Goal: Task Accomplishment & Management: Complete application form

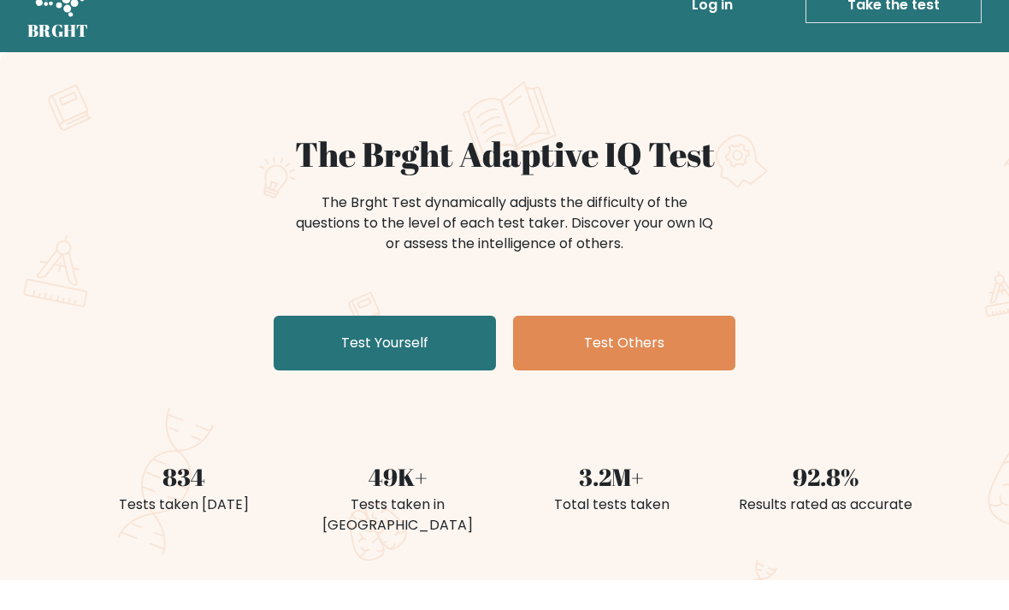
scroll to position [44, 0]
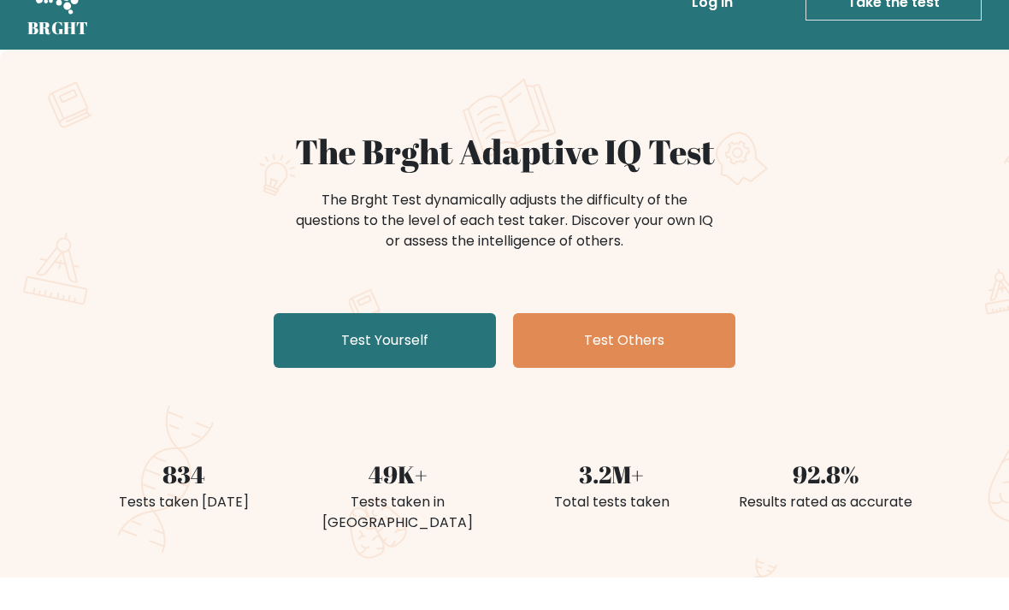
click at [466, 334] on link "Test Yourself" at bounding box center [385, 341] width 222 height 55
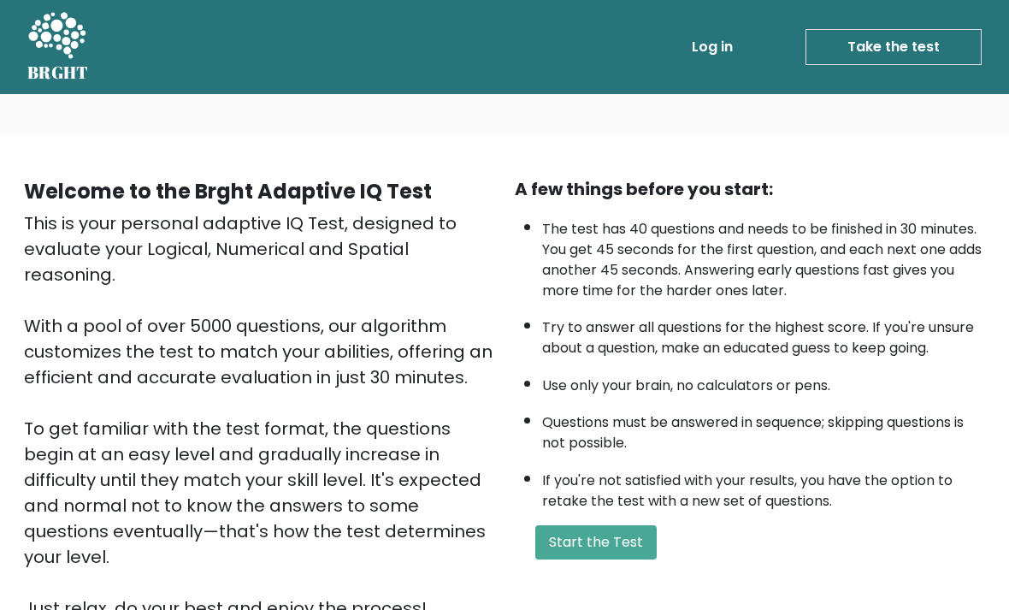
click at [616, 558] on button "Start the Test" at bounding box center [595, 542] width 121 height 34
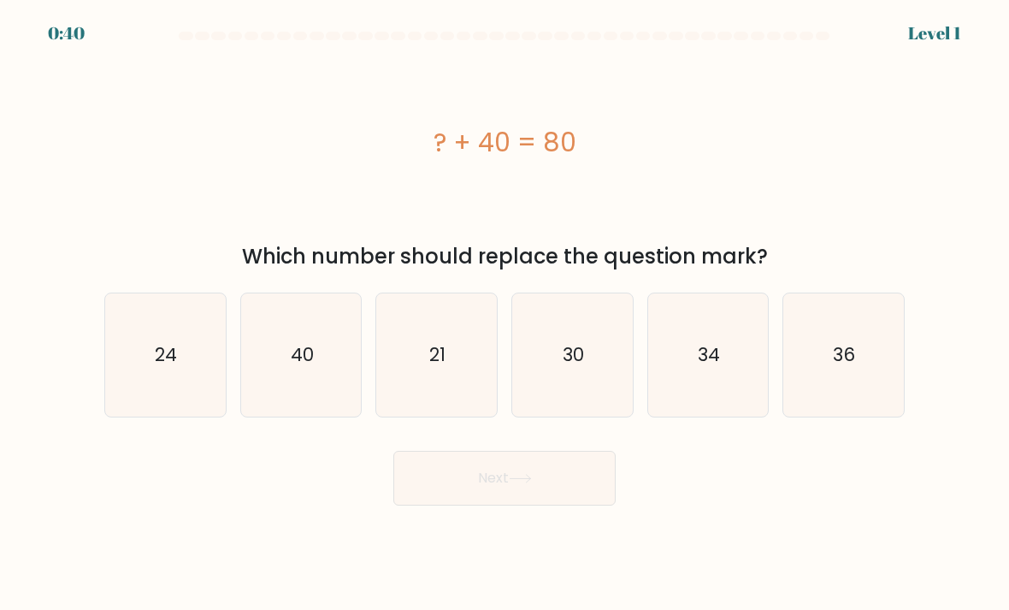
click at [291, 417] on div "40" at bounding box center [301, 354] width 122 height 125
click at [504, 314] on input "b. 40" at bounding box center [504, 309] width 1 height 9
radio input "true"
click at [444, 493] on button "Next" at bounding box center [504, 478] width 222 height 55
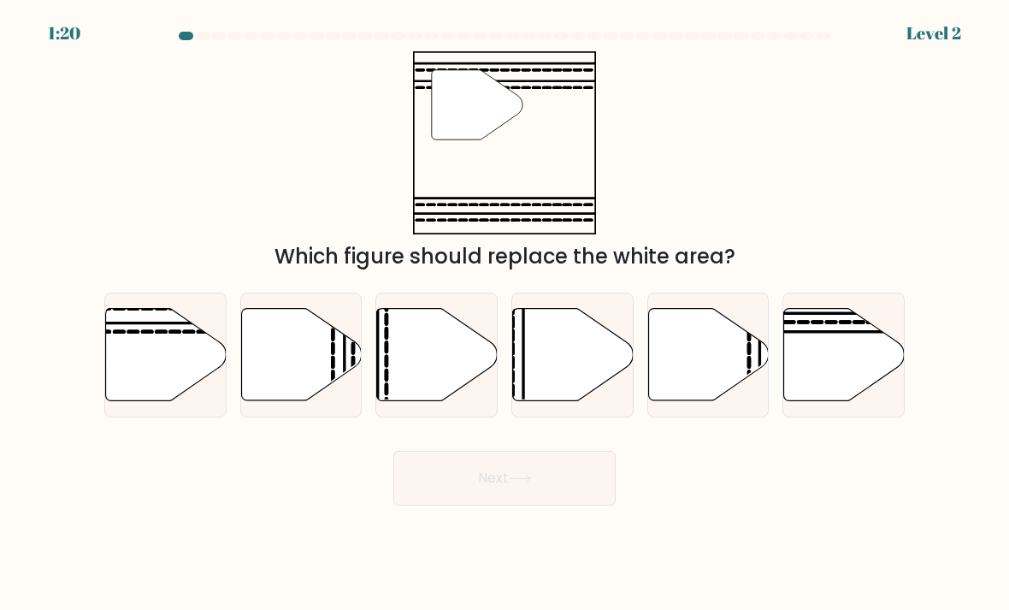
click at [177, 390] on icon at bounding box center [166, 355] width 121 height 92
click at [504, 314] on input "a." at bounding box center [504, 309] width 1 height 9
radio input "true"
click at [487, 493] on button "Next" at bounding box center [504, 478] width 222 height 55
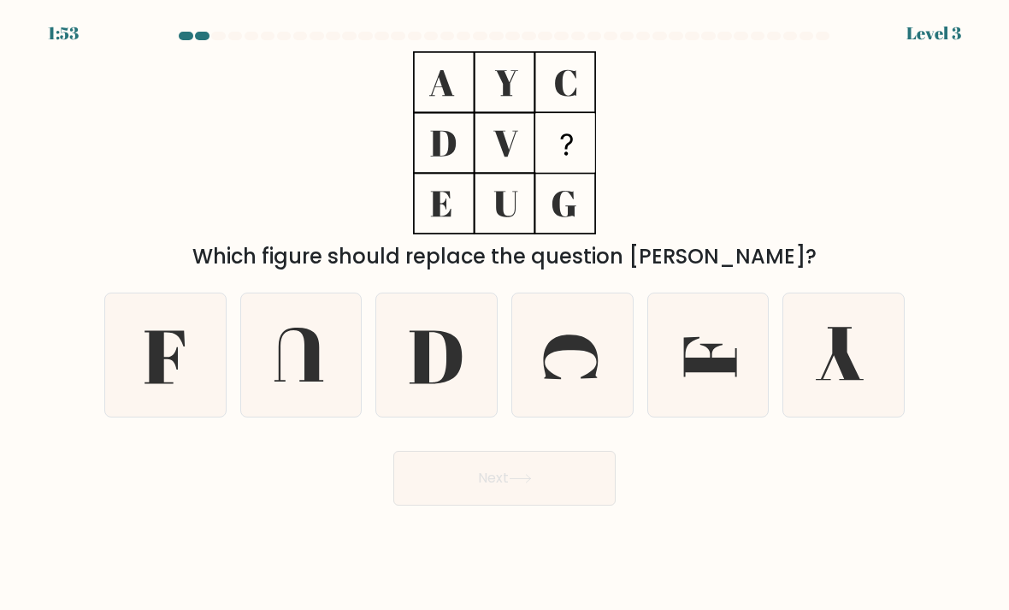
click at [186, 348] on icon at bounding box center [165, 355] width 121 height 121
click at [504, 314] on input "a." at bounding box center [504, 309] width 1 height 9
radio input "true"
click at [455, 501] on button "Next" at bounding box center [504, 478] width 222 height 55
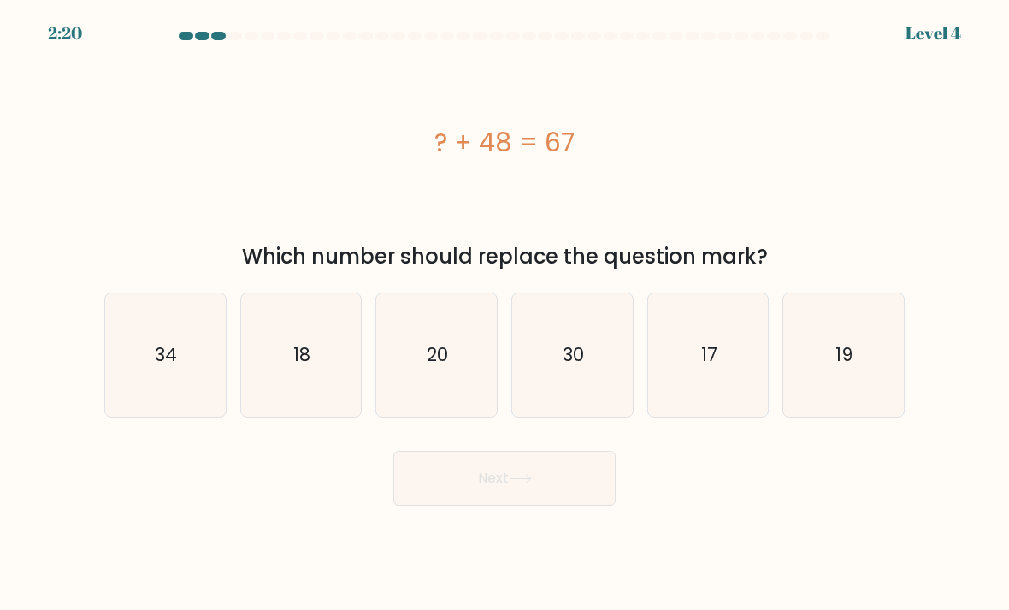
click at [886, 364] on icon "19" at bounding box center [843, 355] width 121 height 121
click at [505, 314] on input "f. 19" at bounding box center [504, 309] width 1 height 9
radio input "true"
click at [552, 499] on button "Next" at bounding box center [504, 478] width 222 height 55
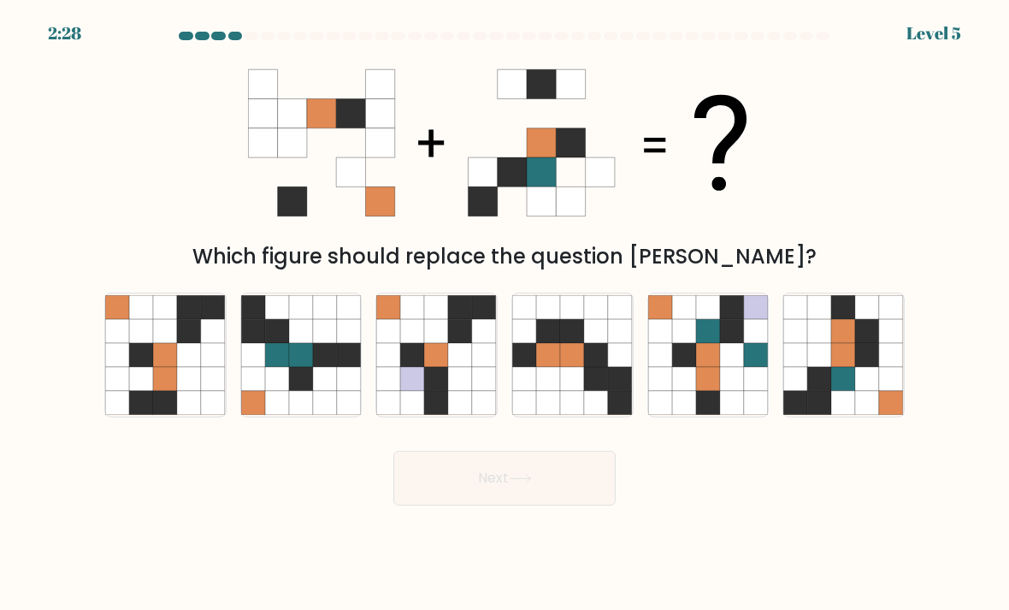
click at [827, 367] on icon at bounding box center [820, 355] width 24 height 24
click at [505, 314] on input "f." at bounding box center [504, 309] width 1 height 9
radio input "true"
click at [556, 492] on button "Next" at bounding box center [504, 478] width 222 height 55
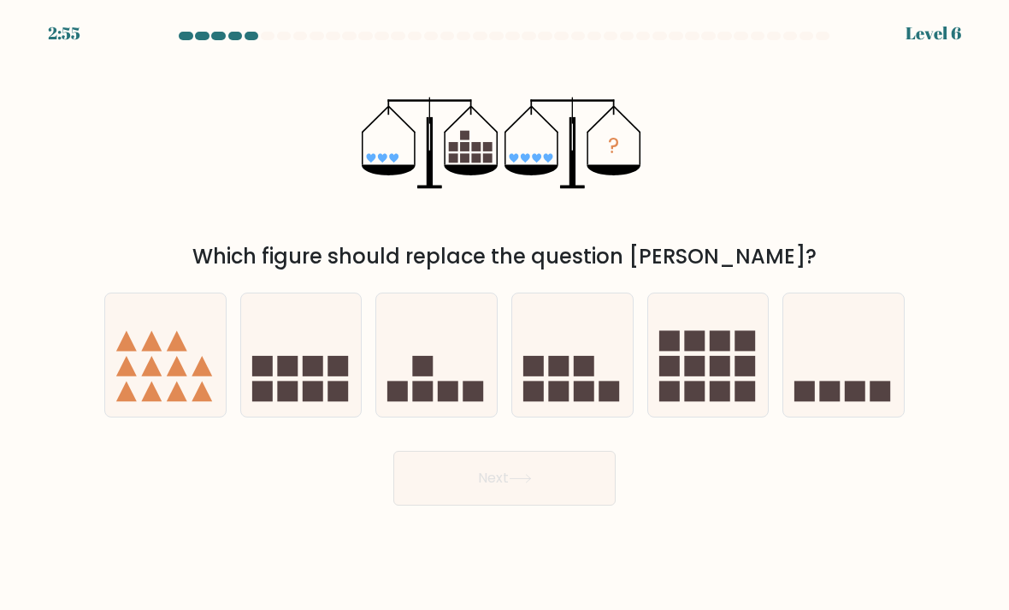
click at [713, 376] on rect at bounding box center [720, 366] width 21 height 21
click at [505, 314] on input "e." at bounding box center [504, 309] width 1 height 9
radio input "true"
click at [546, 493] on button "Next" at bounding box center [504, 478] width 222 height 55
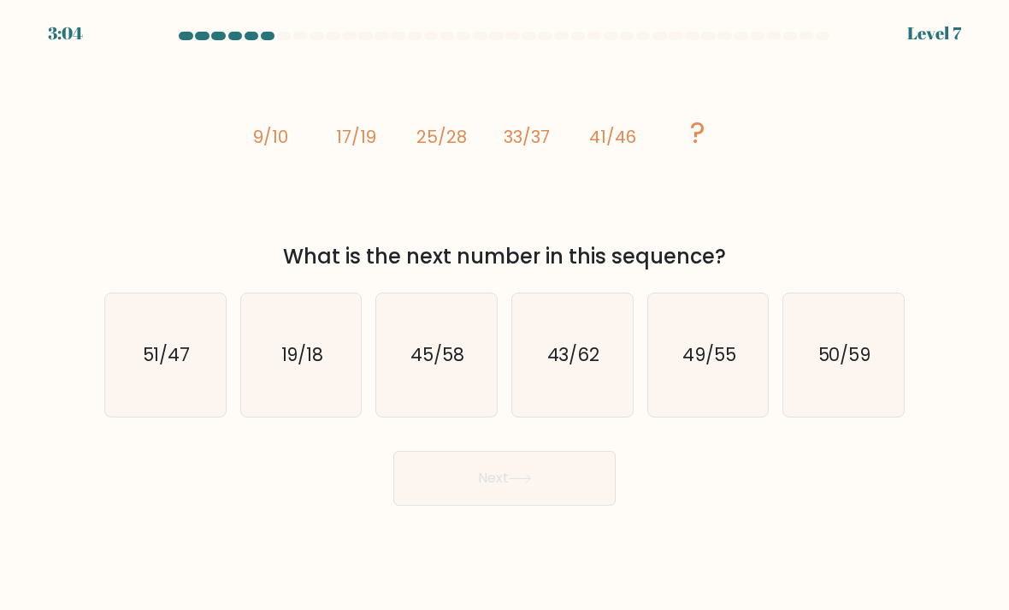
click at [713, 362] on text "49/55" at bounding box center [709, 354] width 54 height 25
click at [505, 314] on input "e. 49/55" at bounding box center [504, 309] width 1 height 9
radio input "true"
click at [551, 488] on button "Next" at bounding box center [504, 478] width 222 height 55
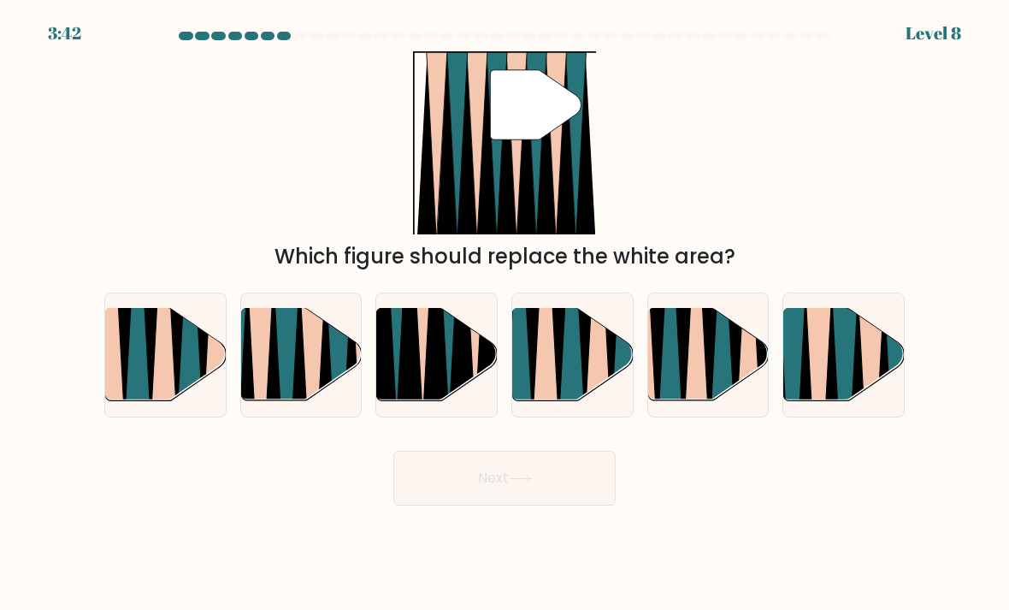
click at [853, 357] on icon at bounding box center [844, 405] width 27 height 241
click at [505, 314] on input "f." at bounding box center [504, 309] width 1 height 9
radio input "true"
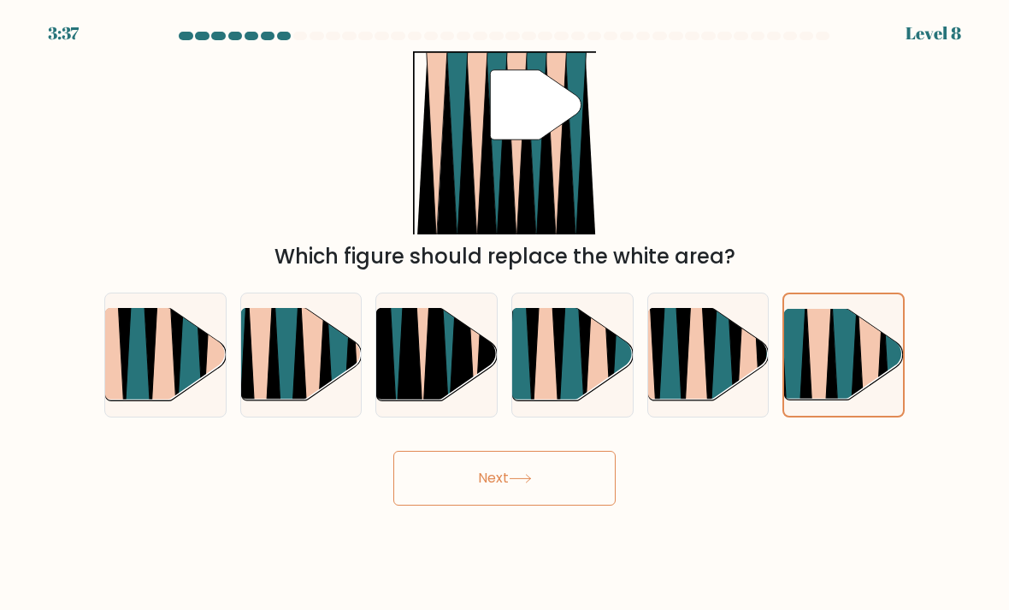
click at [532, 483] on icon at bounding box center [520, 478] width 23 height 9
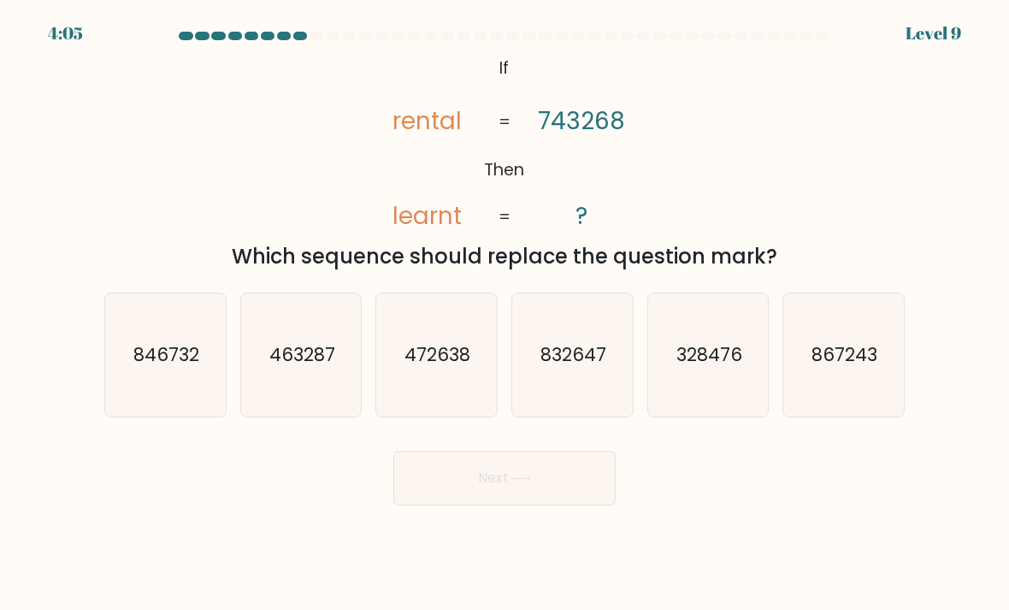
click at [162, 400] on icon "846732" at bounding box center [165, 355] width 121 height 121
click at [504, 314] on input "a. 846732" at bounding box center [504, 309] width 1 height 9
radio input "true"
click at [479, 504] on button "Next" at bounding box center [504, 478] width 222 height 55
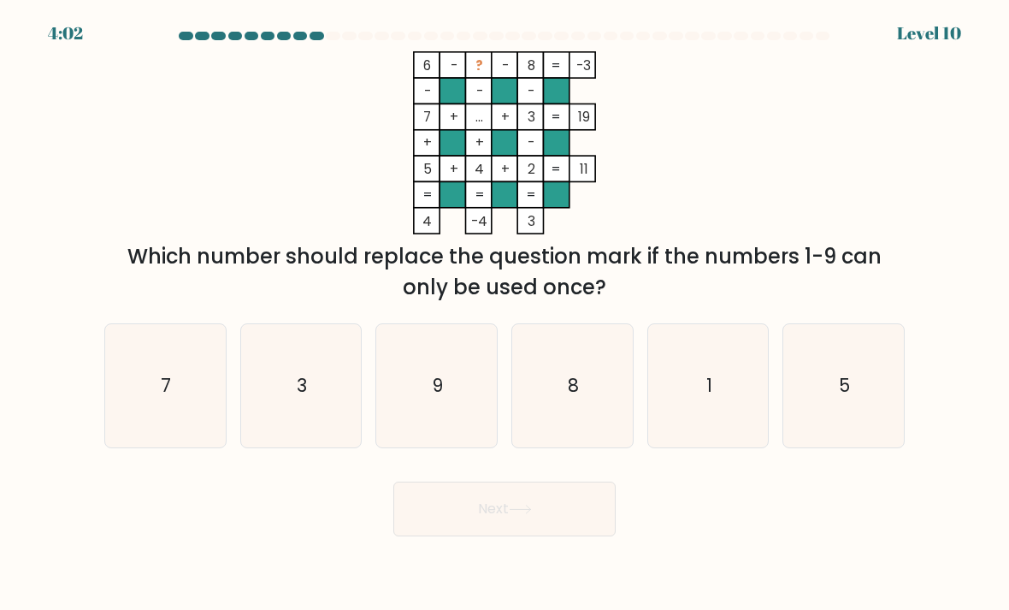
click at [431, 430] on icon "9" at bounding box center [436, 386] width 121 height 121
click at [504, 314] on input "c. 9" at bounding box center [504, 309] width 1 height 9
radio input "true"
click at [465, 522] on button "Next" at bounding box center [504, 508] width 222 height 55
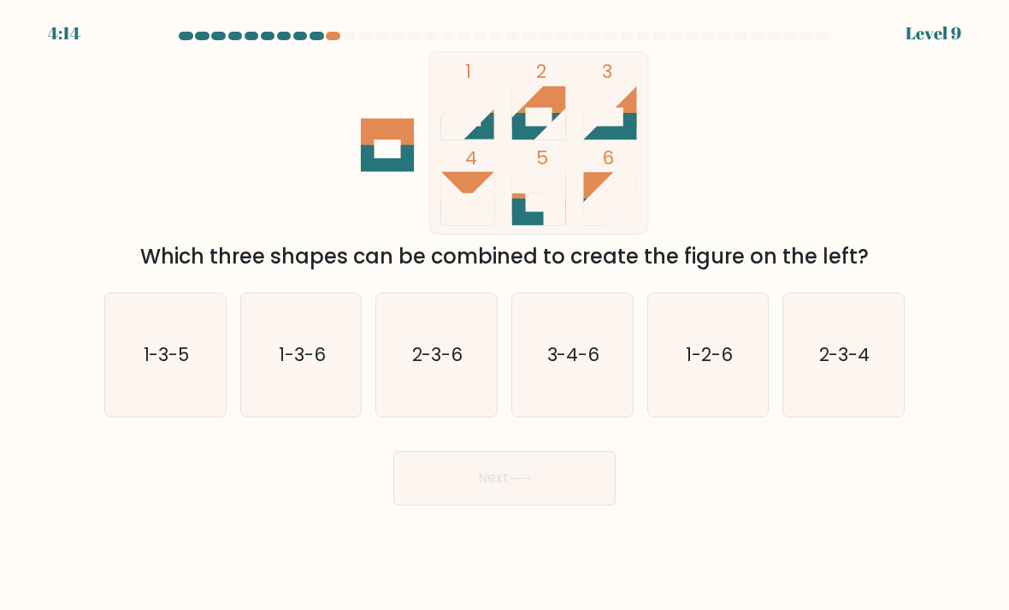
click at [742, 364] on icon "1-2-6" at bounding box center [708, 355] width 121 height 121
click at [505, 314] on input "e. 1-2-6" at bounding box center [504, 309] width 1 height 9
radio input "true"
click at [545, 505] on button "Next" at bounding box center [504, 478] width 222 height 55
click at [468, 505] on button "Next" at bounding box center [504, 478] width 222 height 55
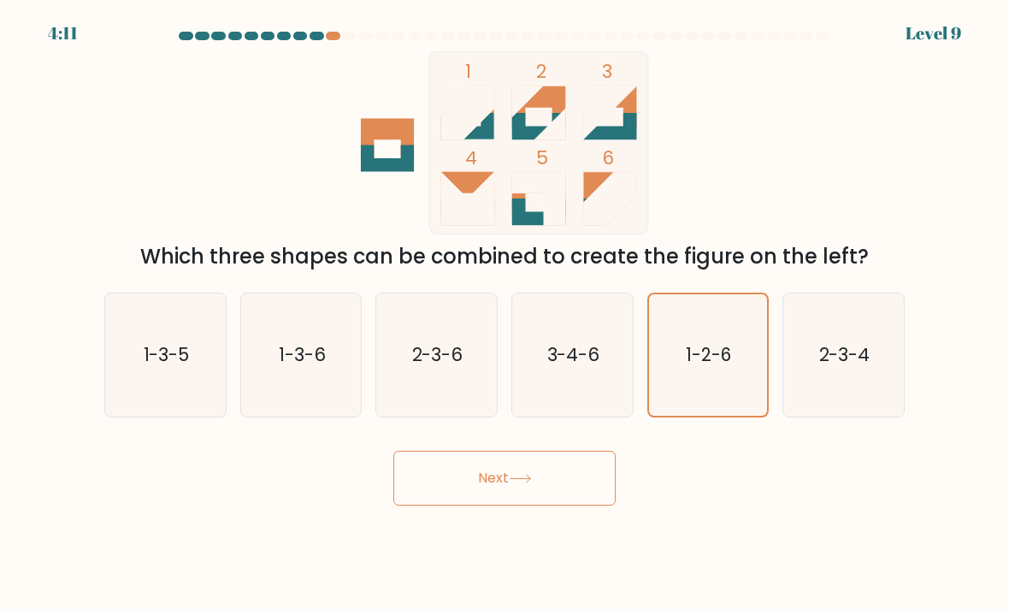
click at [478, 501] on button "Next" at bounding box center [504, 478] width 222 height 55
click at [582, 505] on button "Next" at bounding box center [504, 478] width 222 height 55
click at [569, 498] on button "Next" at bounding box center [504, 478] width 222 height 55
click at [552, 497] on button "Next" at bounding box center [504, 478] width 222 height 55
click at [551, 496] on button "Next" at bounding box center [504, 478] width 222 height 55
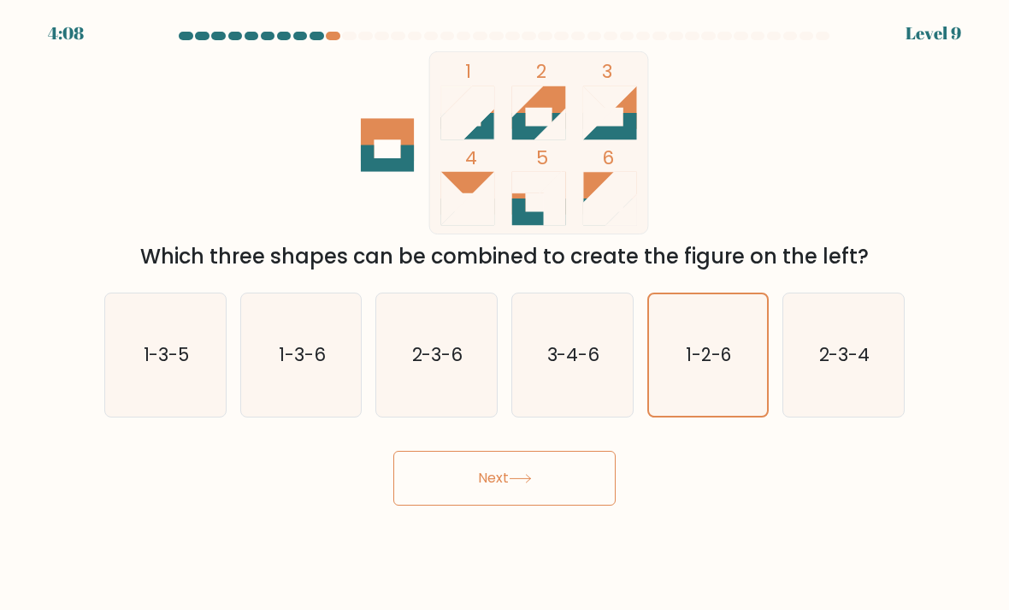
click at [563, 481] on button "Next" at bounding box center [504, 478] width 222 height 55
click at [562, 481] on button "Next" at bounding box center [504, 478] width 222 height 55
click at [509, 451] on button "Next" at bounding box center [504, 478] width 222 height 55
click at [693, 342] on text "1-2-6" at bounding box center [709, 354] width 46 height 25
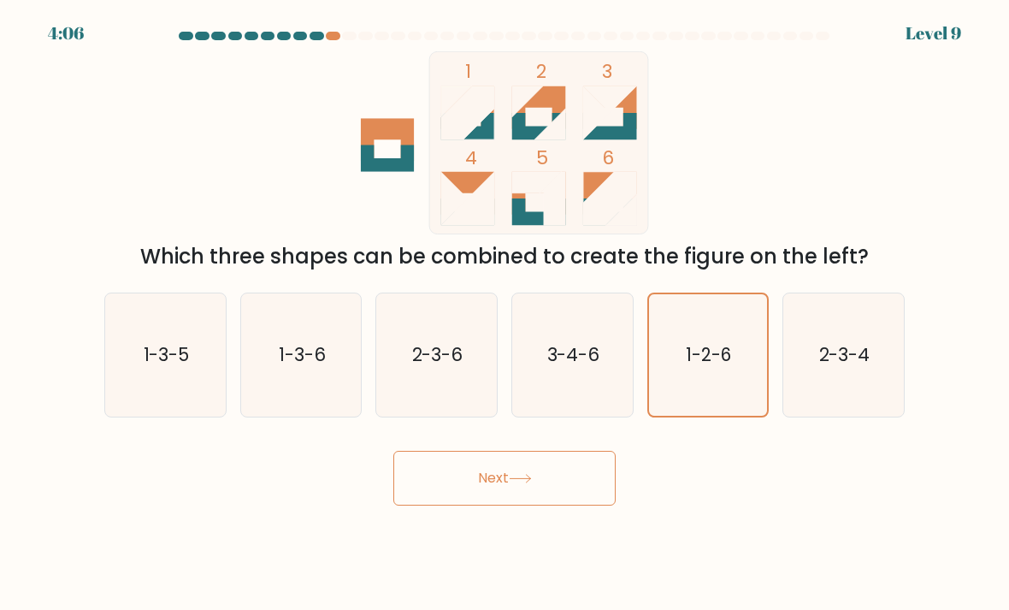
click at [505, 305] on input "e. 1-2-6" at bounding box center [504, 309] width 1 height 9
click at [469, 451] on button "Next" at bounding box center [504, 478] width 222 height 55
click at [522, 474] on icon at bounding box center [520, 478] width 23 height 9
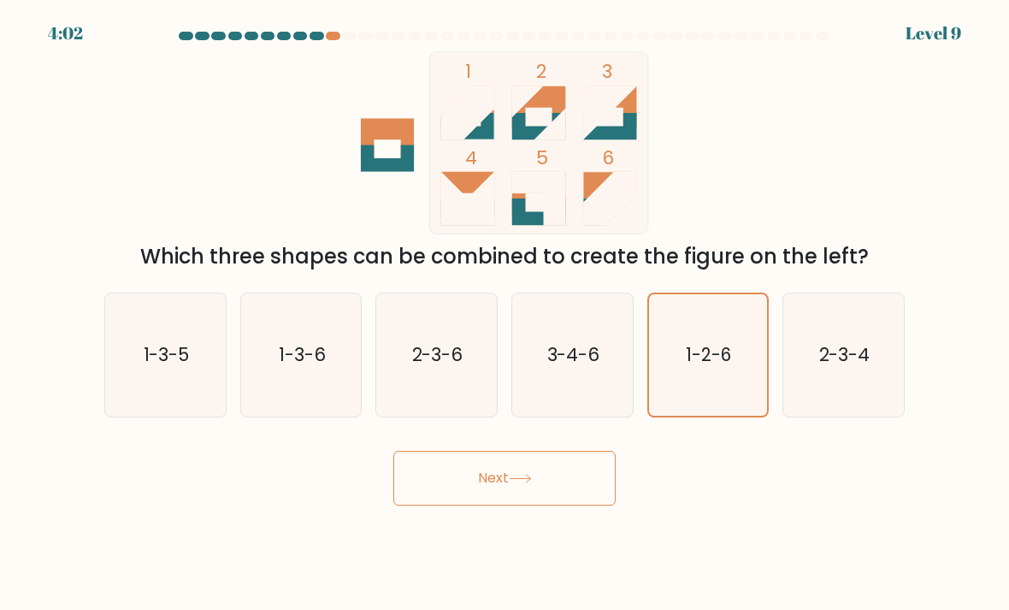
click at [740, 368] on icon "1-2-6" at bounding box center [708, 355] width 119 height 119
click at [505, 314] on input "e. 1-2-6" at bounding box center [504, 309] width 1 height 9
click at [740, 368] on icon "1-2-6" at bounding box center [708, 355] width 119 height 119
click at [505, 314] on input "e. 1-2-6" at bounding box center [504, 309] width 1 height 9
click at [575, 344] on icon "3-4-6" at bounding box center [572, 355] width 121 height 121
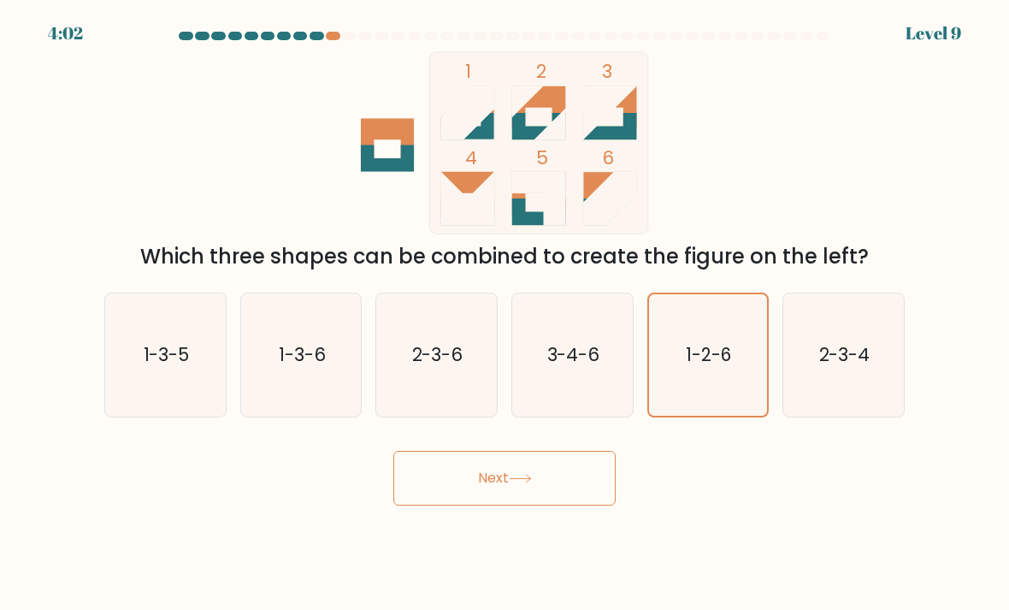
click at [505, 314] on input "d. 3-4-6" at bounding box center [504, 309] width 1 height 9
radio input "true"
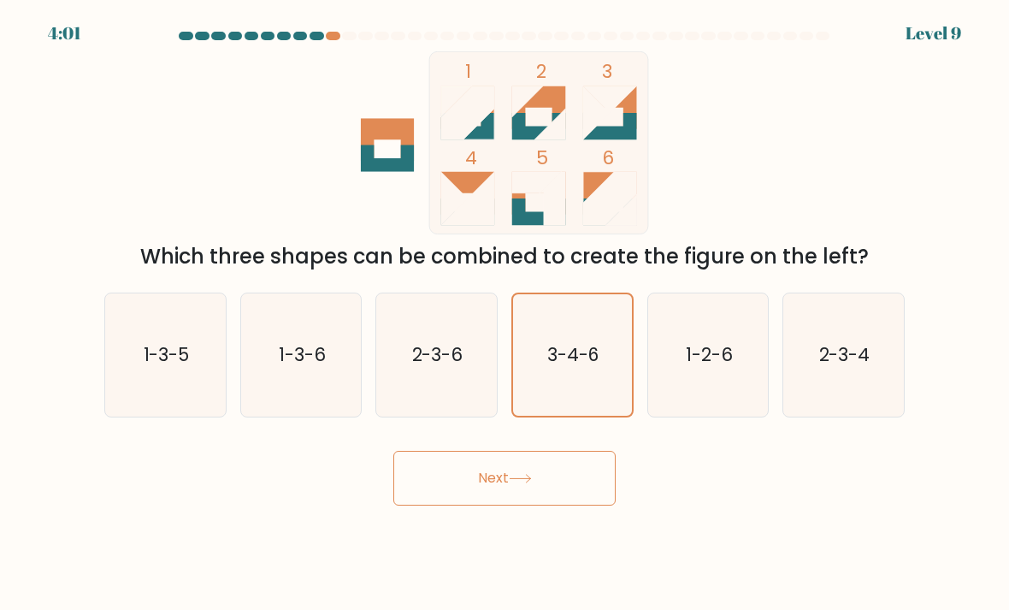
click at [728, 386] on icon "1-2-6" at bounding box center [708, 355] width 121 height 121
click at [505, 314] on input "e. 1-2-6" at bounding box center [504, 309] width 1 height 9
radio input "true"
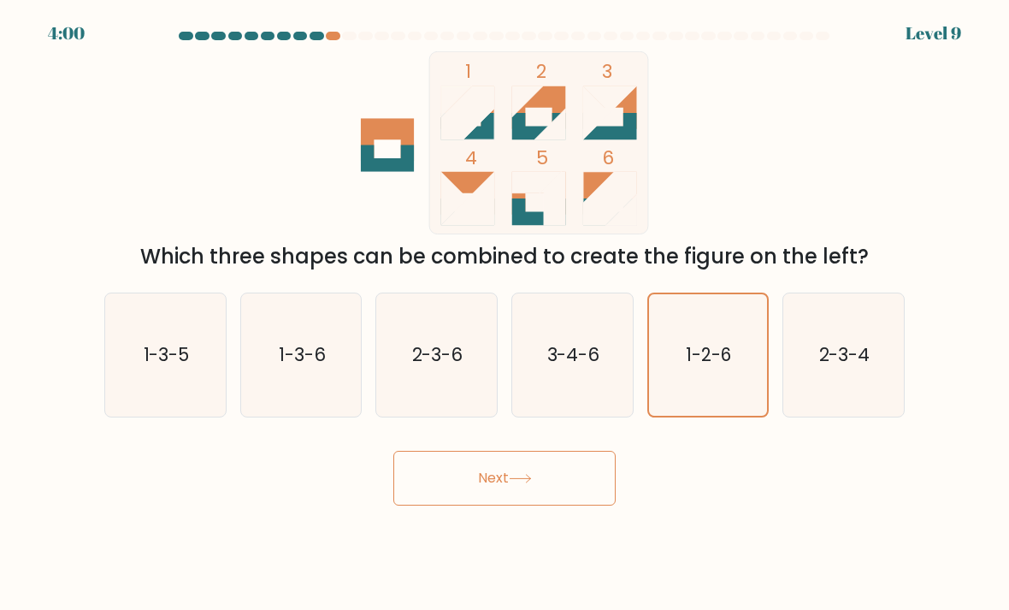
click at [571, 501] on button "Next" at bounding box center [504, 478] width 222 height 55
click at [532, 483] on icon at bounding box center [520, 478] width 23 height 9
click at [476, 496] on button "Next" at bounding box center [504, 478] width 222 height 55
click at [459, 489] on button "Next" at bounding box center [504, 478] width 222 height 55
click at [458, 488] on button "Next" at bounding box center [504, 478] width 222 height 55
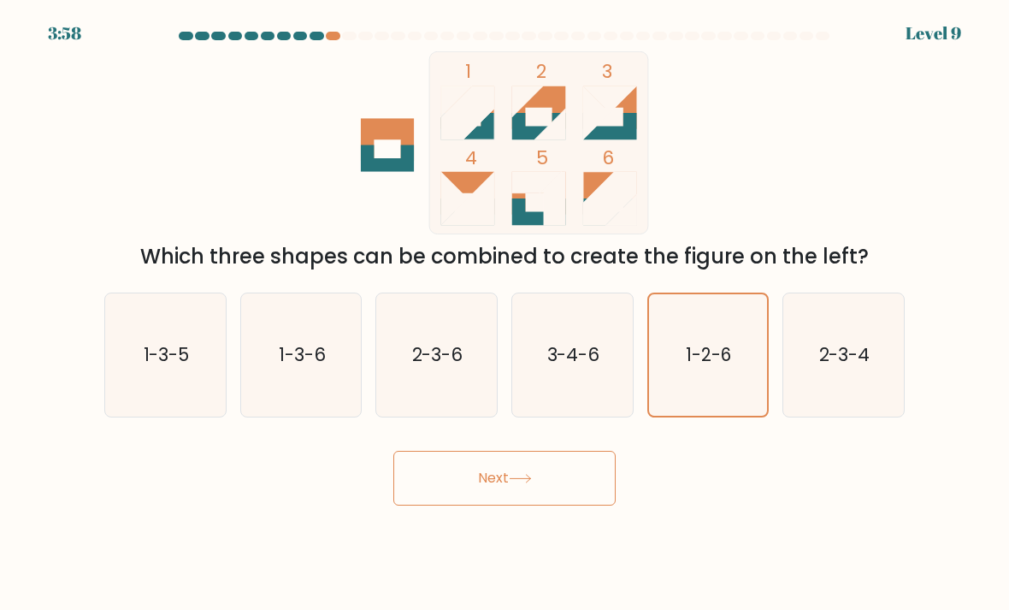
click at [675, 356] on icon "1-2-6" at bounding box center [708, 355] width 119 height 119
click at [505, 314] on input "e. 1-2-6" at bounding box center [504, 309] width 1 height 9
click at [675, 355] on icon "1-2-6" at bounding box center [708, 355] width 119 height 119
click at [505, 314] on input "e. 1-2-6" at bounding box center [504, 309] width 1 height 9
click at [693, 367] on text "1-2-6" at bounding box center [709, 354] width 46 height 25
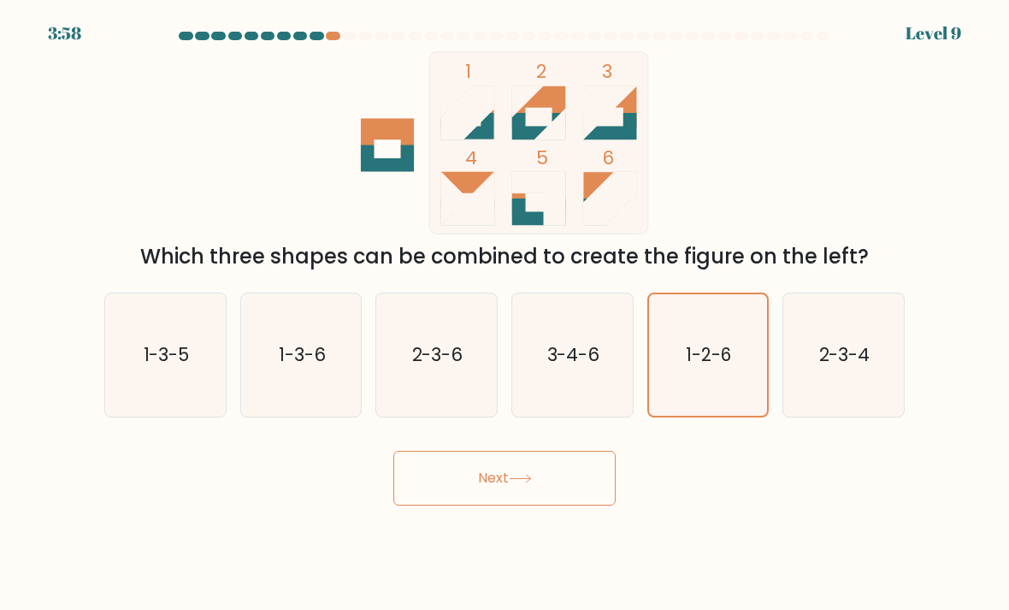
click at [505, 314] on input "e. 1-2-6" at bounding box center [504, 309] width 1 height 9
click at [503, 505] on button "Next" at bounding box center [504, 478] width 222 height 55
click at [477, 505] on button "Next" at bounding box center [504, 478] width 222 height 55
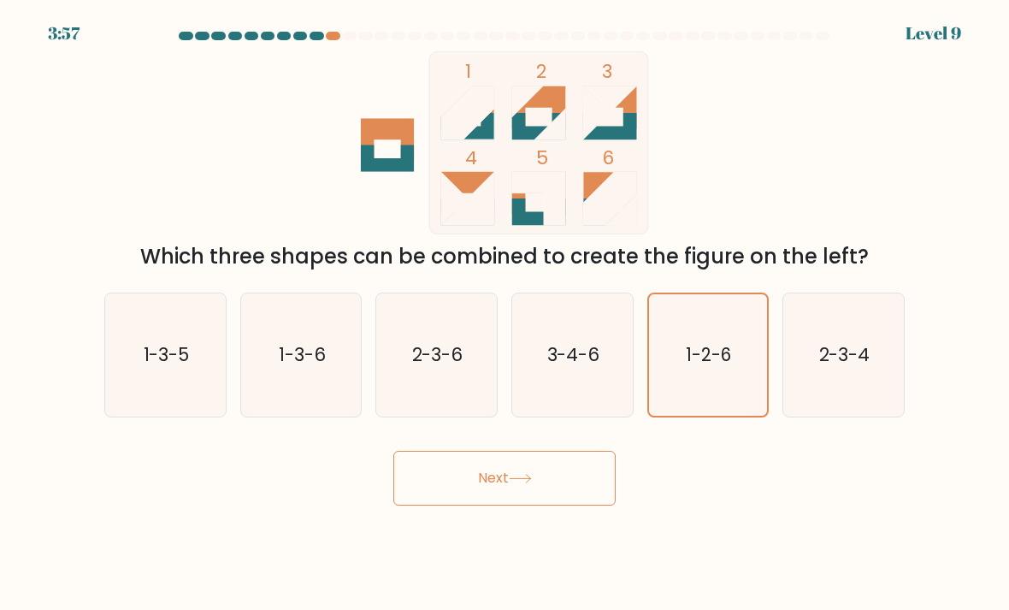
click at [491, 502] on button "Next" at bounding box center [504, 478] width 222 height 55
click at [491, 501] on button "Next" at bounding box center [504, 478] width 222 height 55
click at [479, 505] on button "Next" at bounding box center [504, 478] width 222 height 55
click at [478, 505] on button "Next" at bounding box center [504, 478] width 222 height 55
click at [486, 498] on button "Next" at bounding box center [504, 478] width 222 height 55
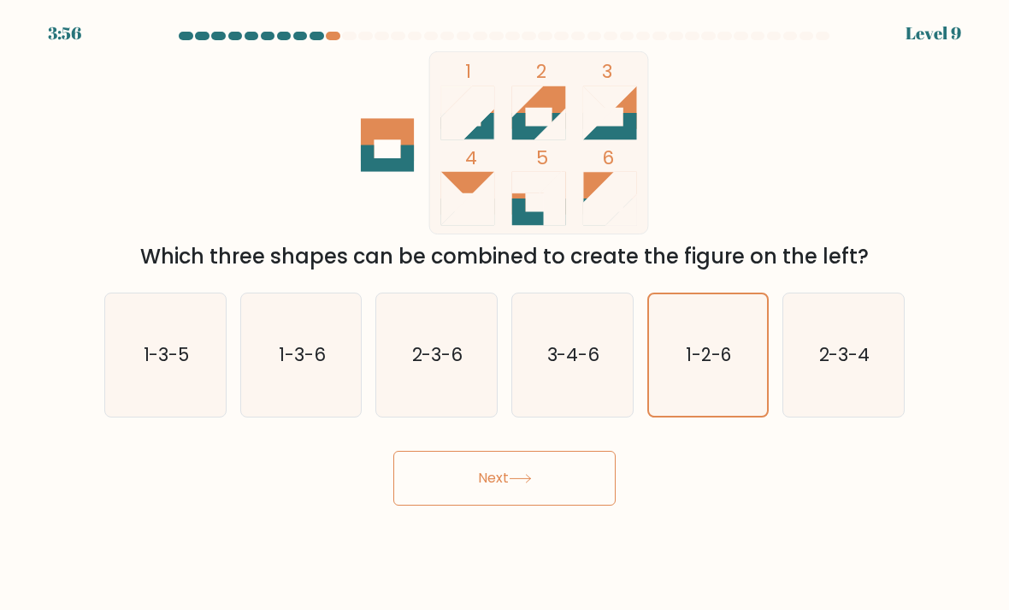
click at [485, 497] on button "Next" at bounding box center [504, 478] width 222 height 55
click at [495, 498] on button "Next" at bounding box center [504, 478] width 222 height 55
click at [489, 498] on button "Next" at bounding box center [504, 478] width 222 height 55
click at [488, 498] on button "Next" at bounding box center [504, 478] width 222 height 55
click at [492, 500] on button "Next" at bounding box center [504, 478] width 222 height 55
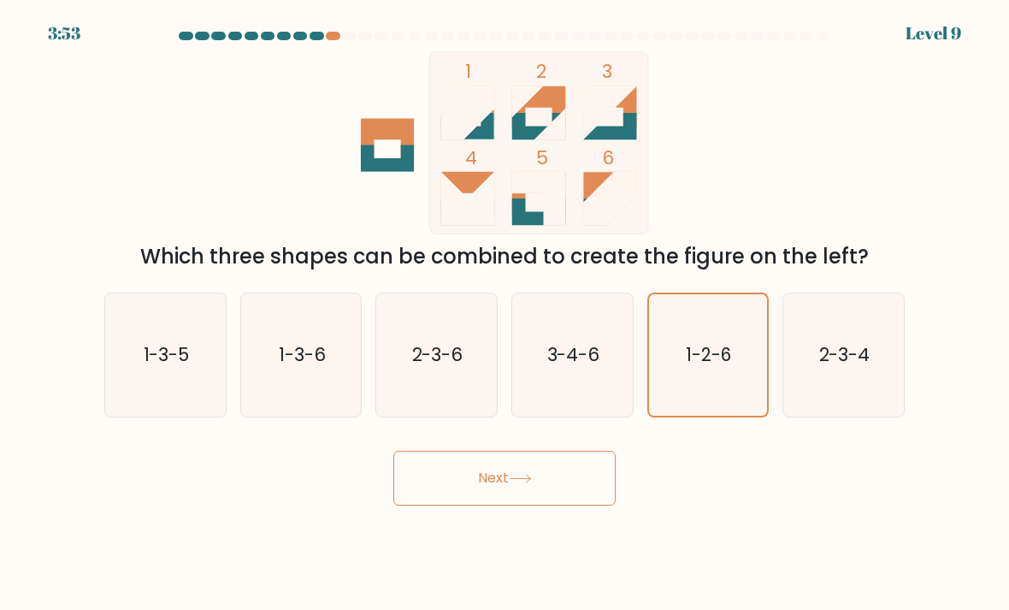
click at [492, 500] on button "Next" at bounding box center [504, 478] width 222 height 55
click at [490, 504] on button "Next" at bounding box center [504, 478] width 222 height 55
click at [495, 505] on button "Next" at bounding box center [504, 478] width 222 height 55
click at [500, 525] on body "3:53 Level 9" at bounding box center [504, 305] width 1009 height 610
click at [490, 505] on button "Next" at bounding box center [504, 478] width 222 height 55
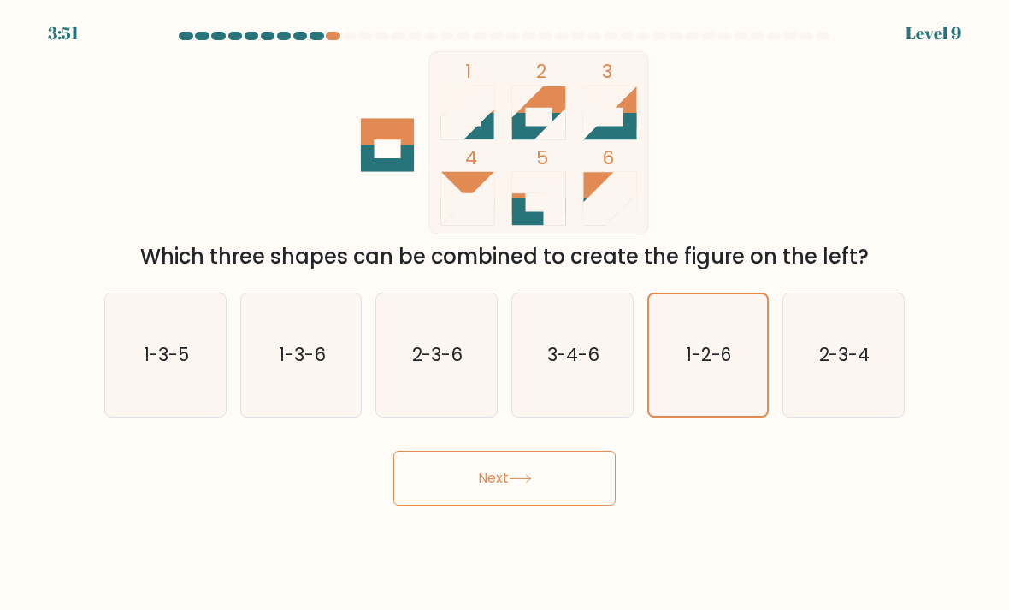
click at [176, 367] on text "1-3-5" at bounding box center [167, 354] width 46 height 25
click at [504, 314] on input "a. 1-3-5" at bounding box center [504, 309] width 1 height 9
radio input "true"
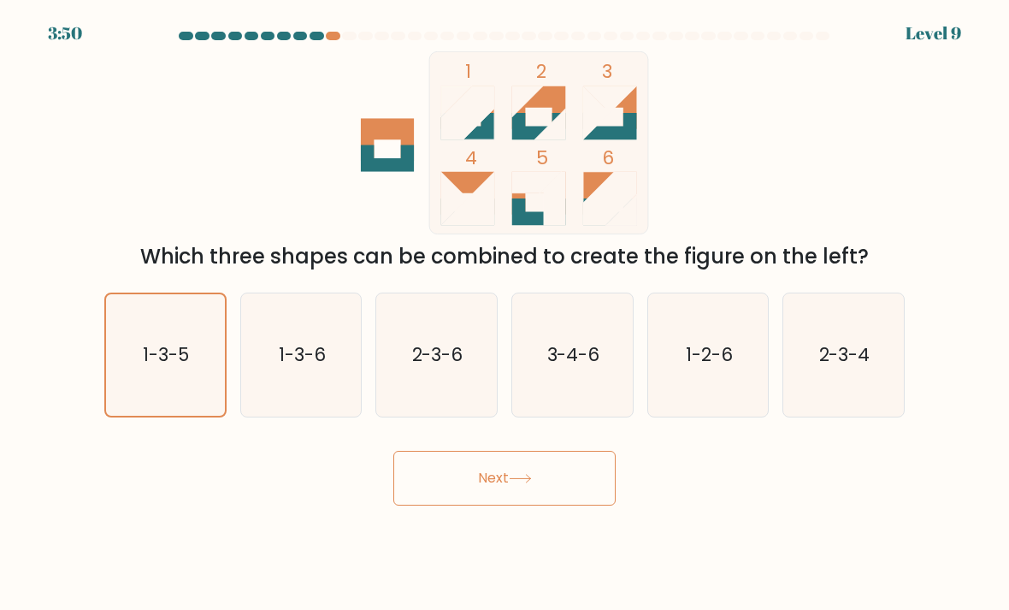
click at [689, 409] on icon "1-2-6" at bounding box center [708, 355] width 121 height 121
click at [505, 314] on input "e. 1-2-6" at bounding box center [504, 309] width 1 height 9
radio input "true"
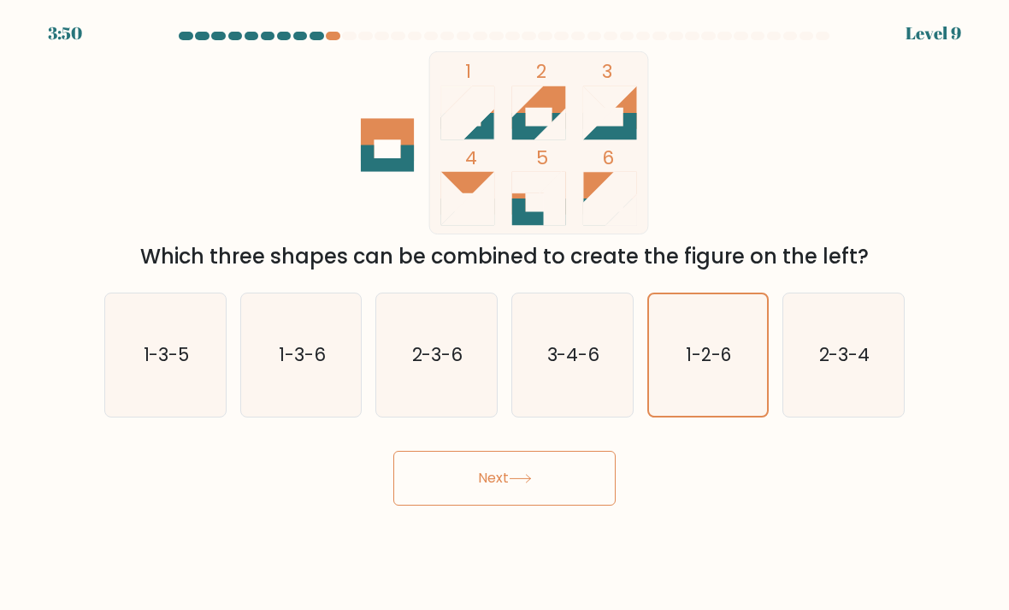
click at [585, 495] on button "Next" at bounding box center [504, 478] width 222 height 55
click at [585, 494] on button "Next" at bounding box center [504, 478] width 222 height 55
click at [570, 492] on button "Next" at bounding box center [504, 478] width 222 height 55
click at [818, 399] on icon "2-3-4" at bounding box center [843, 355] width 121 height 121
click at [505, 314] on input "f. 2-3-4" at bounding box center [504, 309] width 1 height 9
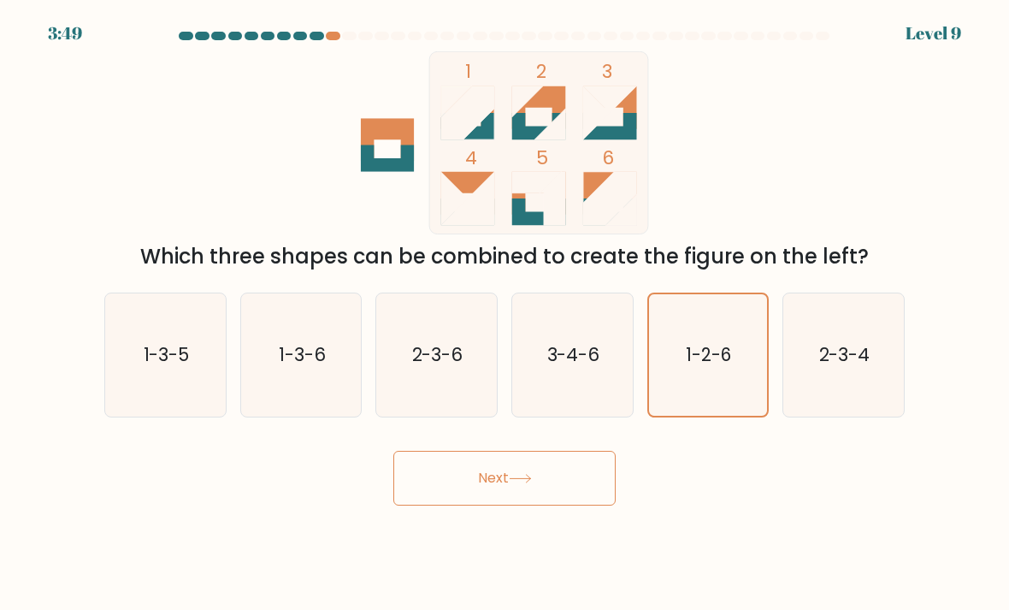
radio input "true"
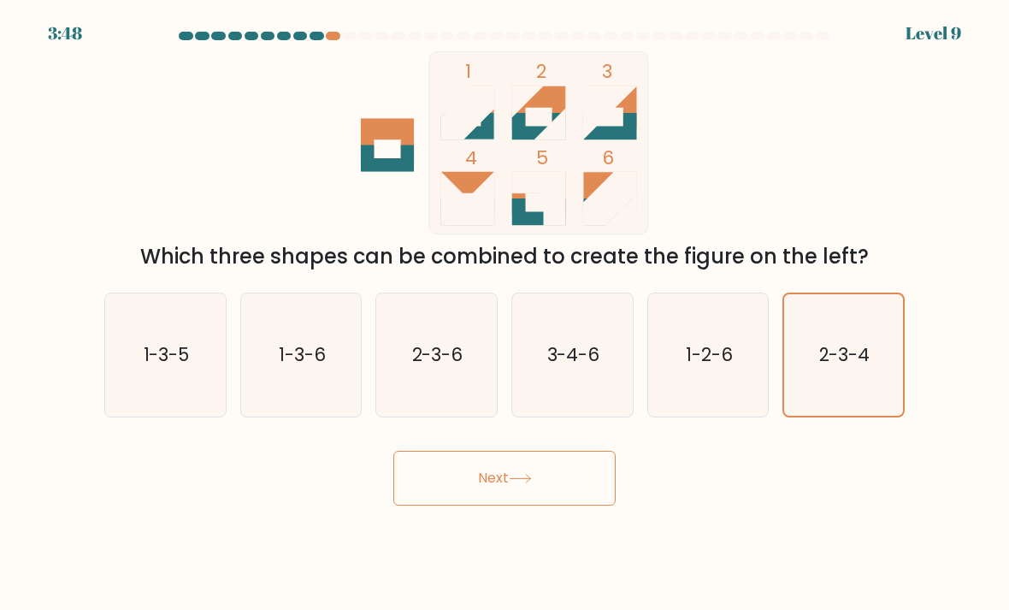
click at [681, 369] on icon "1-2-6" at bounding box center [708, 355] width 121 height 121
click at [505, 314] on input "e. 1-2-6" at bounding box center [504, 309] width 1 height 9
radio input "true"
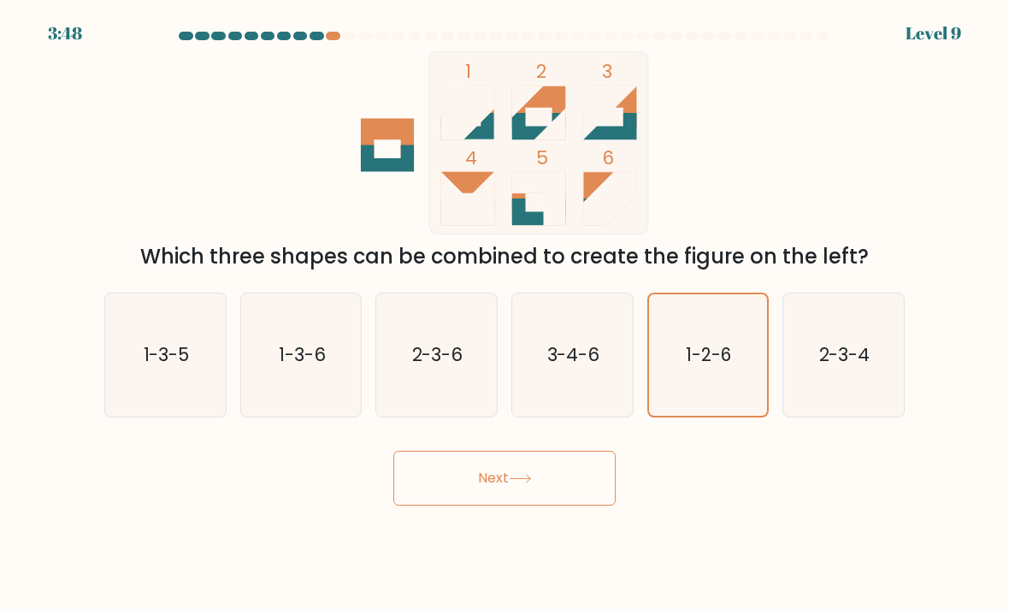
click at [579, 500] on button "Next" at bounding box center [504, 478] width 222 height 55
click at [578, 499] on button "Next" at bounding box center [504, 478] width 222 height 55
click at [510, 468] on button "Next" at bounding box center [504, 478] width 222 height 55
click at [550, 497] on button "Next" at bounding box center [504, 478] width 222 height 55
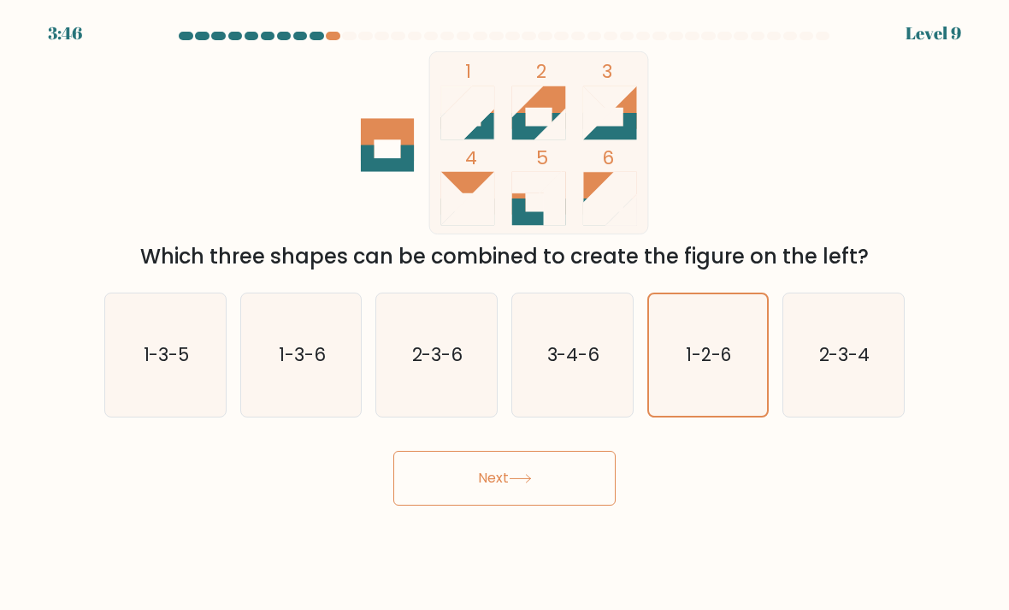
click at [514, 483] on button "Next" at bounding box center [504, 478] width 222 height 55
click at [513, 483] on button "Next" at bounding box center [504, 478] width 222 height 55
click at [532, 483] on icon at bounding box center [520, 478] width 23 height 9
click at [543, 491] on button "Next" at bounding box center [504, 478] width 222 height 55
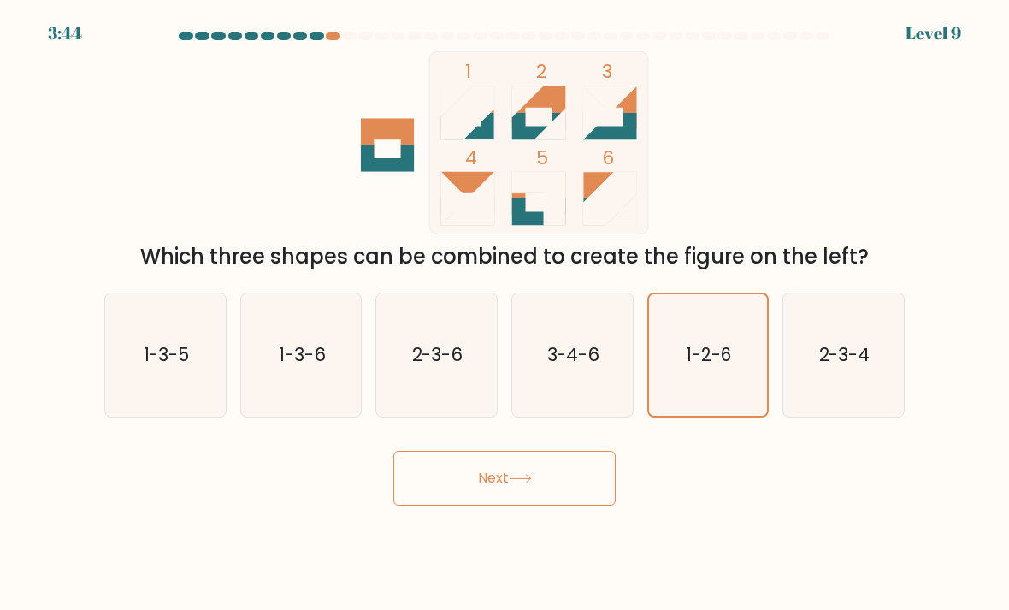
click at [532, 483] on icon at bounding box center [520, 478] width 23 height 9
click at [528, 483] on icon at bounding box center [520, 478] width 23 height 9
click at [507, 481] on button "Next" at bounding box center [504, 478] width 222 height 55
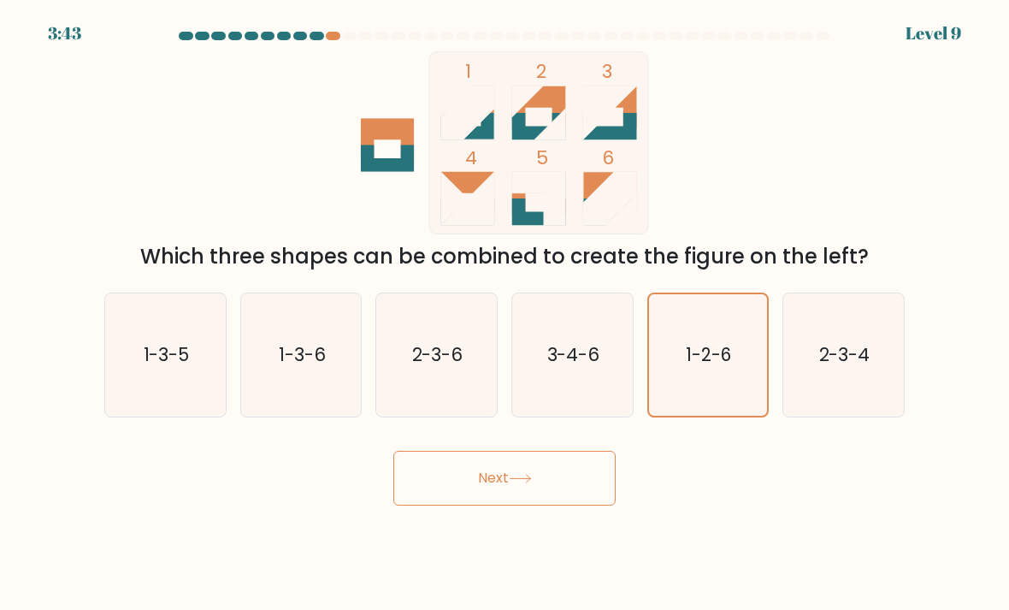
click at [507, 481] on button "Next" at bounding box center [504, 478] width 222 height 55
click at [522, 483] on icon at bounding box center [520, 478] width 23 height 9
click at [521, 483] on icon at bounding box center [520, 478] width 23 height 9
click at [554, 505] on button "Next" at bounding box center [504, 478] width 222 height 55
click at [557, 521] on body "3:42 Level 9" at bounding box center [504, 305] width 1009 height 610
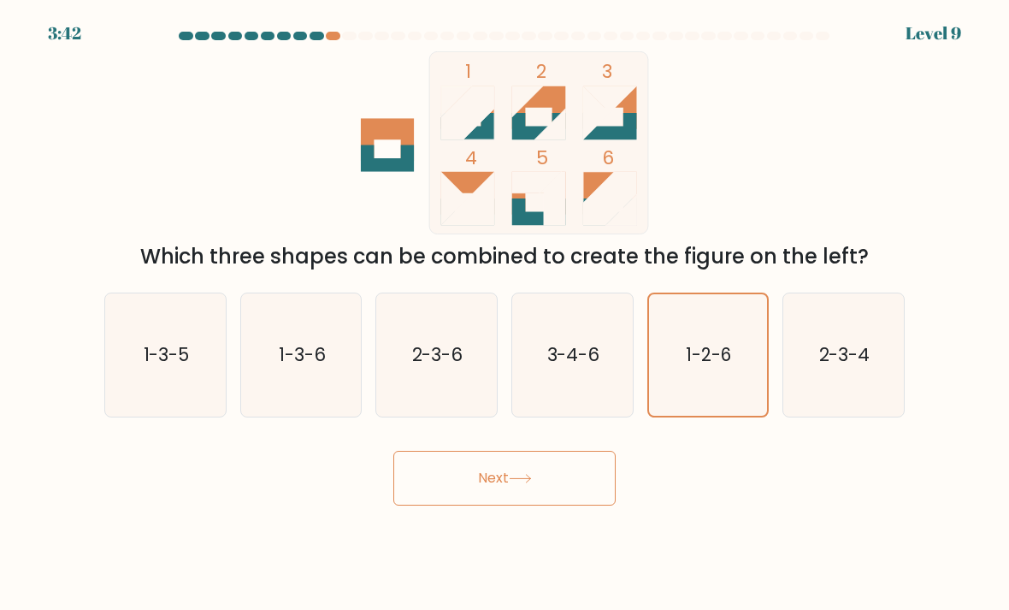
click at [548, 483] on button "Next" at bounding box center [504, 478] width 222 height 55
click at [548, 482] on button "Next" at bounding box center [504, 478] width 222 height 55
click at [550, 505] on button "Next" at bounding box center [504, 478] width 222 height 55
click at [549, 505] on button "Next" at bounding box center [504, 478] width 222 height 55
click at [544, 487] on button "Next" at bounding box center [504, 478] width 222 height 55
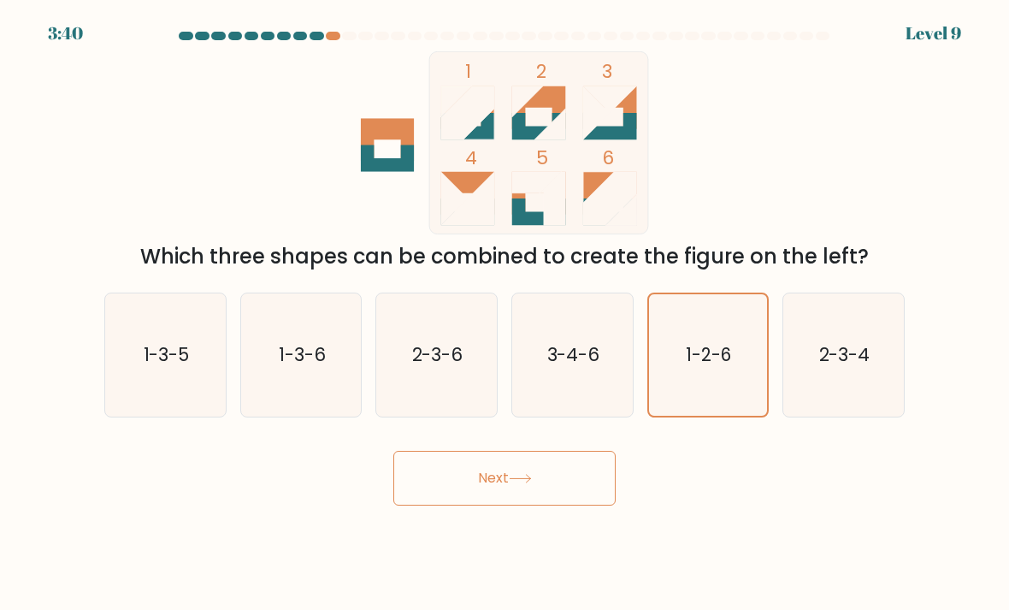
click at [543, 487] on button "Next" at bounding box center [504, 478] width 222 height 55
click at [198, 45] on div at bounding box center [504, 39] width 821 height 15
click at [617, 316] on icon "3-4-6" at bounding box center [572, 355] width 121 height 121
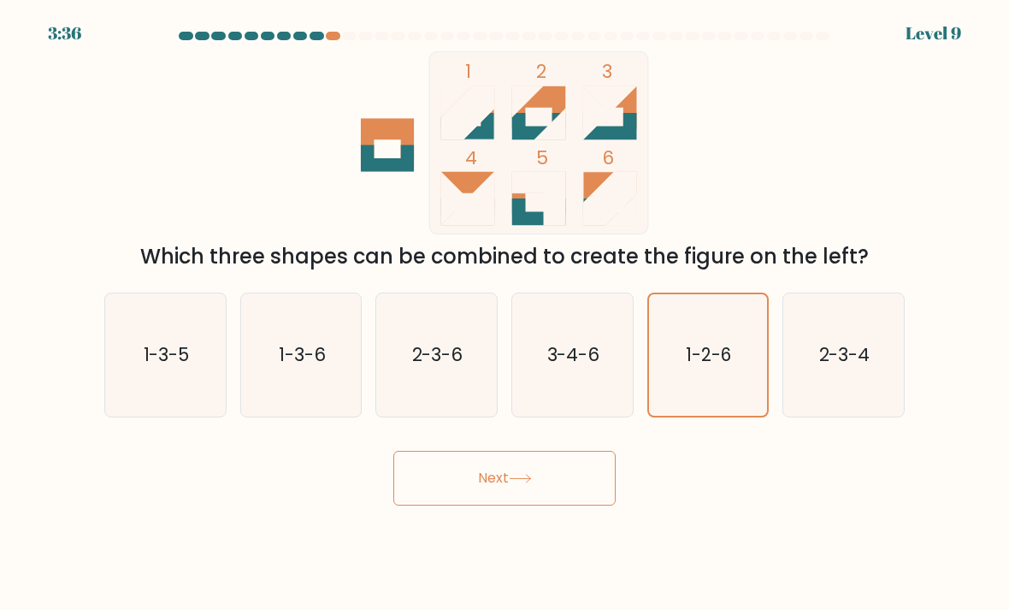
click at [505, 314] on input "d. 3-4-6" at bounding box center [504, 309] width 1 height 9
radio input "true"
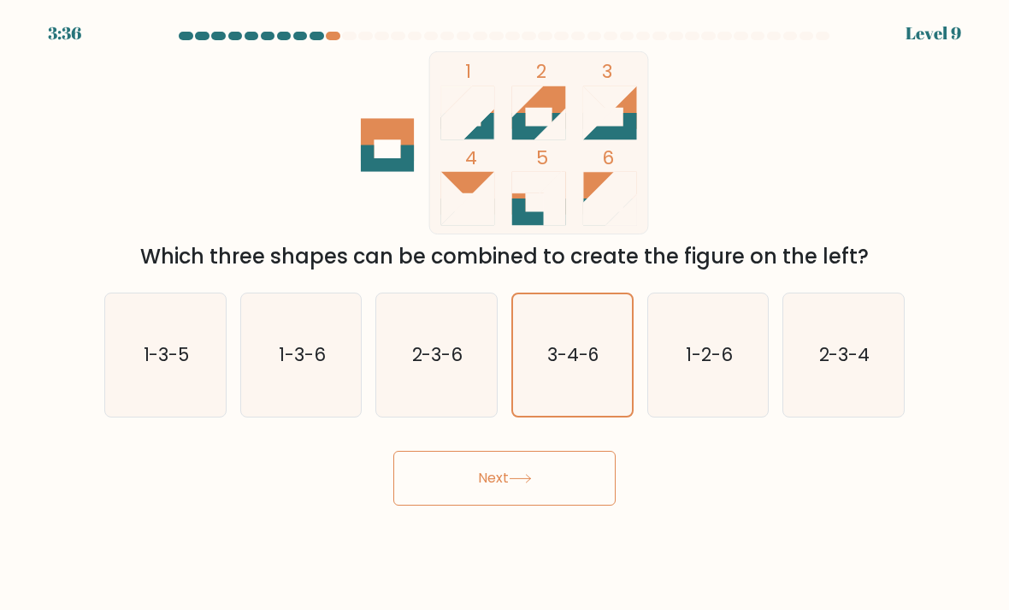
click at [547, 451] on button "Next" at bounding box center [504, 478] width 222 height 55
click at [659, 346] on icon "1-2-6" at bounding box center [708, 355] width 121 height 121
click at [505, 314] on input "e. 1-2-6" at bounding box center [504, 309] width 1 height 9
radio input "true"
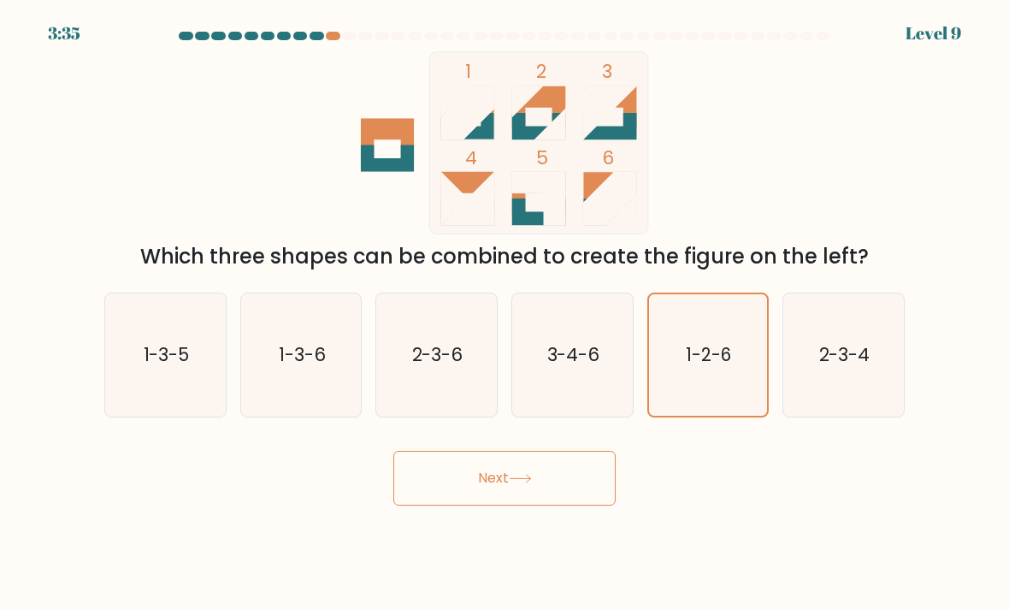
click at [564, 451] on button "Next" at bounding box center [504, 478] width 222 height 55
click at [578, 451] on button "Next" at bounding box center [504, 478] width 222 height 55
click at [535, 451] on button "Next" at bounding box center [504, 478] width 222 height 55
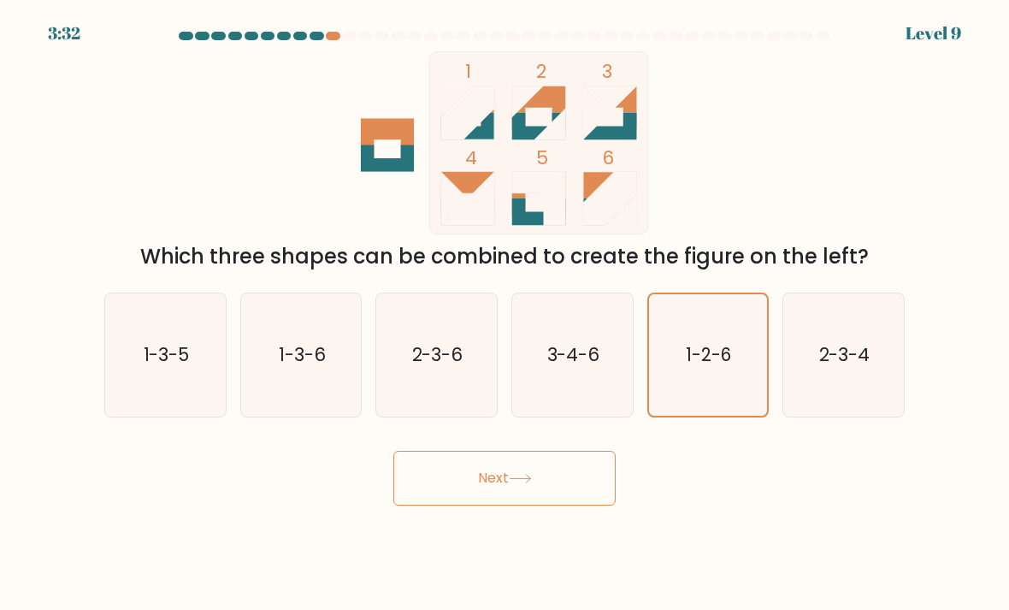
click at [556, 481] on button "Next" at bounding box center [504, 478] width 222 height 55
click at [555, 481] on button "Next" at bounding box center [504, 478] width 222 height 55
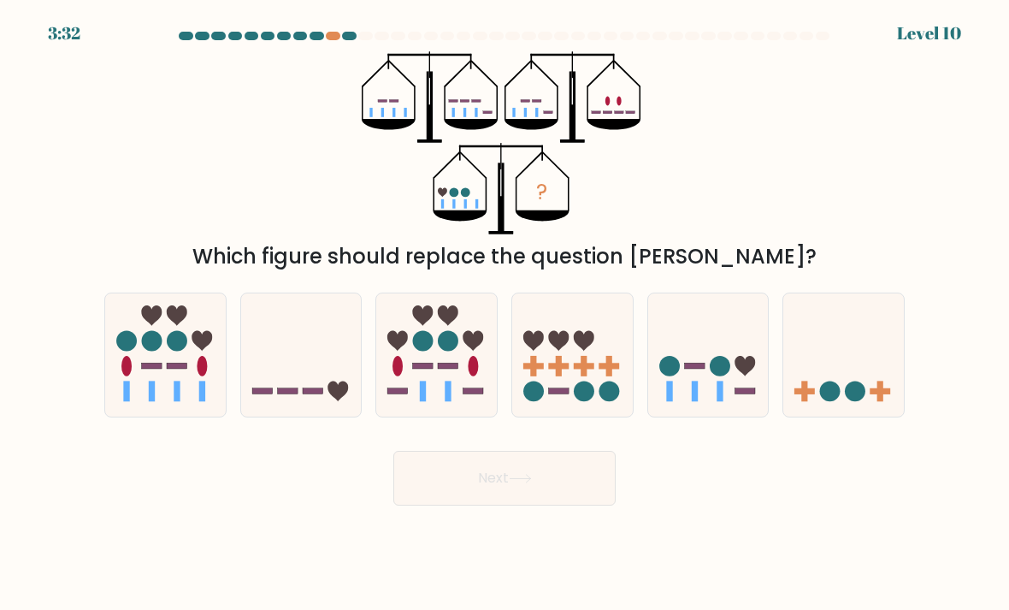
click at [576, 493] on button "Next" at bounding box center [504, 478] width 222 height 55
click at [566, 487] on button "Next" at bounding box center [504, 478] width 222 height 55
click at [565, 487] on button "Next" at bounding box center [504, 478] width 222 height 55
click at [682, 395] on icon at bounding box center [708, 355] width 121 height 100
click at [505, 314] on input "e." at bounding box center [504, 309] width 1 height 9
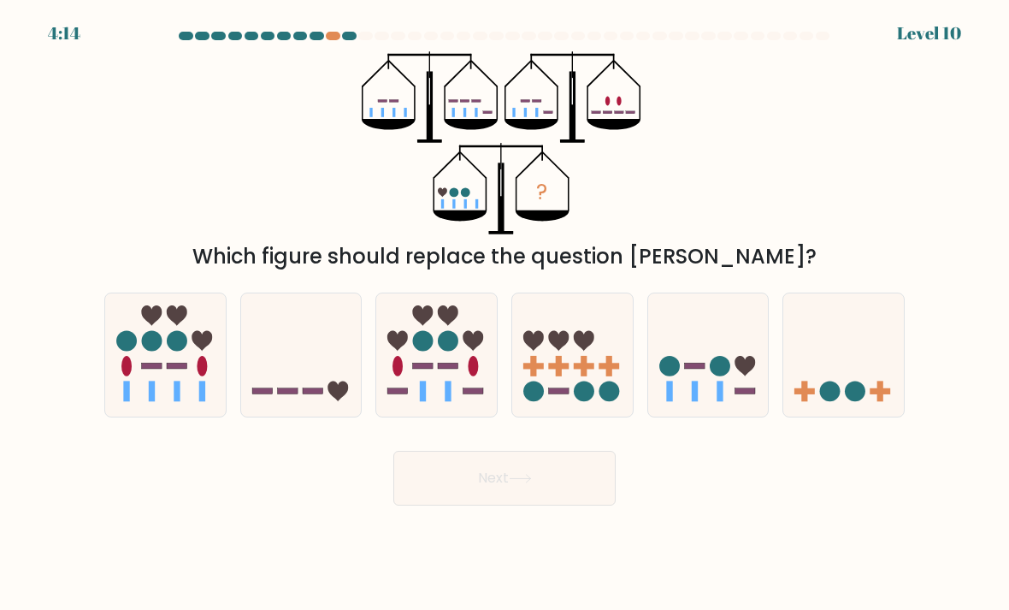
radio input "true"
click at [584, 338] on icon at bounding box center [572, 355] width 121 height 100
click at [505, 314] on input "d." at bounding box center [504, 309] width 1 height 9
radio input "true"
click at [833, 385] on icon at bounding box center [843, 355] width 121 height 100
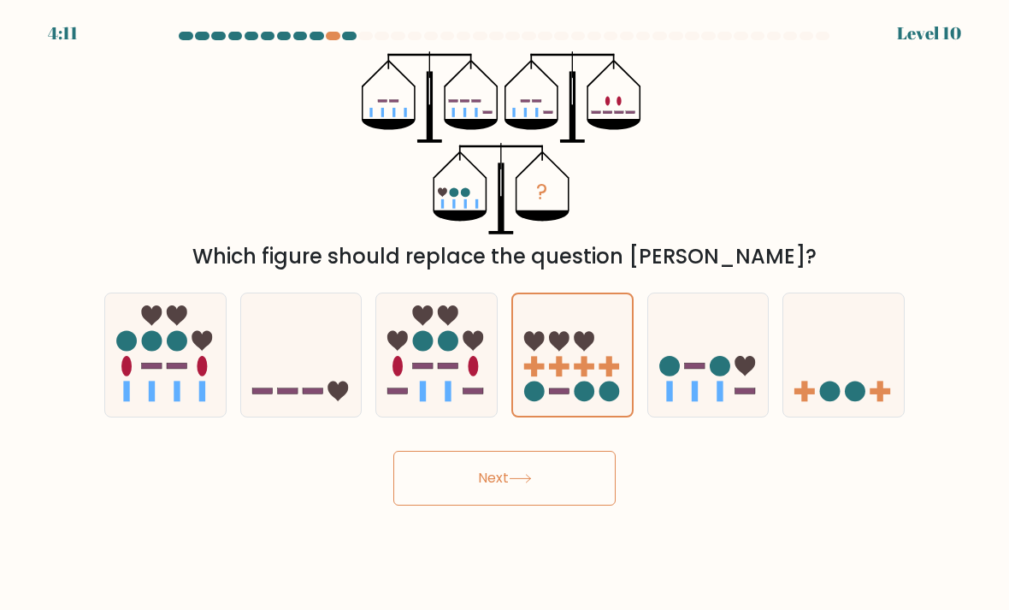
click at [505, 314] on input "f." at bounding box center [504, 309] width 1 height 9
radio input "true"
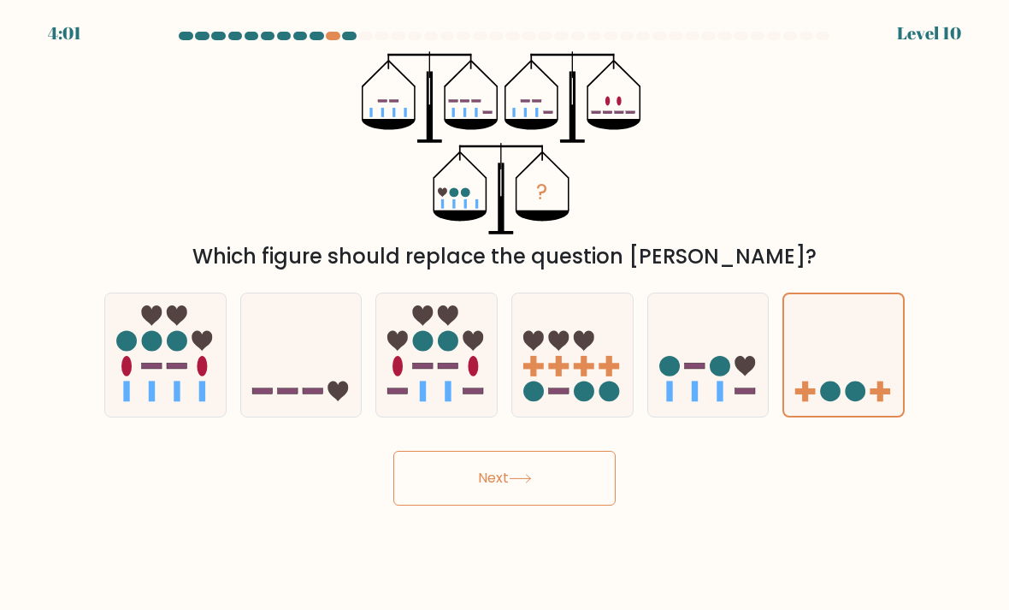
click at [736, 374] on icon at bounding box center [744, 366] width 21 height 21
click at [505, 314] on input "e." at bounding box center [504, 309] width 1 height 9
radio input "true"
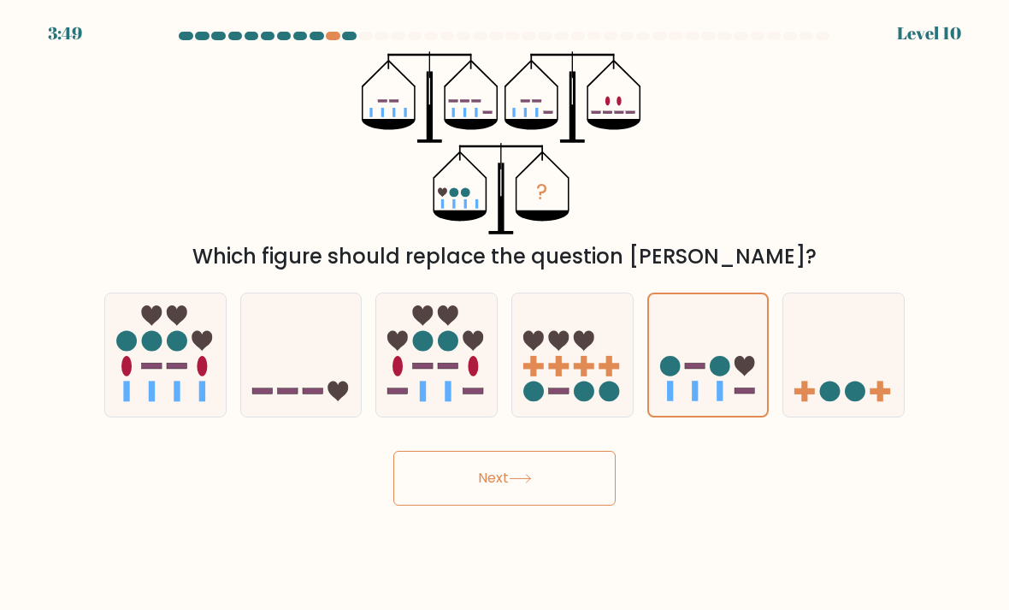
click at [552, 487] on button "Next" at bounding box center [504, 478] width 222 height 55
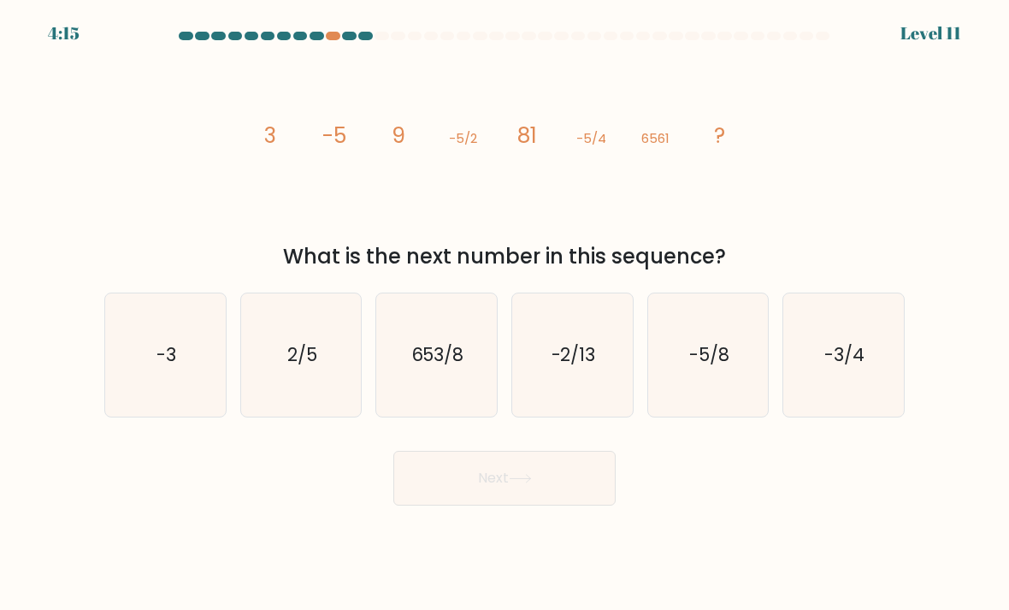
click at [703, 367] on text "-5/8" at bounding box center [709, 354] width 40 height 25
click at [505, 314] on input "e. -5/8" at bounding box center [504, 309] width 1 height 9
radio input "true"
click at [516, 483] on icon at bounding box center [520, 478] width 23 height 9
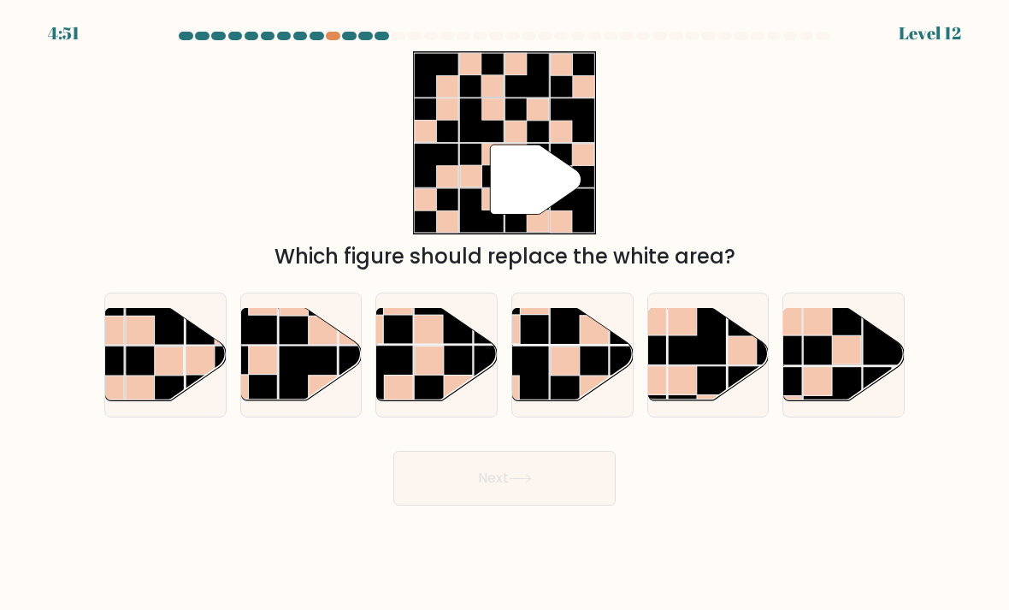
click at [722, 365] on rect at bounding box center [697, 335] width 59 height 59
click at [505, 314] on input "e." at bounding box center [504, 309] width 1 height 9
radio input "true"
click at [542, 497] on button "Next" at bounding box center [504, 478] width 222 height 55
click at [492, 487] on button "Next" at bounding box center [504, 478] width 222 height 55
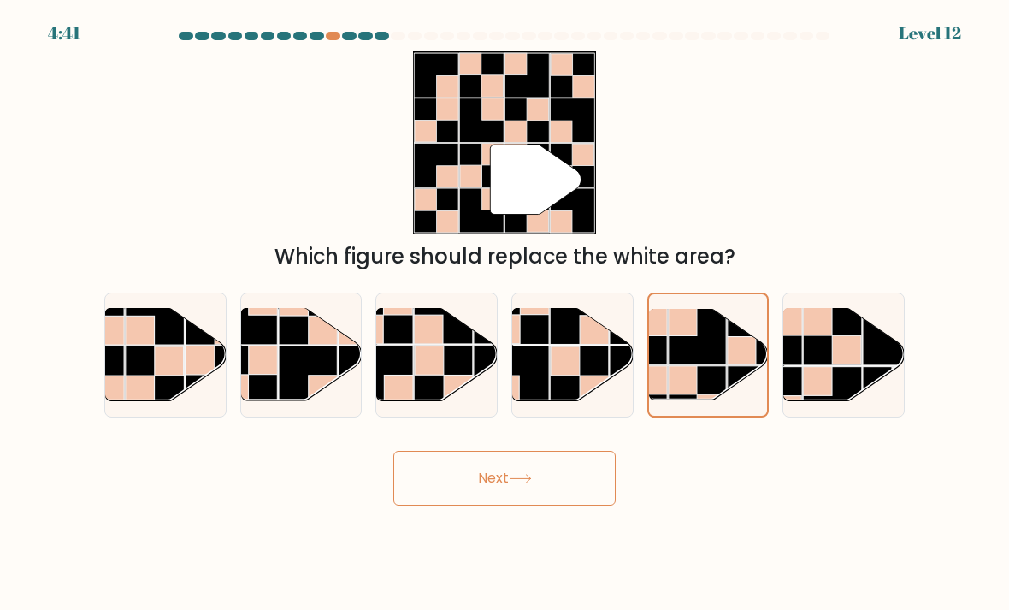
click at [471, 492] on button "Next" at bounding box center [504, 478] width 222 height 55
click at [525, 481] on button "Next" at bounding box center [504, 478] width 222 height 55
click at [524, 480] on button "Next" at bounding box center [504, 478] width 222 height 55
click at [499, 486] on button "Next" at bounding box center [504, 478] width 222 height 55
click at [452, 498] on button "Next" at bounding box center [504, 478] width 222 height 55
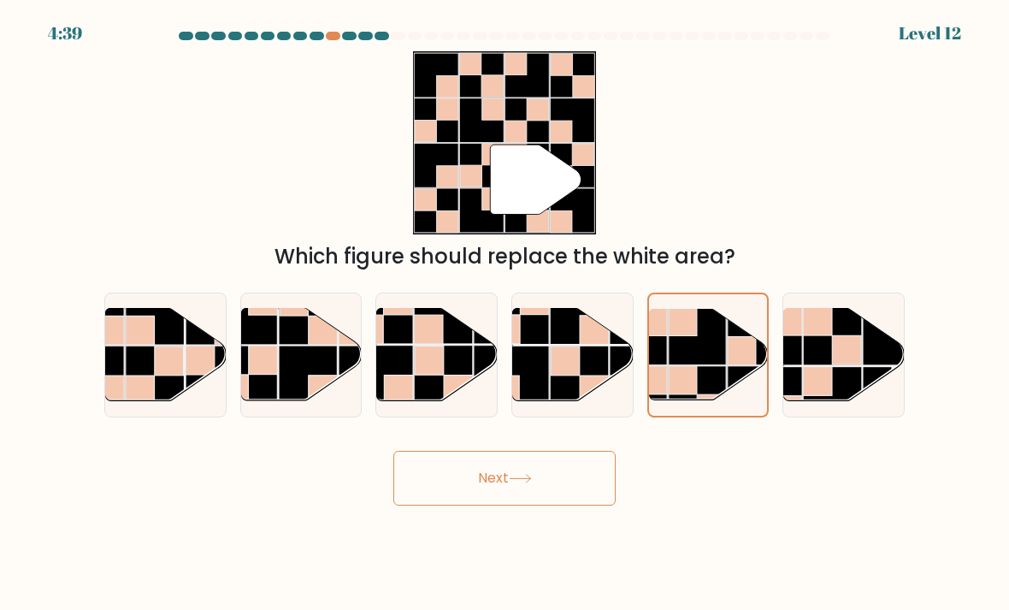
click at [496, 489] on button "Next" at bounding box center [504, 478] width 222 height 55
click at [486, 505] on button "Next" at bounding box center [504, 478] width 222 height 55
click at [500, 505] on button "Next" at bounding box center [504, 478] width 222 height 55
click at [508, 528] on body "4:38 Level 12" at bounding box center [504, 305] width 1009 height 610
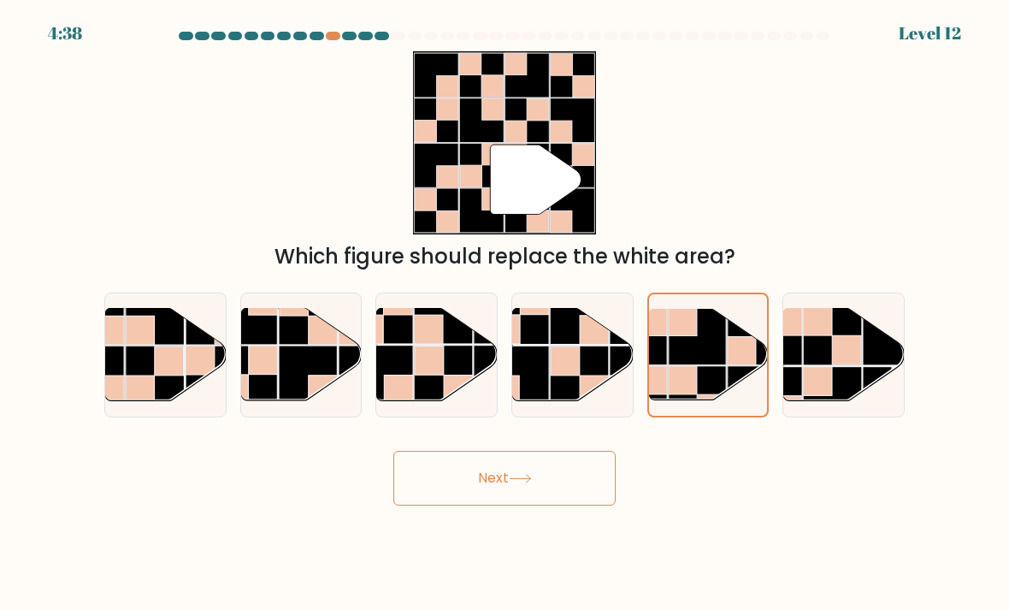
click at [500, 487] on button "Next" at bounding box center [504, 478] width 222 height 55
click at [550, 451] on button "Next" at bounding box center [504, 478] width 222 height 55
click at [581, 315] on rect at bounding box center [594, 329] width 29 height 29
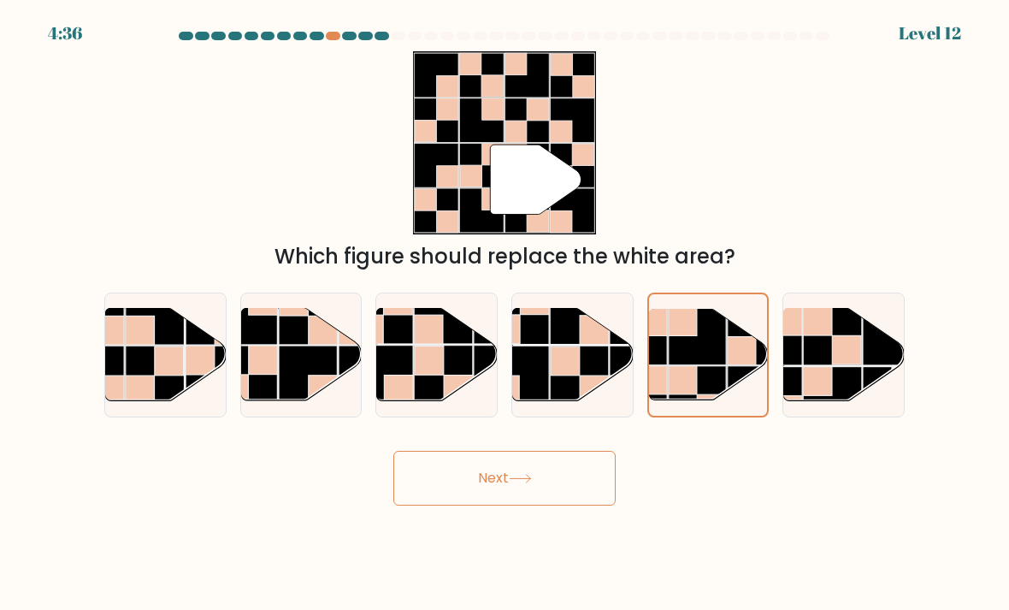
click at [505, 305] on input "d." at bounding box center [504, 309] width 1 height 9
radio input "true"
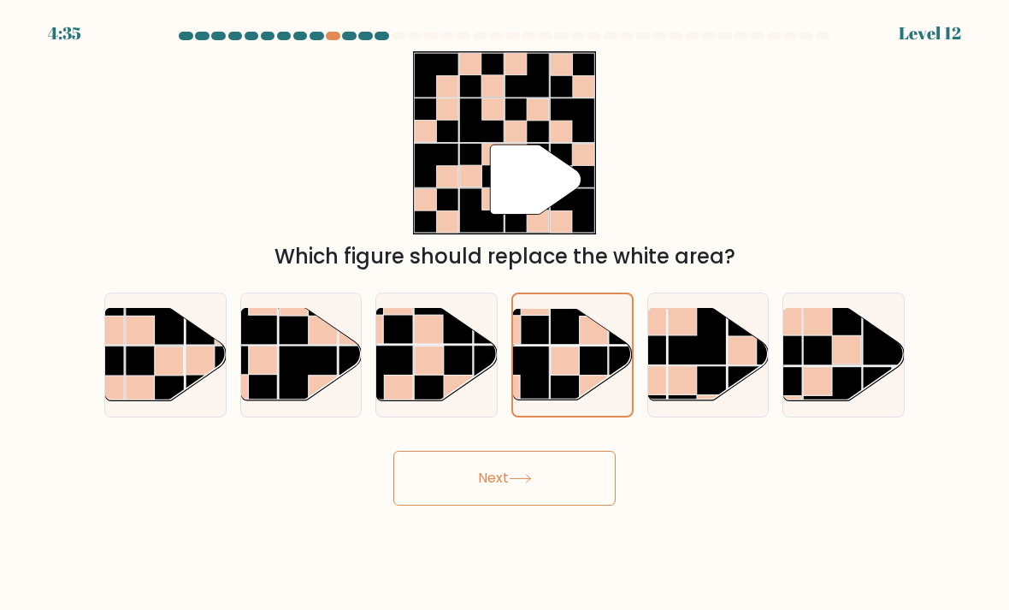
click at [469, 451] on button "Next" at bounding box center [504, 478] width 222 height 55
click at [520, 451] on button "Next" at bounding box center [504, 478] width 222 height 55
click at [516, 475] on icon at bounding box center [520, 479] width 21 height 8
click at [191, 304] on rect at bounding box center [215, 315] width 59 height 59
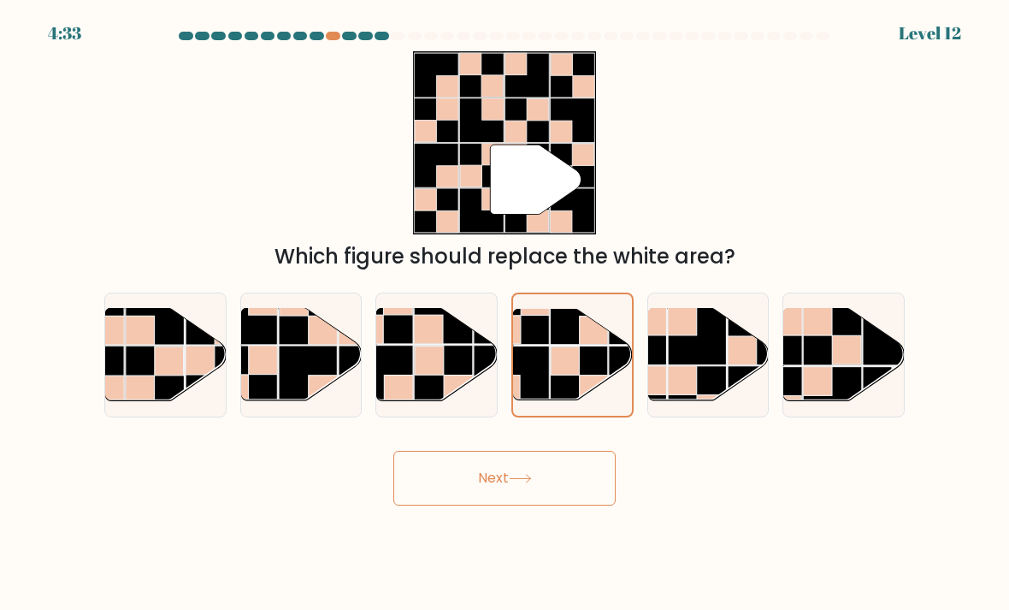
click at [504, 305] on input "a." at bounding box center [504, 309] width 1 height 9
radio input "true"
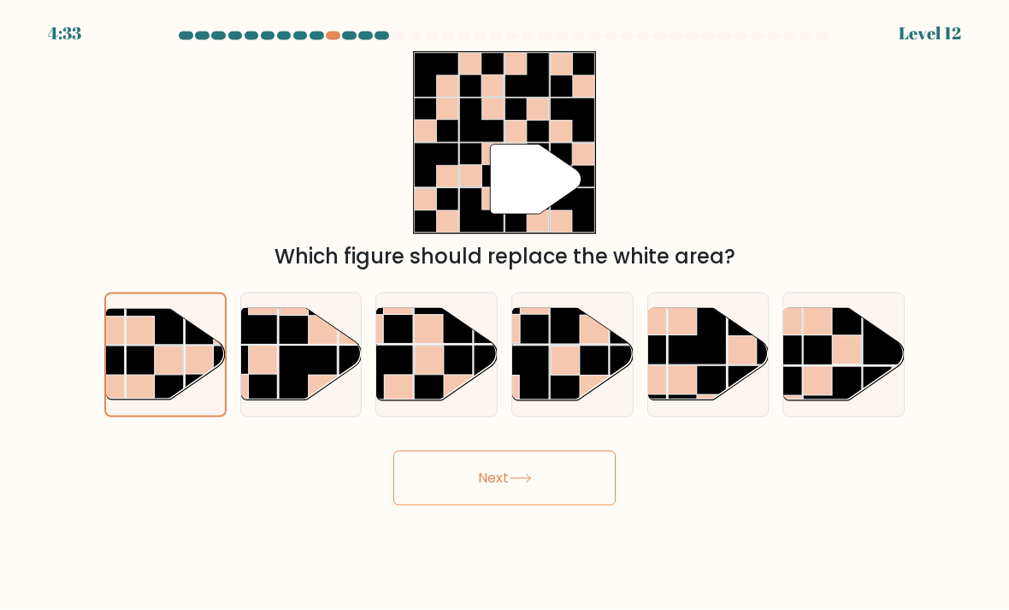
scroll to position [0, 0]
click at [493, 504] on button "Next" at bounding box center [504, 478] width 222 height 55
click at [492, 504] on button "Next" at bounding box center [504, 478] width 222 height 55
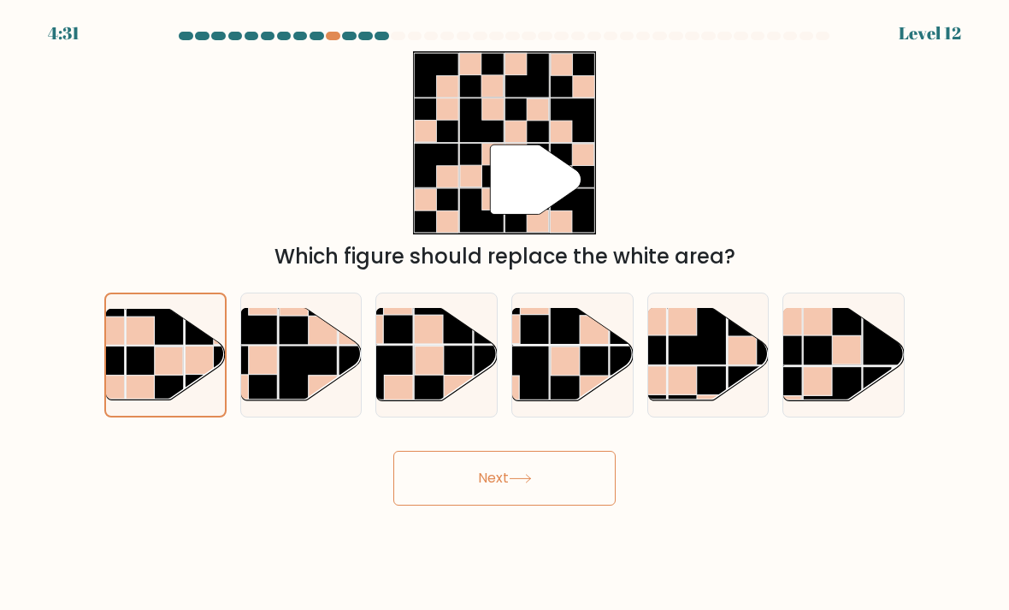
click at [486, 489] on button "Next" at bounding box center [504, 478] width 222 height 55
click at [485, 488] on button "Next" at bounding box center [504, 478] width 222 height 55
click at [475, 505] on button "Next" at bounding box center [504, 478] width 222 height 55
click at [583, 476] on button "Next" at bounding box center [504, 478] width 222 height 55
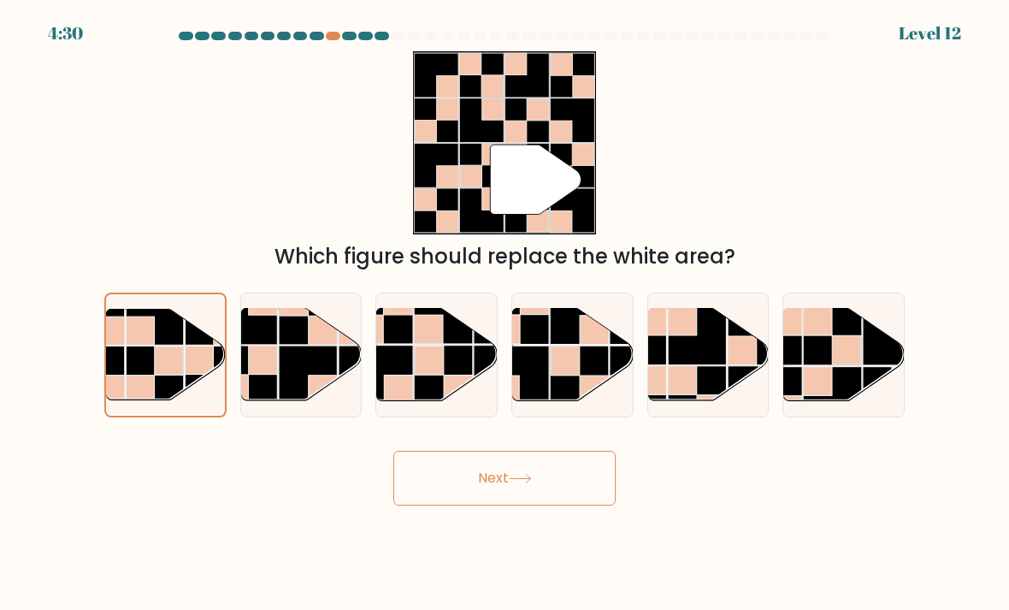
click at [583, 475] on button "Next" at bounding box center [504, 478] width 222 height 55
click at [581, 492] on button "Next" at bounding box center [504, 478] width 222 height 55
click at [541, 487] on button "Next" at bounding box center [504, 478] width 222 height 55
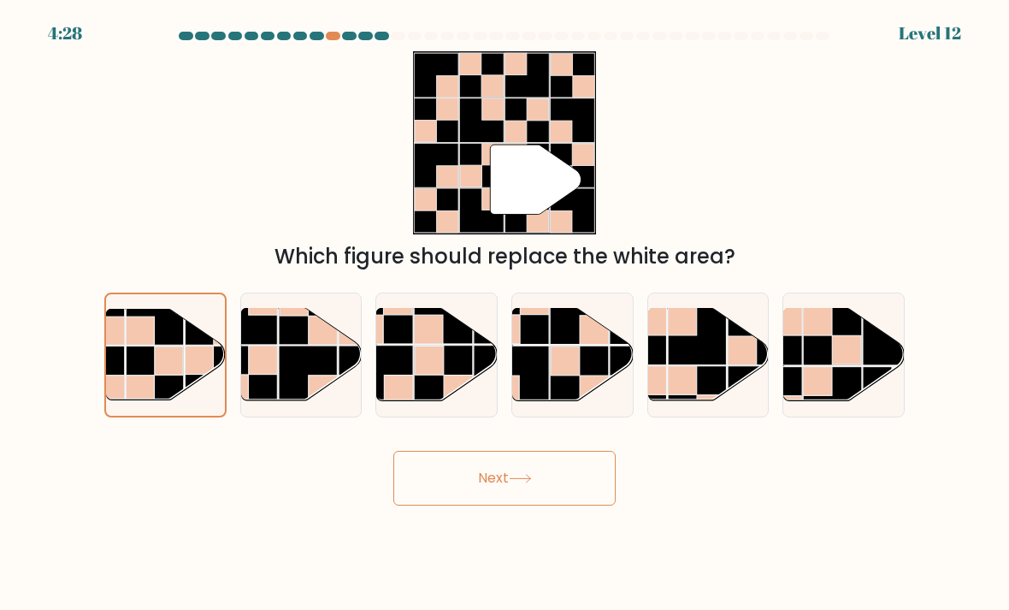
click at [531, 502] on button "Next" at bounding box center [504, 478] width 222 height 55
click at [480, 505] on button "Next" at bounding box center [504, 478] width 222 height 55
click at [484, 493] on button "Next" at bounding box center [504, 478] width 222 height 55
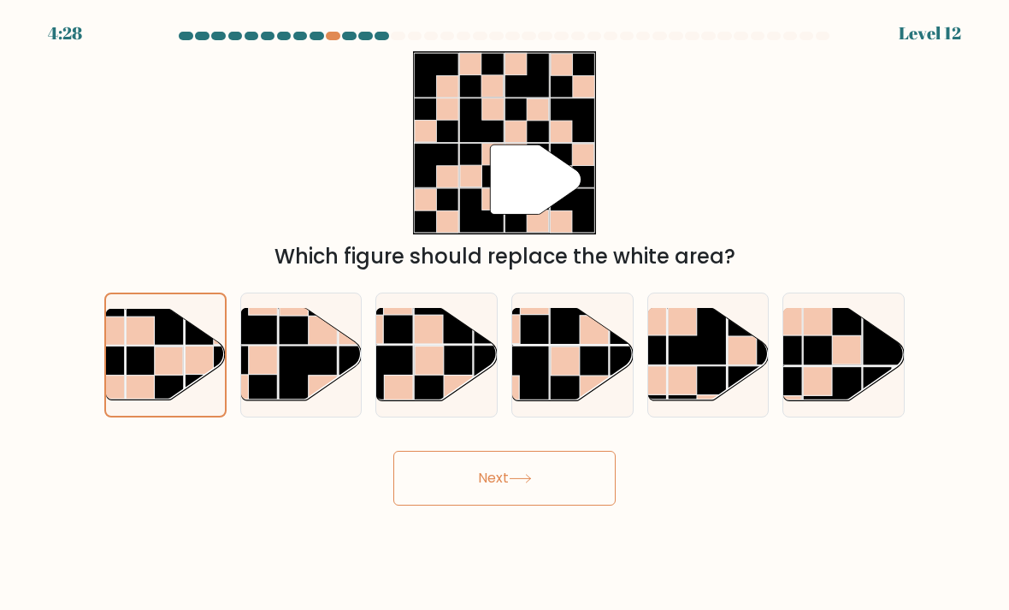
click at [483, 493] on button "Next" at bounding box center [504, 478] width 222 height 55
click at [488, 491] on button "Next" at bounding box center [504, 478] width 222 height 55
click at [488, 490] on button "Next" at bounding box center [504, 478] width 222 height 55
click at [490, 492] on button "Next" at bounding box center [504, 478] width 222 height 55
click at [424, 468] on button "Next" at bounding box center [504, 478] width 222 height 55
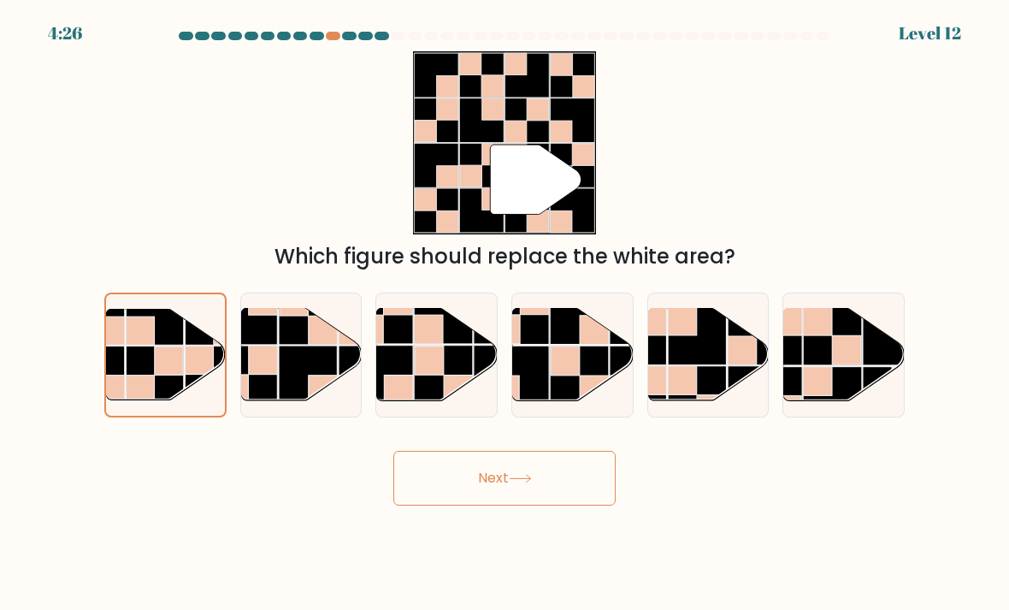
click at [422, 465] on div "Next" at bounding box center [504, 472] width 821 height 68
click at [480, 483] on button "Next" at bounding box center [504, 478] width 222 height 55
click at [479, 483] on button "Next" at bounding box center [504, 478] width 222 height 55
click at [480, 481] on button "Next" at bounding box center [504, 478] width 222 height 55
click at [479, 481] on button "Next" at bounding box center [504, 478] width 222 height 55
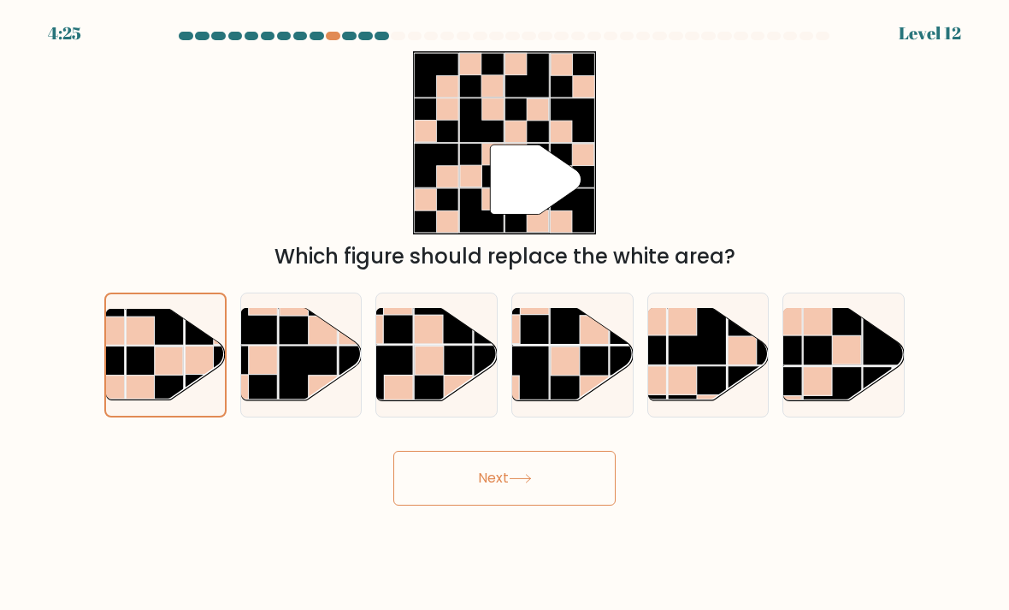
click at [486, 463] on div "Next" at bounding box center [504, 472] width 821 height 68
click at [507, 485] on button "Next" at bounding box center [504, 478] width 222 height 55
click at [506, 485] on button "Next" at bounding box center [504, 478] width 222 height 55
click at [492, 487] on button "Next" at bounding box center [504, 478] width 222 height 55
click at [491, 487] on button "Next" at bounding box center [504, 478] width 222 height 55
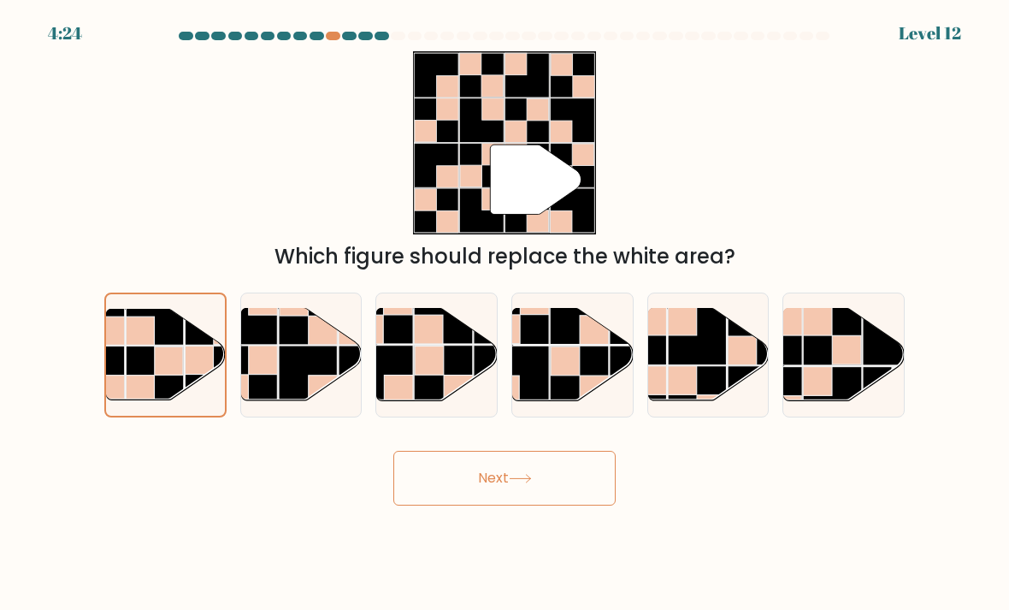
click at [468, 505] on button "Next" at bounding box center [504, 478] width 222 height 55
click at [412, 487] on button "Next" at bounding box center [504, 478] width 222 height 55
click at [505, 475] on button "Next" at bounding box center [504, 478] width 222 height 55
click at [699, 353] on rect at bounding box center [697, 335] width 59 height 59
click at [505, 314] on input "e." at bounding box center [504, 309] width 1 height 9
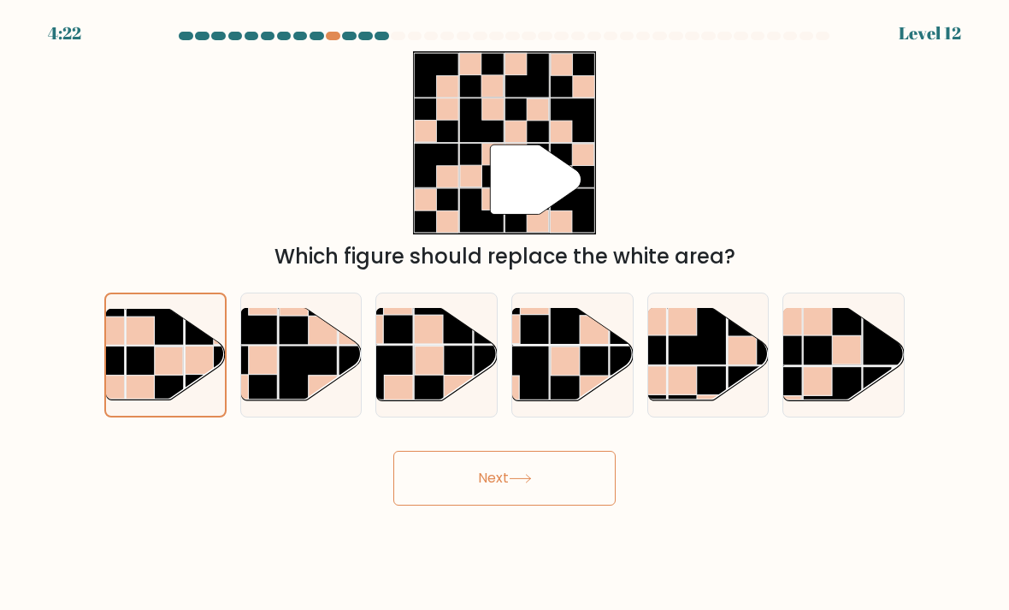
radio input "true"
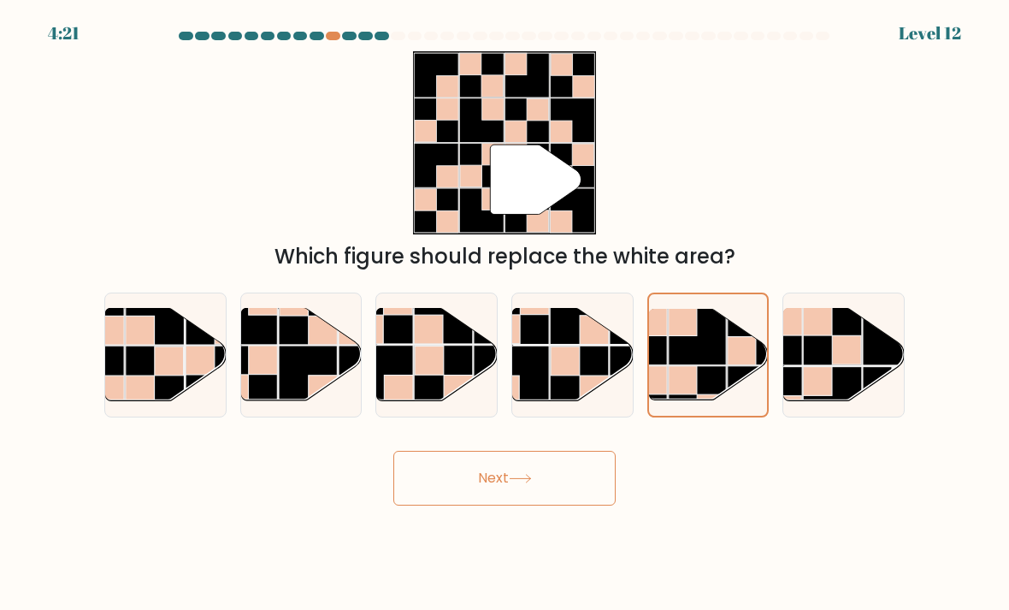
click at [849, 359] on rect at bounding box center [847, 349] width 29 height 29
click at [505, 314] on input "f." at bounding box center [504, 309] width 1 height 9
radio input "true"
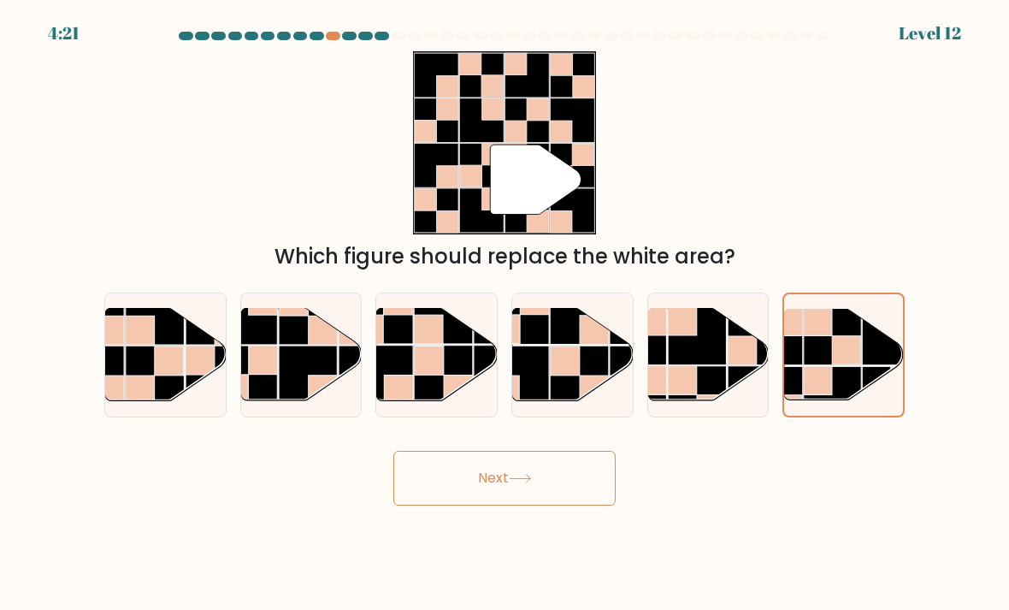
click at [139, 399] on rect at bounding box center [140, 389] width 29 height 29
click at [504, 314] on input "a." at bounding box center [504, 309] width 1 height 9
radio input "true"
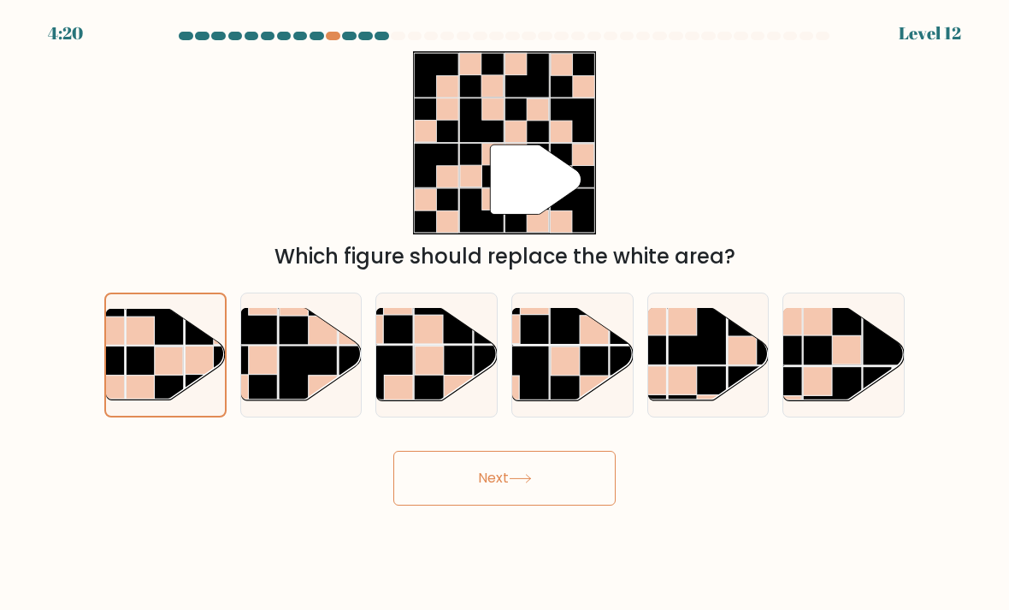
click at [456, 489] on button "Next" at bounding box center [504, 478] width 222 height 55
click at [436, 534] on body "4:19 Level 12" at bounding box center [504, 305] width 1009 height 610
click at [440, 493] on button "Next" at bounding box center [504, 478] width 222 height 55
click at [439, 493] on button "Next" at bounding box center [504, 478] width 222 height 55
click at [442, 498] on button "Next" at bounding box center [504, 478] width 222 height 55
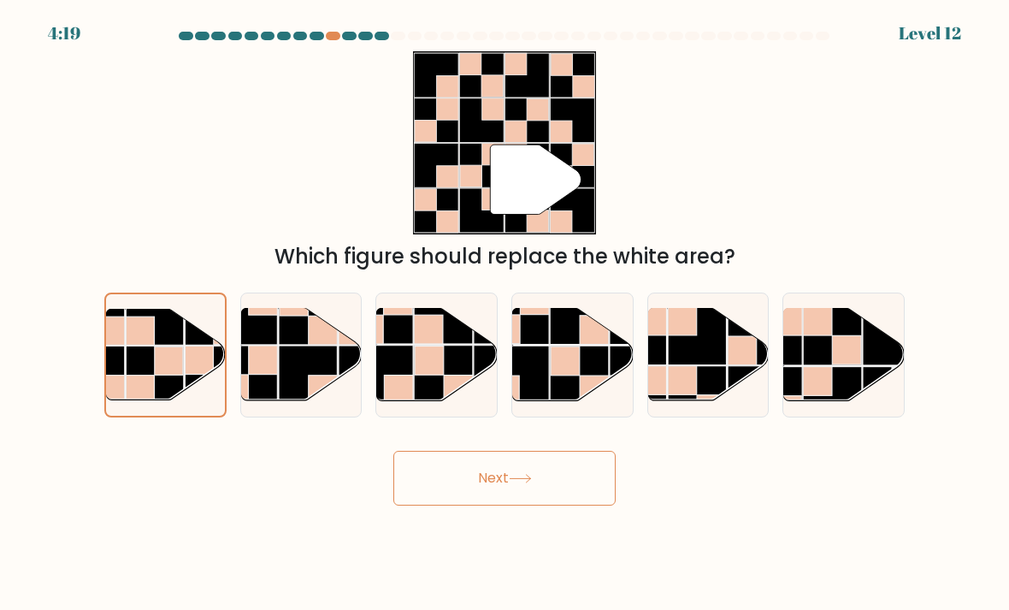
click at [442, 498] on button "Next" at bounding box center [504, 478] width 222 height 55
click at [475, 498] on button "Next" at bounding box center [504, 478] width 222 height 55
click at [488, 487] on button "Next" at bounding box center [504, 478] width 222 height 55
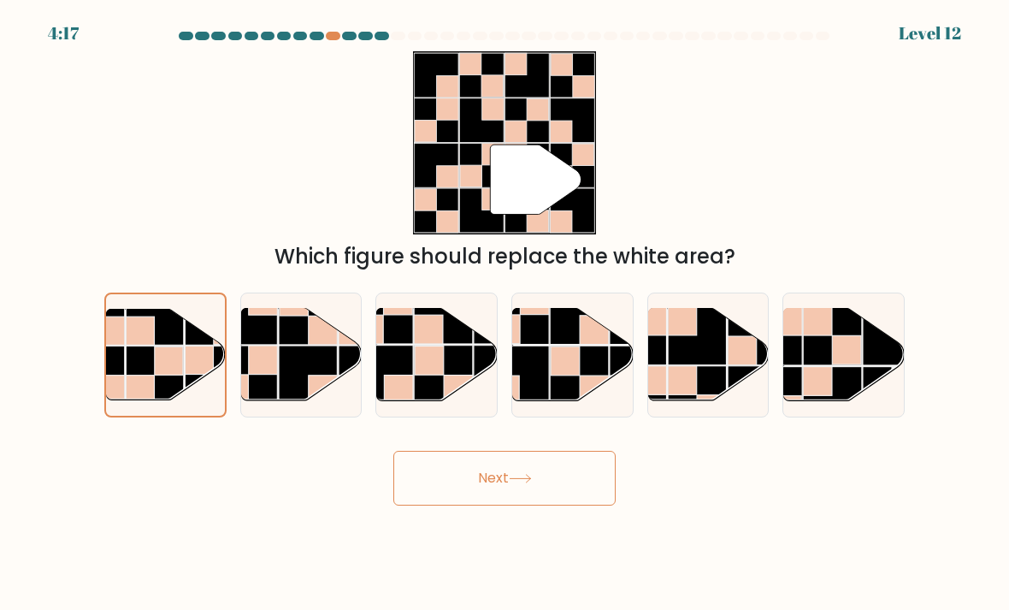
click at [501, 503] on button "Next" at bounding box center [504, 478] width 222 height 55
click at [500, 502] on button "Next" at bounding box center [504, 478] width 222 height 55
click at [515, 505] on button "Next" at bounding box center [504, 478] width 222 height 55
click at [506, 505] on button "Next" at bounding box center [504, 478] width 222 height 55
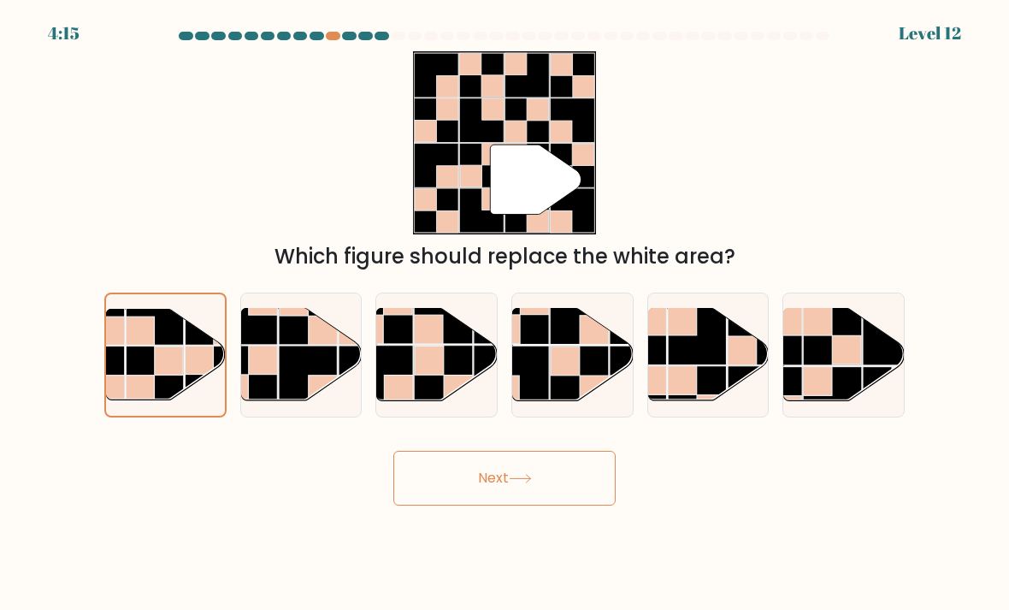
click at [516, 476] on button "Next" at bounding box center [504, 478] width 222 height 55
click at [515, 475] on button "Next" at bounding box center [504, 478] width 222 height 55
click at [500, 538] on body "4:15 Level 12" at bounding box center [504, 305] width 1009 height 610
click at [483, 505] on button "Next" at bounding box center [504, 478] width 222 height 55
click at [489, 525] on body "4:14 Level 12" at bounding box center [504, 305] width 1009 height 610
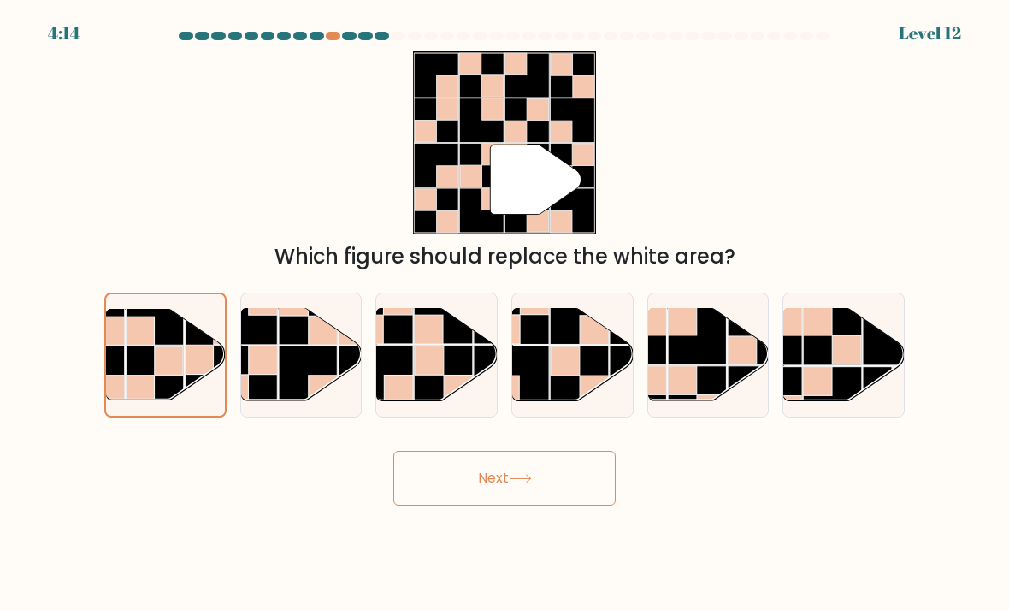
click at [492, 498] on button "Next" at bounding box center [504, 478] width 222 height 55
click at [496, 505] on button "Next" at bounding box center [504, 478] width 222 height 55
click at [495, 505] on button "Next" at bounding box center [504, 478] width 222 height 55
click at [494, 505] on button "Next" at bounding box center [504, 478] width 222 height 55
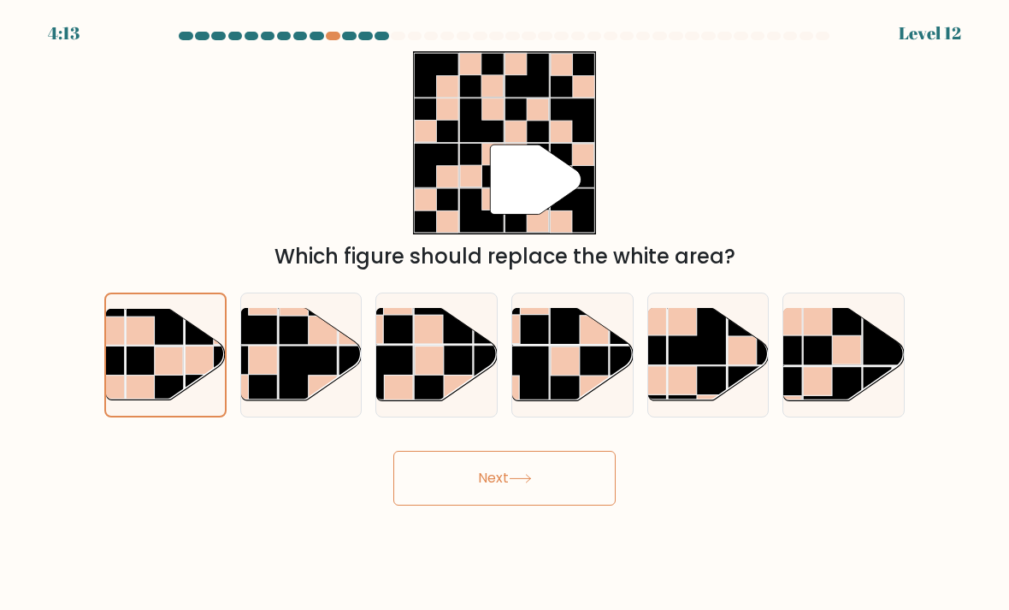
click at [472, 505] on button "Next" at bounding box center [504, 478] width 222 height 55
click at [471, 505] on button "Next" at bounding box center [504, 478] width 222 height 55
click at [470, 505] on button "Next" at bounding box center [504, 478] width 222 height 55
click at [469, 505] on button "Next" at bounding box center [504, 478] width 222 height 55
click at [475, 505] on button "Next" at bounding box center [504, 478] width 222 height 55
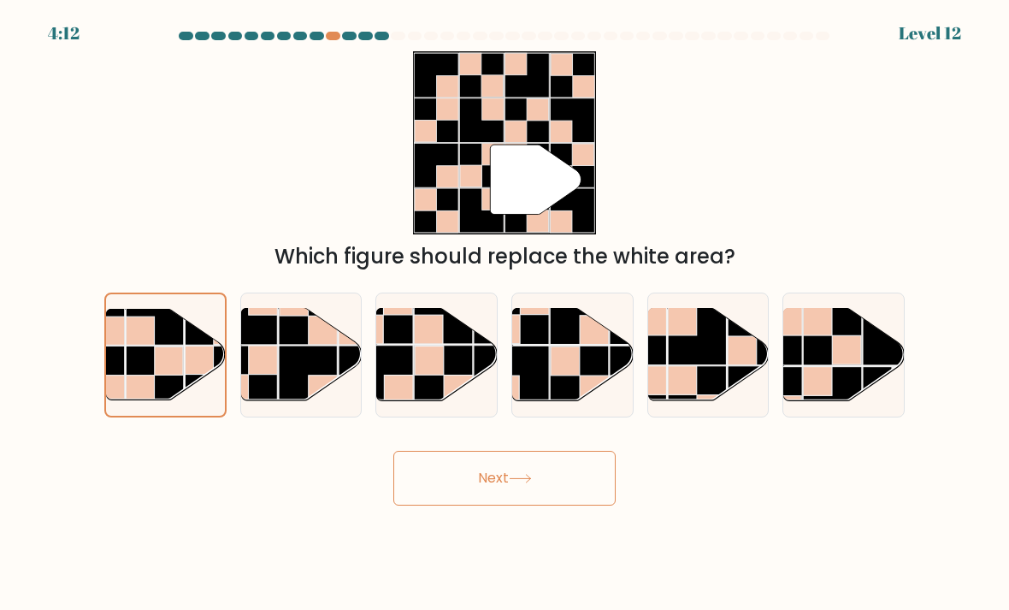
click at [499, 485] on button "Next" at bounding box center [504, 478] width 222 height 55
click at [492, 487] on button "Next" at bounding box center [504, 478] width 222 height 55
click at [491, 487] on button "Next" at bounding box center [504, 478] width 222 height 55
click at [487, 505] on button "Next" at bounding box center [504, 478] width 222 height 55
click at [867, 501] on div "Next" at bounding box center [504, 472] width 821 height 68
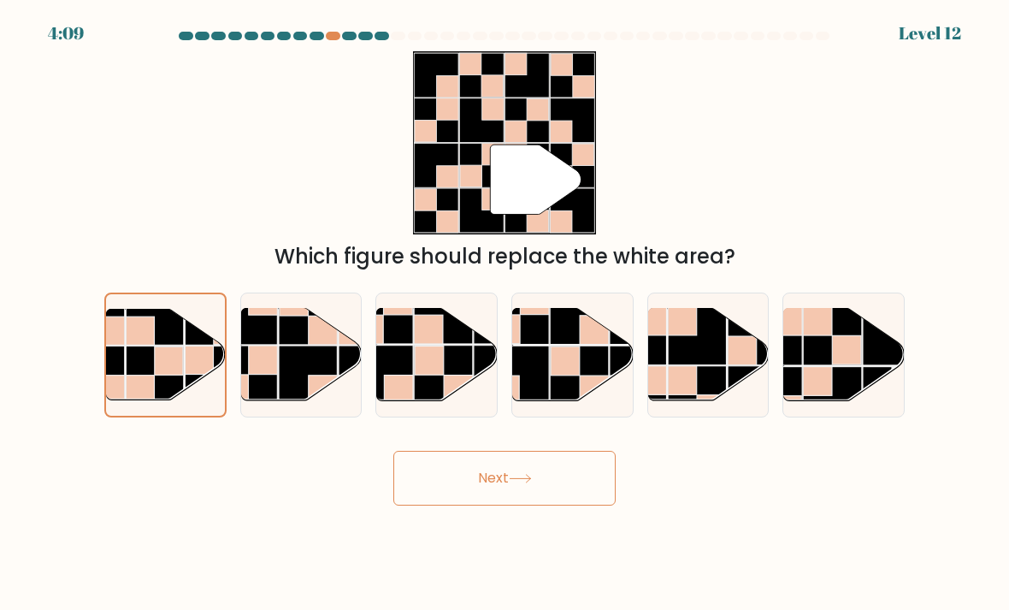
click at [540, 505] on button "Next" at bounding box center [504, 478] width 222 height 55
click at [528, 489] on button "Next" at bounding box center [504, 478] width 222 height 55
click at [527, 488] on button "Next" at bounding box center [504, 478] width 222 height 55
click at [493, 505] on button "Next" at bounding box center [504, 478] width 222 height 55
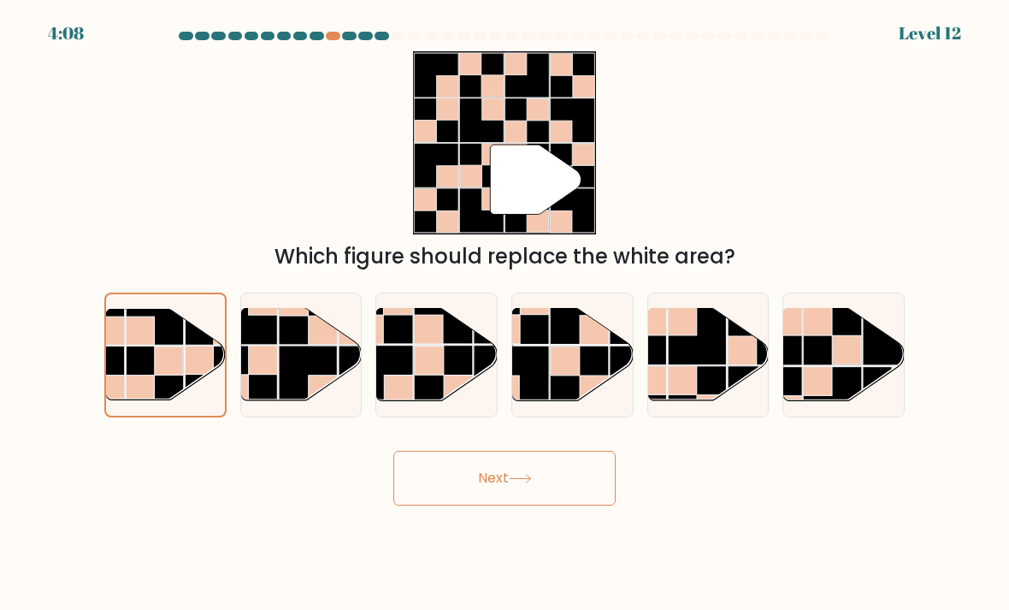
click at [492, 505] on button "Next" at bounding box center [504, 478] width 222 height 55
click at [465, 505] on button "Next" at bounding box center [504, 478] width 222 height 55
click at [386, 54] on div "" Which figure should replace the white area?" at bounding box center [504, 161] width 821 height 221
click at [453, 487] on button "Next" at bounding box center [504, 478] width 222 height 55
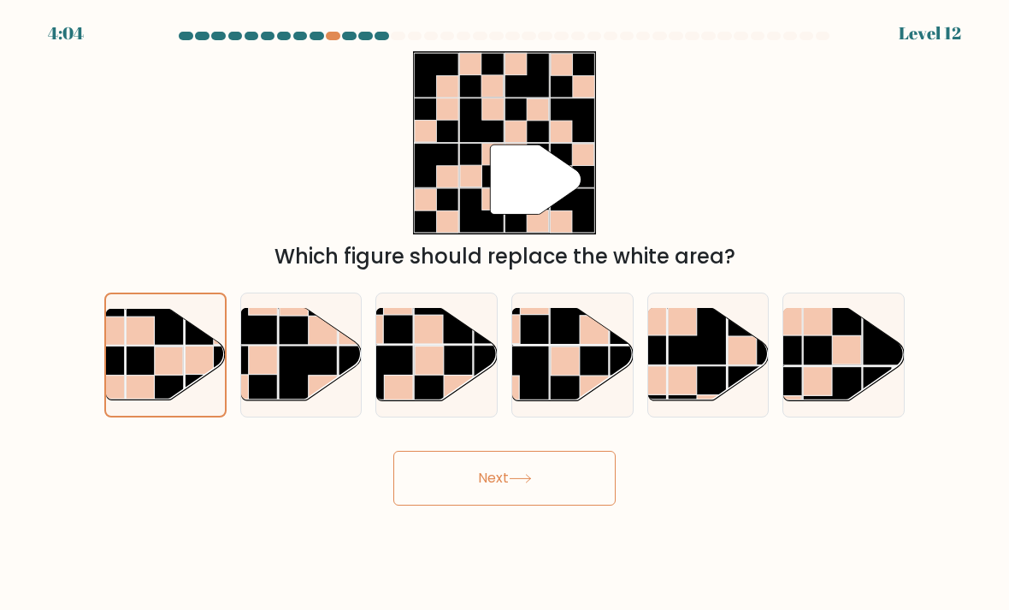
click at [453, 487] on button "Next" at bounding box center [504, 478] width 222 height 55
click at [428, 455] on button "Next" at bounding box center [504, 478] width 222 height 55
click at [424, 451] on div "Next" at bounding box center [504, 472] width 821 height 68
click at [410, 471] on button "Next" at bounding box center [504, 478] width 222 height 55
click at [462, 487] on button "Next" at bounding box center [504, 478] width 222 height 55
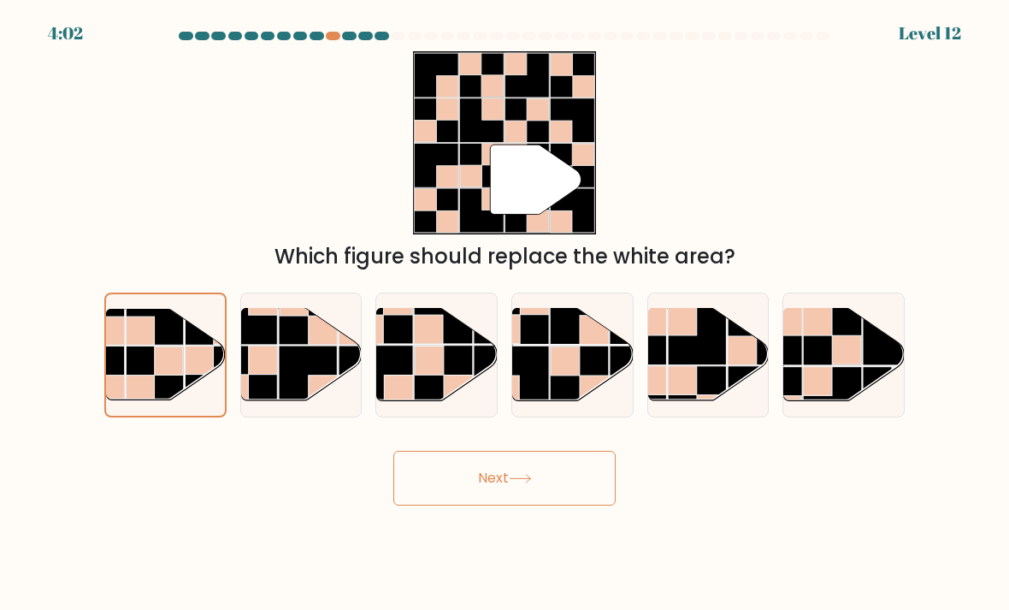
click at [462, 487] on button "Next" at bounding box center [504, 478] width 222 height 55
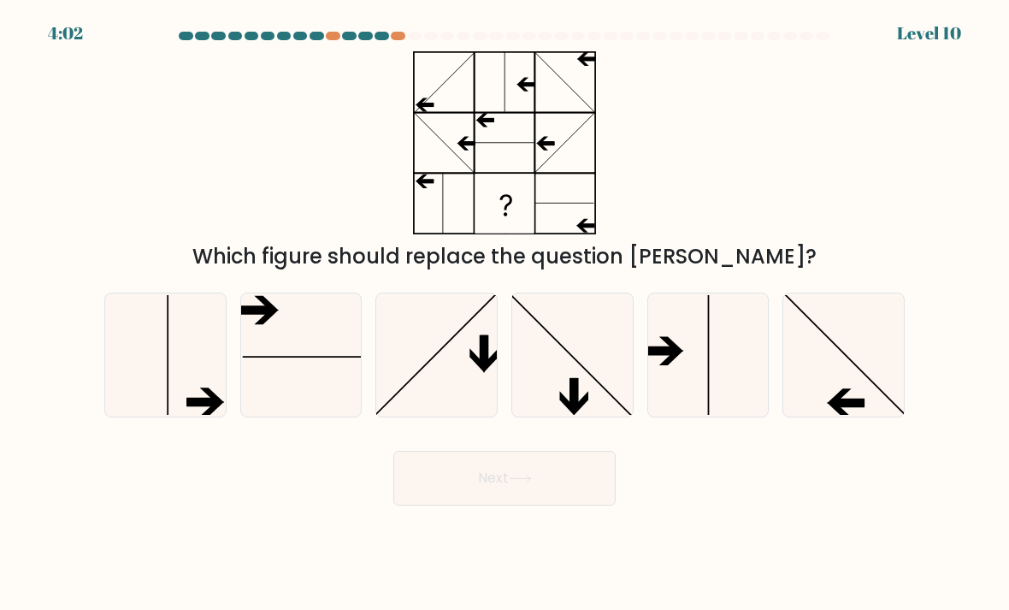
click at [438, 488] on button "Next" at bounding box center [504, 478] width 222 height 55
click at [649, 243] on div "Which figure should replace the question mark?" at bounding box center [504, 161] width 821 height 221
click at [289, 317] on icon at bounding box center [301, 355] width 121 height 121
click at [504, 314] on input "b." at bounding box center [504, 309] width 1 height 9
radio input "true"
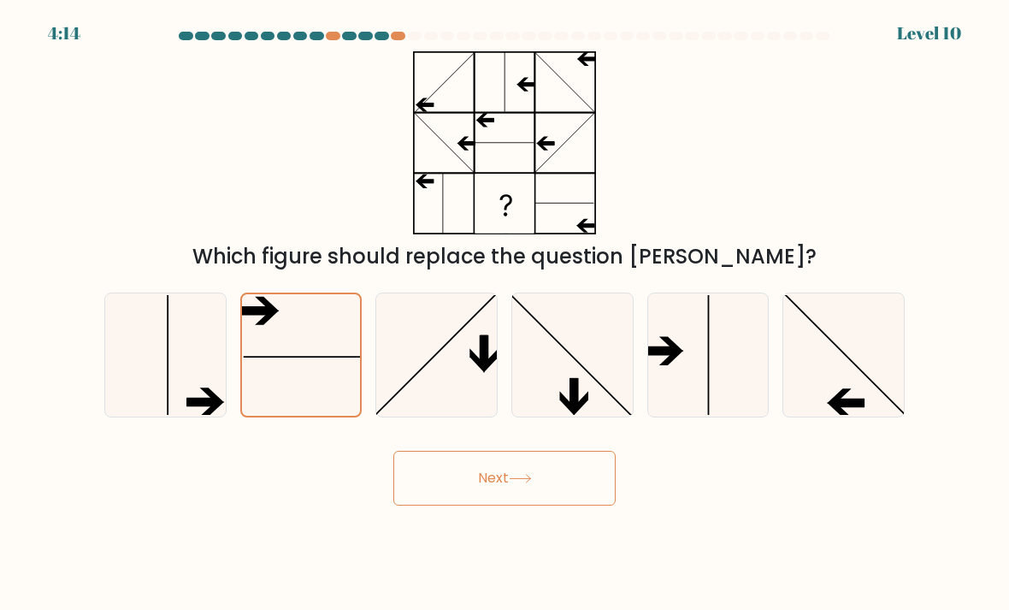
click at [448, 480] on button "Next" at bounding box center [504, 478] width 222 height 55
click at [514, 467] on button "Next" at bounding box center [504, 478] width 222 height 55
click at [513, 466] on button "Next" at bounding box center [504, 478] width 222 height 55
click at [475, 483] on button "Next" at bounding box center [504, 478] width 222 height 55
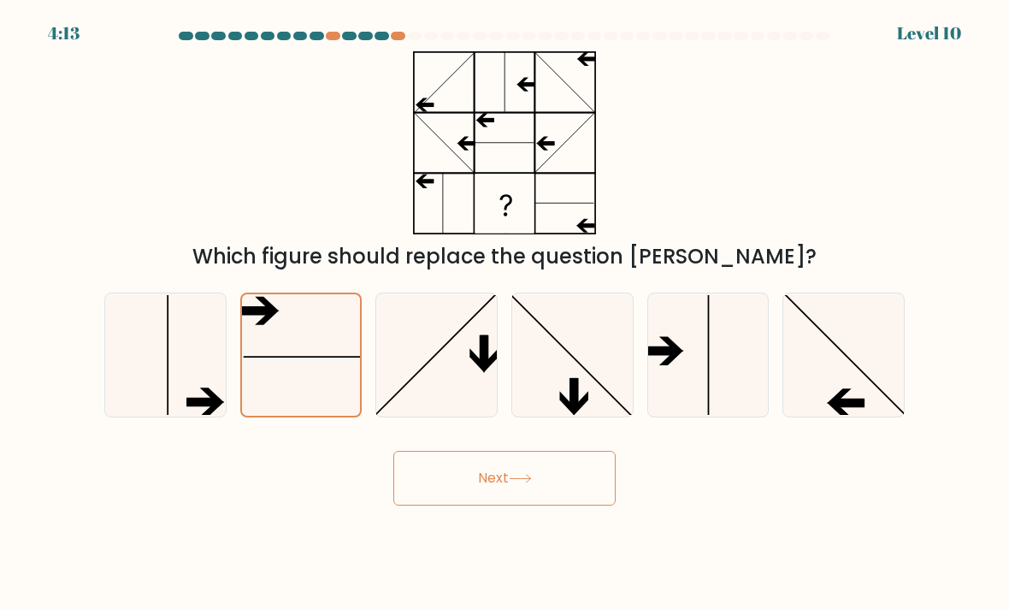
click at [450, 492] on button "Next" at bounding box center [504, 478] width 222 height 55
click at [439, 505] on button "Next" at bounding box center [504, 478] width 222 height 55
click at [438, 504] on button "Next" at bounding box center [504, 478] width 222 height 55
click at [467, 454] on button "Next" at bounding box center [504, 478] width 222 height 55
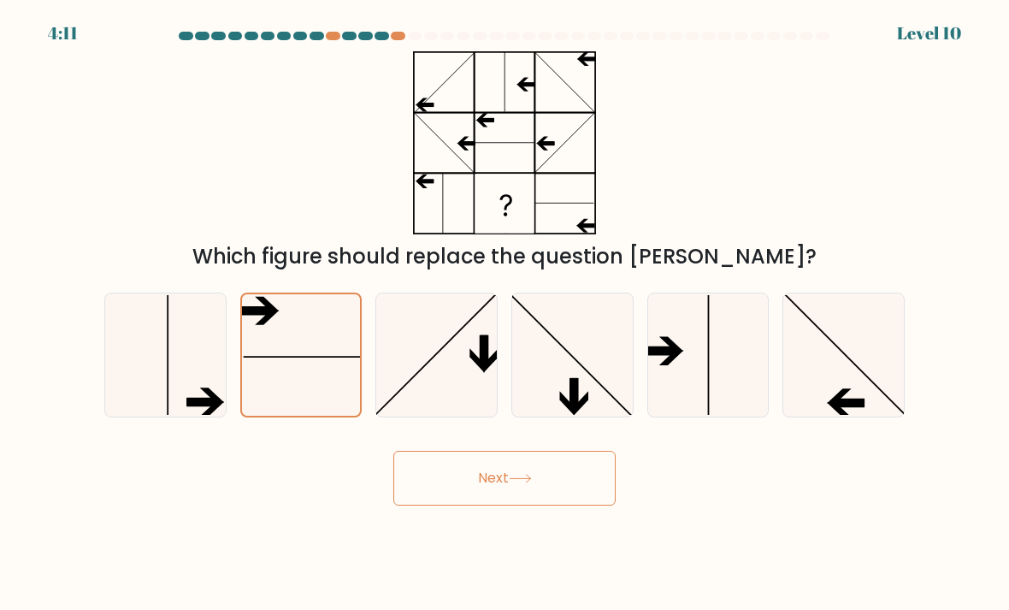
click at [489, 492] on button "Next" at bounding box center [504, 478] width 222 height 55
click at [487, 503] on button "Next" at bounding box center [504, 478] width 222 height 55
click at [470, 505] on button "Next" at bounding box center [504, 478] width 222 height 55
click at [478, 514] on body "4:10 Level 10" at bounding box center [504, 305] width 1009 height 610
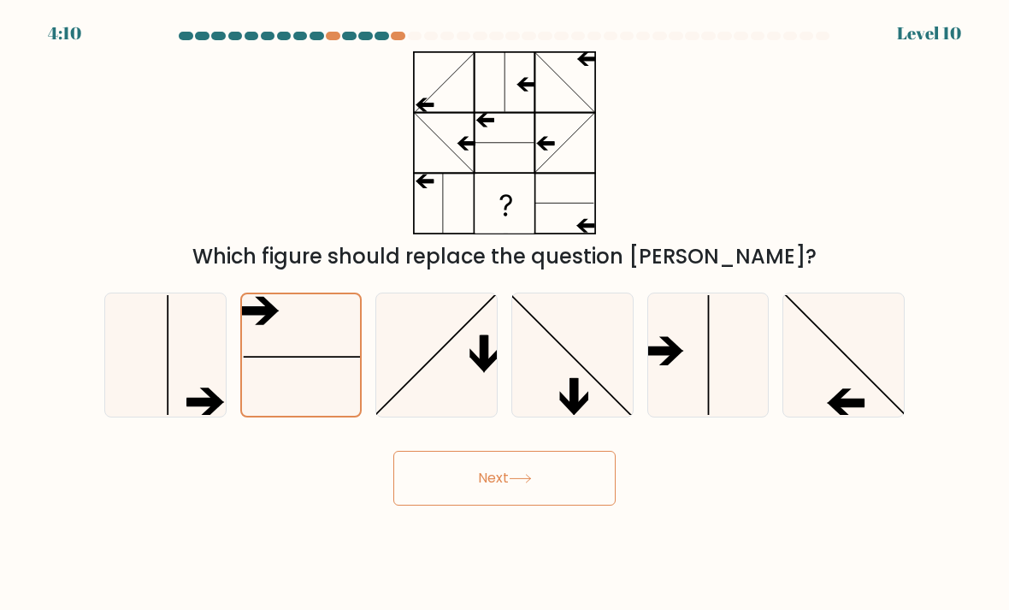
click at [480, 483] on button "Next" at bounding box center [504, 478] width 222 height 55
click at [479, 483] on button "Next" at bounding box center [504, 478] width 222 height 55
click at [454, 505] on button "Next" at bounding box center [504, 478] width 222 height 55
click at [460, 512] on body "4:09 Level 10" at bounding box center [504, 305] width 1009 height 610
click at [449, 393] on icon at bounding box center [436, 355] width 121 height 121
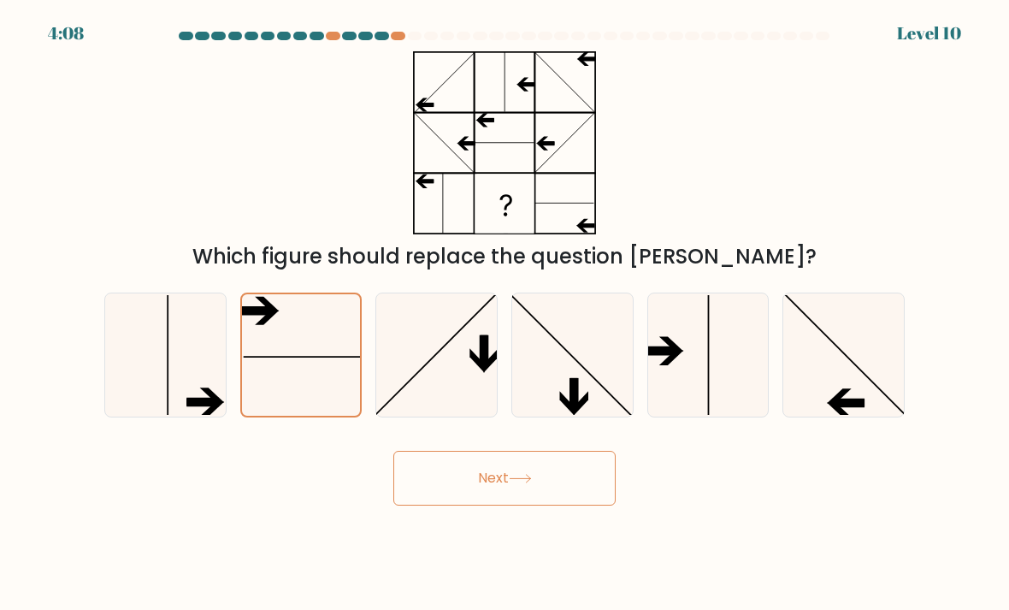
click at [504, 314] on input "c." at bounding box center [504, 309] width 1 height 9
radio input "true"
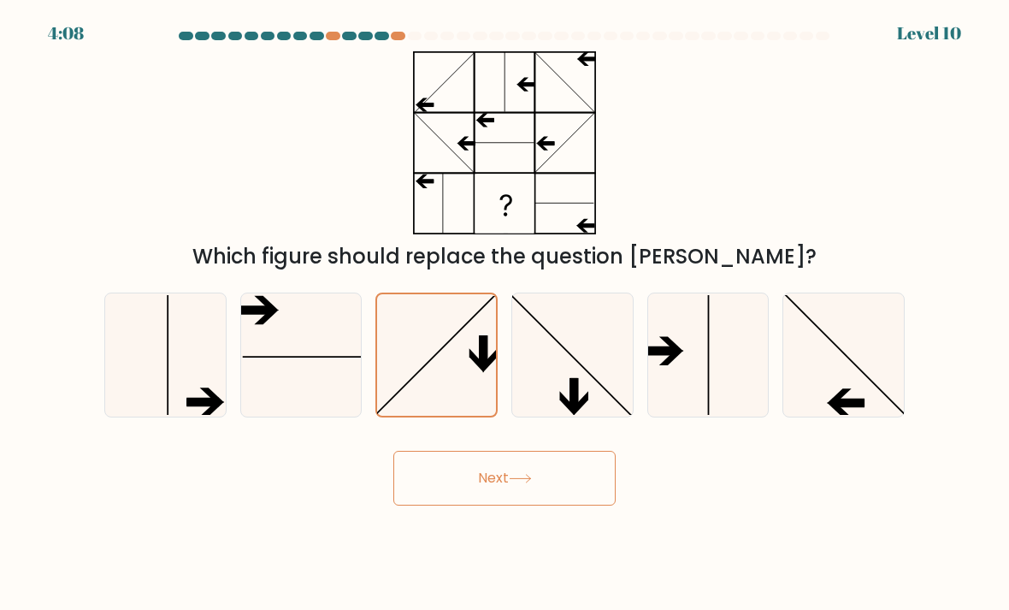
click at [466, 493] on button "Next" at bounding box center [504, 478] width 222 height 55
click at [466, 490] on button "Next" at bounding box center [504, 478] width 222 height 55
click at [465, 490] on button "Next" at bounding box center [504, 478] width 222 height 55
click at [457, 489] on button "Next" at bounding box center [504, 478] width 222 height 55
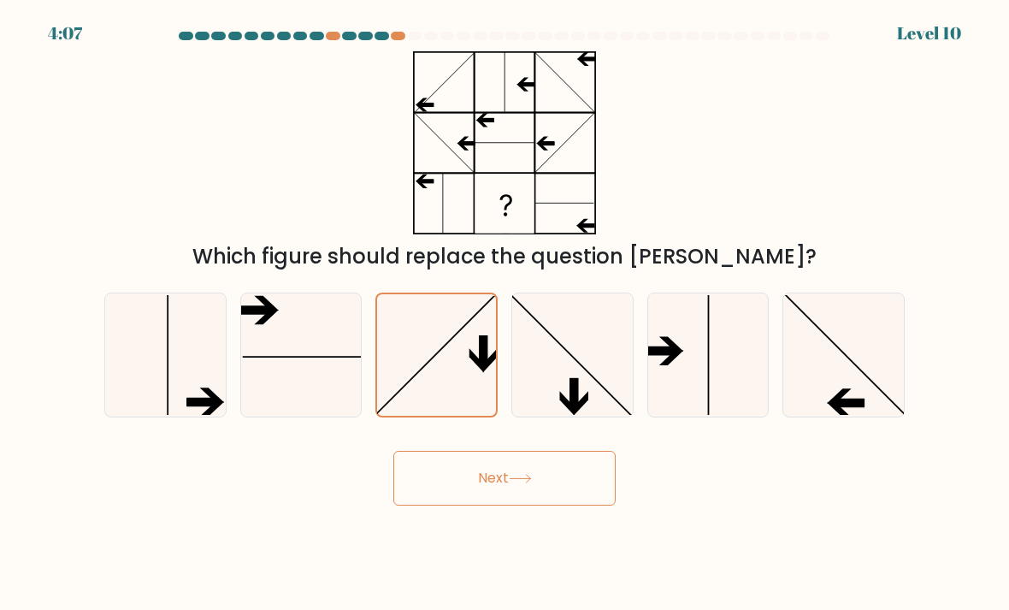
click at [475, 449] on div "Next" at bounding box center [504, 472] width 821 height 68
click at [566, 359] on icon at bounding box center [572, 355] width 121 height 121
click at [505, 314] on input "d." at bounding box center [504, 309] width 1 height 9
radio input "true"
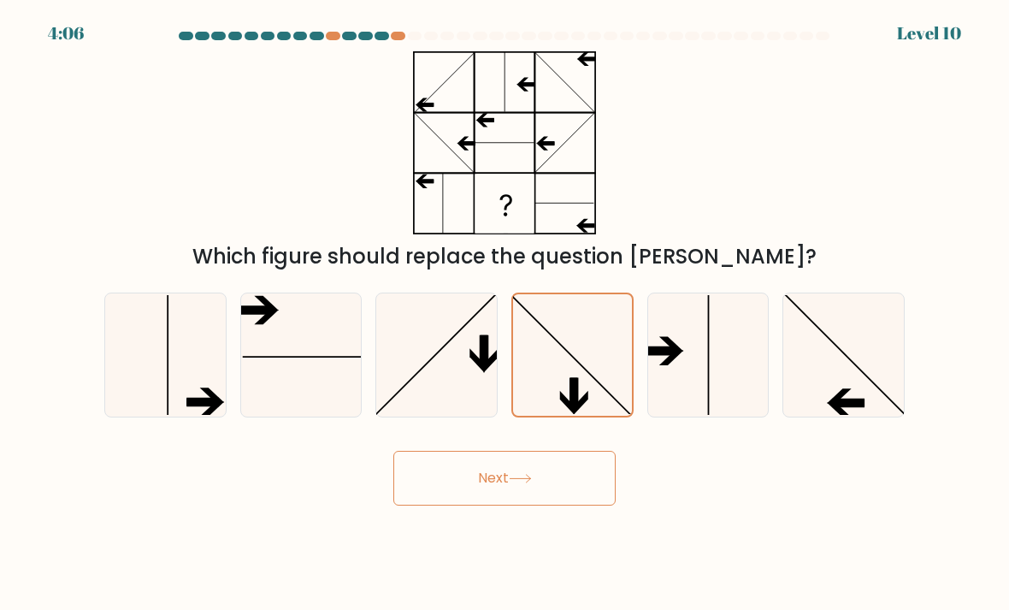
click at [481, 465] on button "Next" at bounding box center [504, 478] width 222 height 55
click at [493, 505] on button "Next" at bounding box center [504, 478] width 222 height 55
click at [530, 469] on button "Next" at bounding box center [504, 478] width 222 height 55
click at [690, 356] on icon at bounding box center [708, 355] width 121 height 121
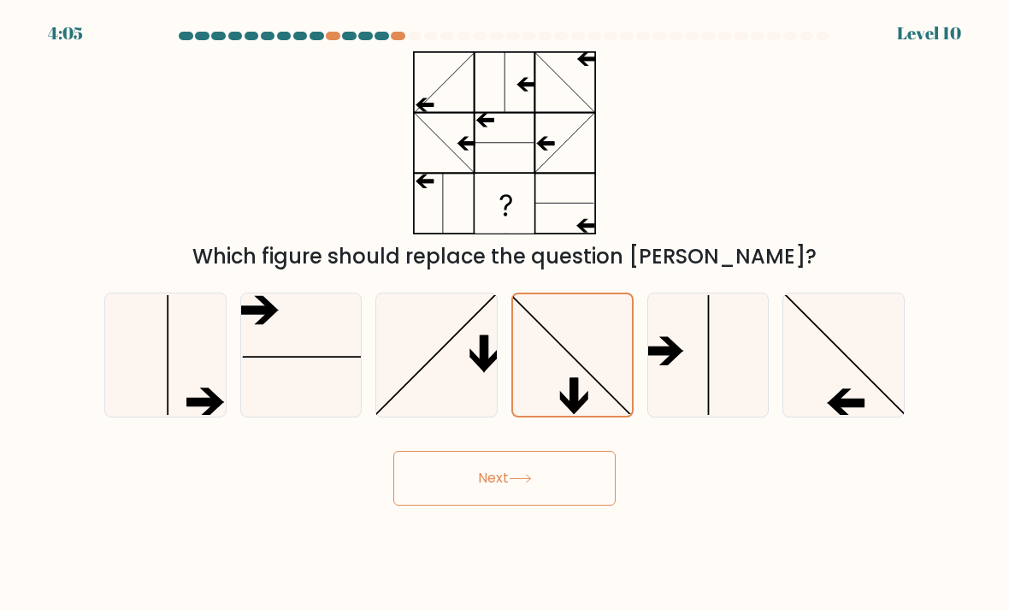
click at [505, 314] on input "e." at bounding box center [504, 309] width 1 height 9
radio input "true"
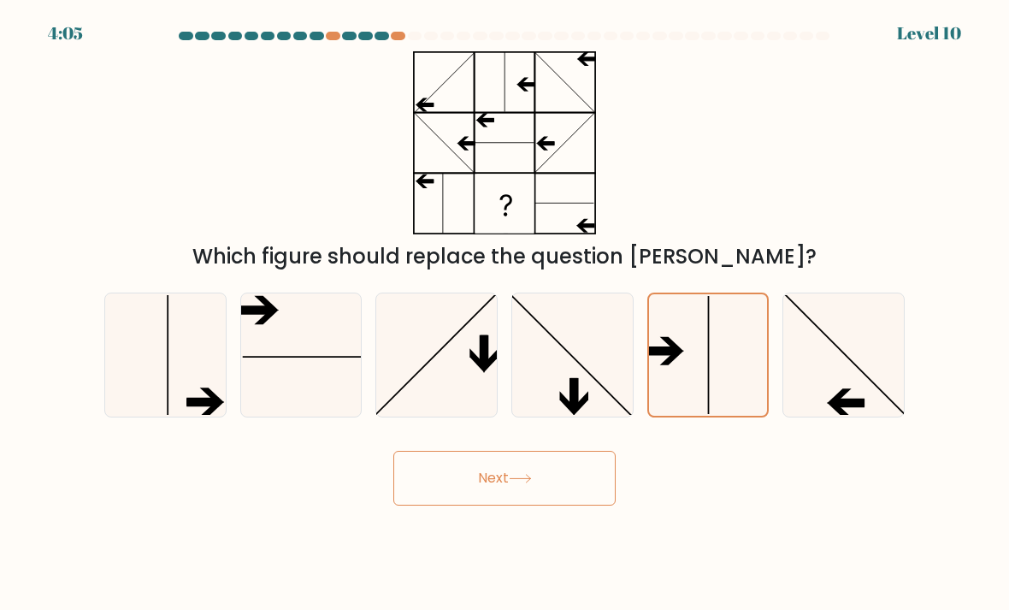
click at [522, 469] on button "Next" at bounding box center [504, 478] width 222 height 55
click at [496, 492] on button "Next" at bounding box center [504, 478] width 222 height 55
click at [286, 388] on icon at bounding box center [301, 355] width 121 height 121
click at [504, 314] on input "b." at bounding box center [504, 309] width 1 height 9
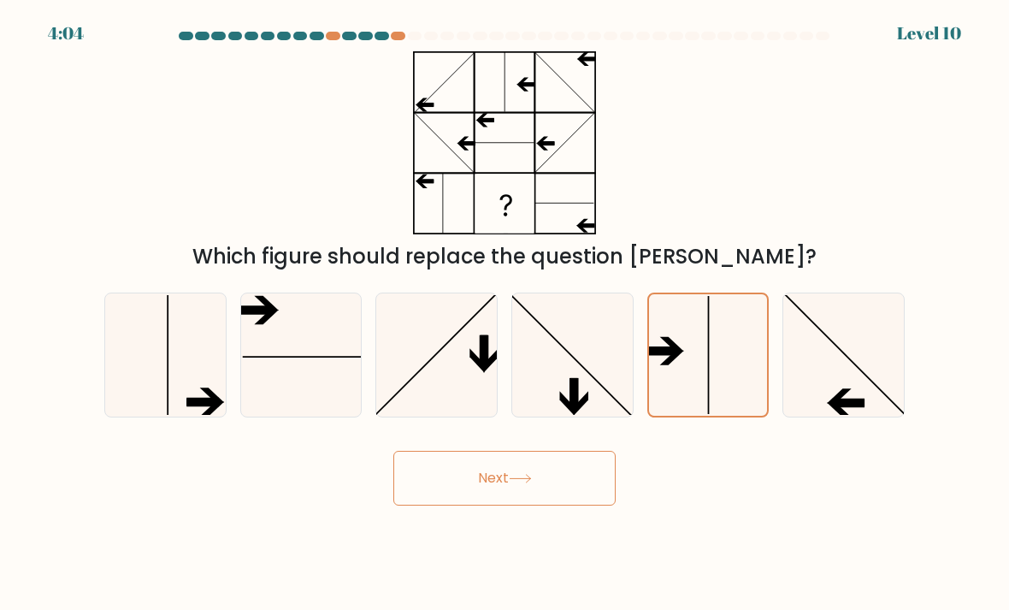
radio input "true"
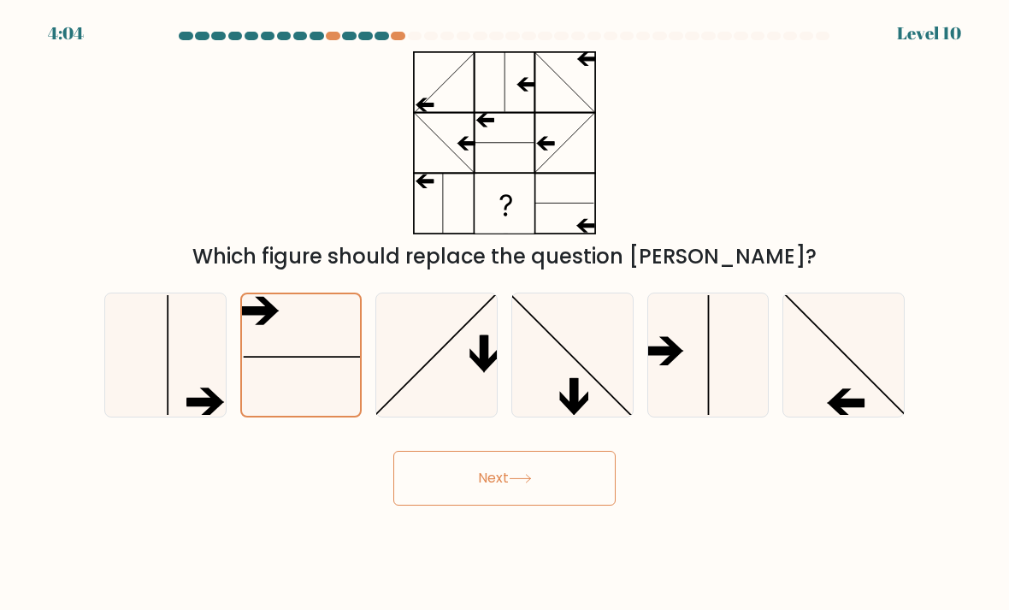
click at [454, 475] on button "Next" at bounding box center [504, 478] width 222 height 55
click at [453, 475] on button "Next" at bounding box center [504, 478] width 222 height 55
click at [445, 483] on button "Next" at bounding box center [504, 478] width 222 height 55
click at [467, 489] on button "Next" at bounding box center [504, 478] width 222 height 55
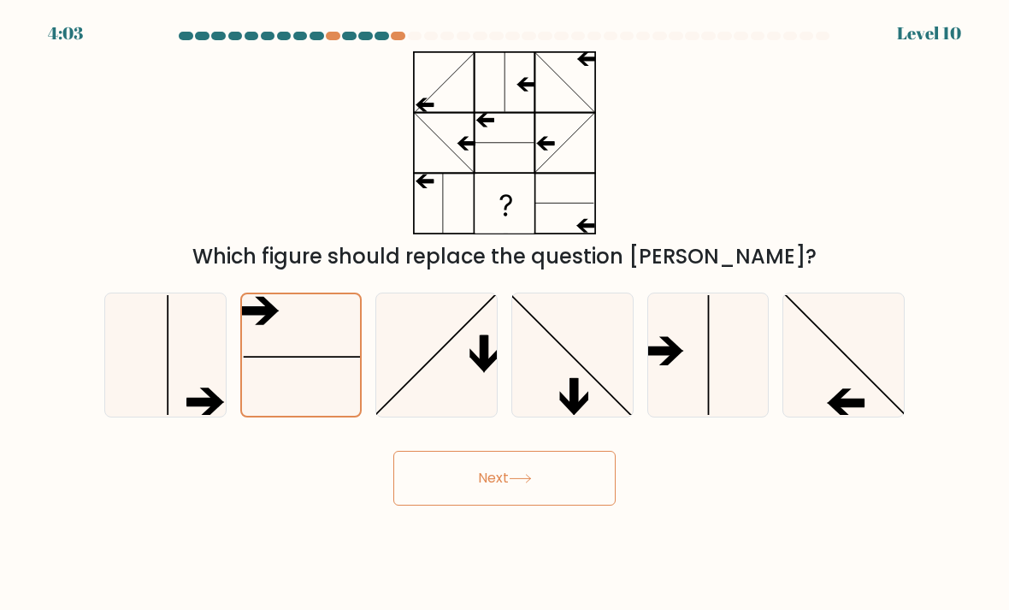
click at [467, 489] on button "Next" at bounding box center [504, 478] width 222 height 55
click at [454, 497] on button "Next" at bounding box center [504, 478] width 222 height 55
click at [453, 497] on button "Next" at bounding box center [504, 478] width 222 height 55
click at [497, 483] on button "Next" at bounding box center [504, 478] width 222 height 55
click at [496, 483] on button "Next" at bounding box center [504, 478] width 222 height 55
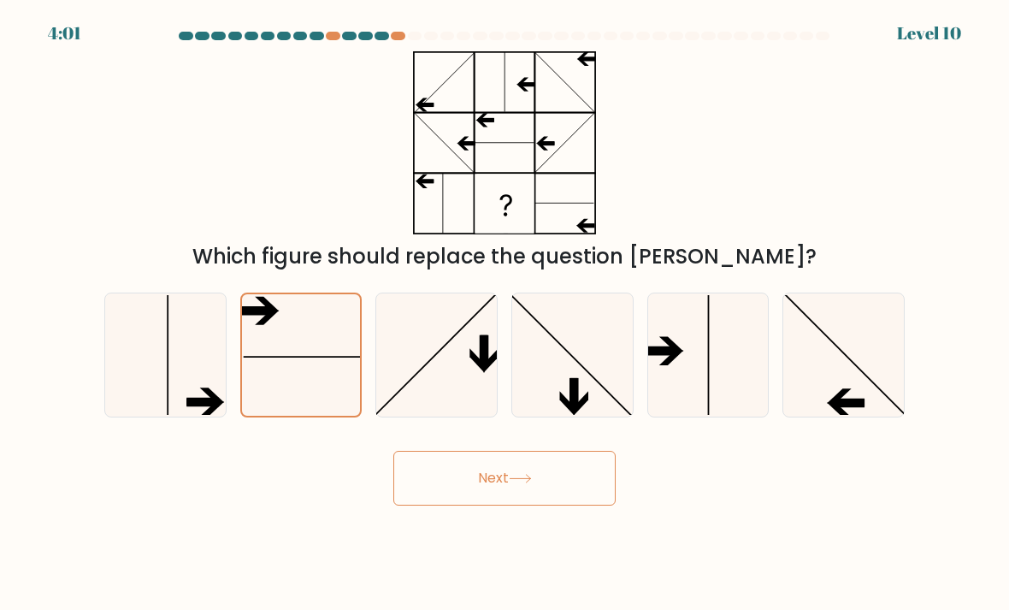
click at [522, 482] on icon at bounding box center [520, 478] width 23 height 9
click at [481, 490] on button "Next" at bounding box center [504, 478] width 222 height 55
click at [575, 501] on button "Next" at bounding box center [504, 478] width 222 height 55
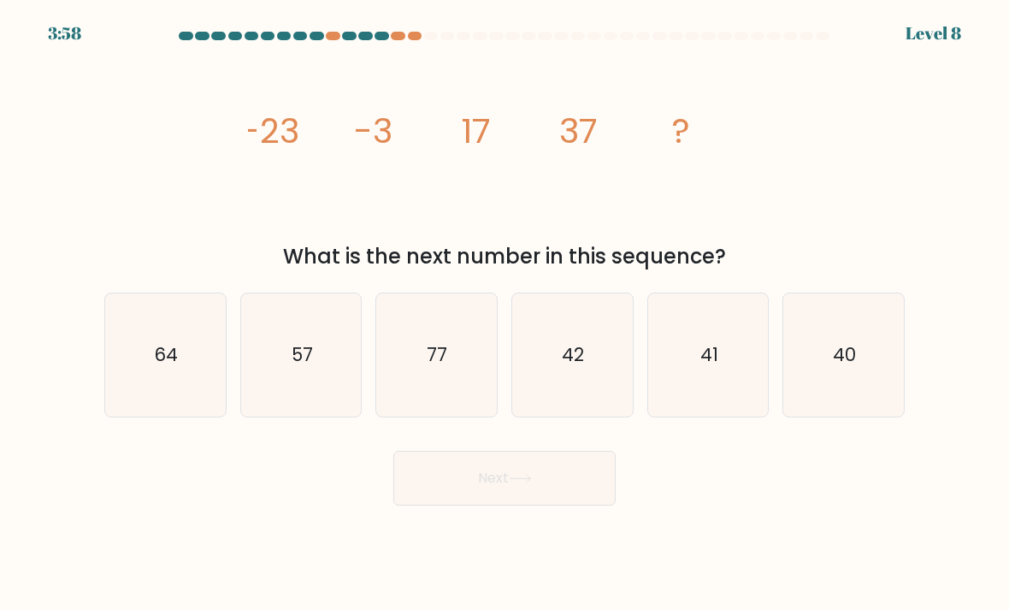
click at [556, 487] on button "Next" at bounding box center [504, 478] width 222 height 55
click at [842, 200] on div "image/svg+xml -23 -3 17 37 ? What is the next number in this sequence?" at bounding box center [504, 161] width 821 height 221
click at [293, 380] on icon "57" at bounding box center [301, 355] width 121 height 121
click at [504, 314] on input "b. 57" at bounding box center [504, 309] width 1 height 9
radio input "true"
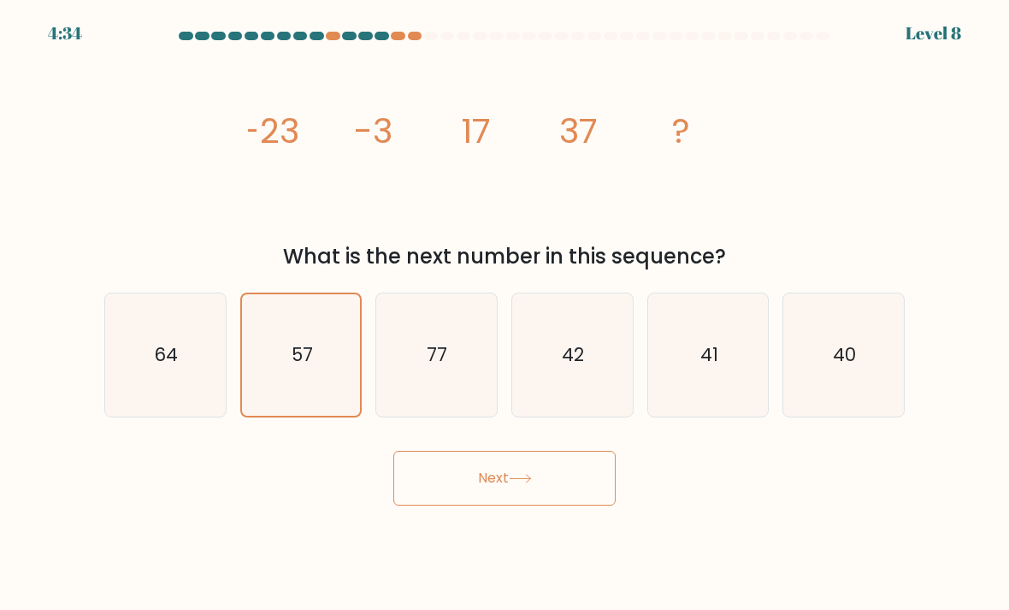
click at [463, 492] on button "Next" at bounding box center [504, 478] width 222 height 55
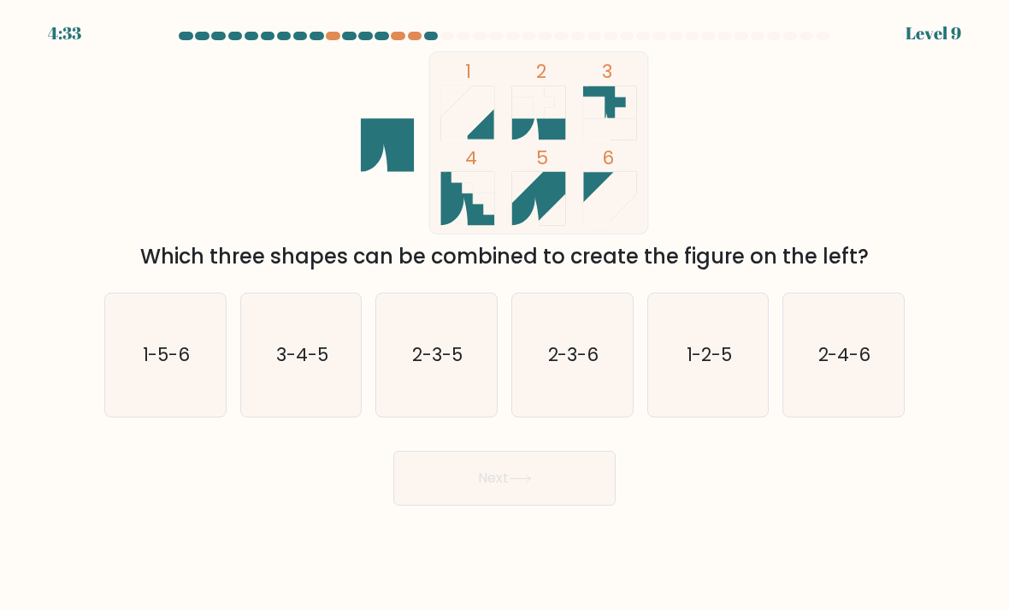
click at [439, 477] on button "Next" at bounding box center [504, 478] width 222 height 55
click at [860, 206] on div "1 2 3 4 5 6 Which three shapes can be combined to create the figure on the left?" at bounding box center [504, 161] width 821 height 221
click at [154, 381] on icon "1-5-6" at bounding box center [165, 355] width 121 height 121
click at [504, 314] on input "a. 1-5-6" at bounding box center [504, 309] width 1 height 9
radio input "true"
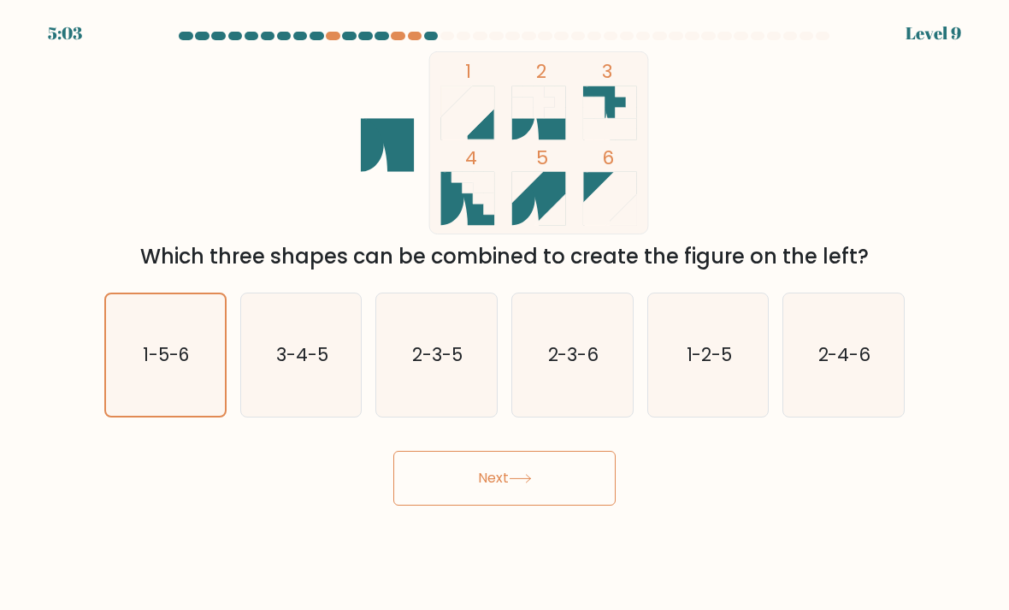
click at [476, 492] on button "Next" at bounding box center [504, 478] width 222 height 55
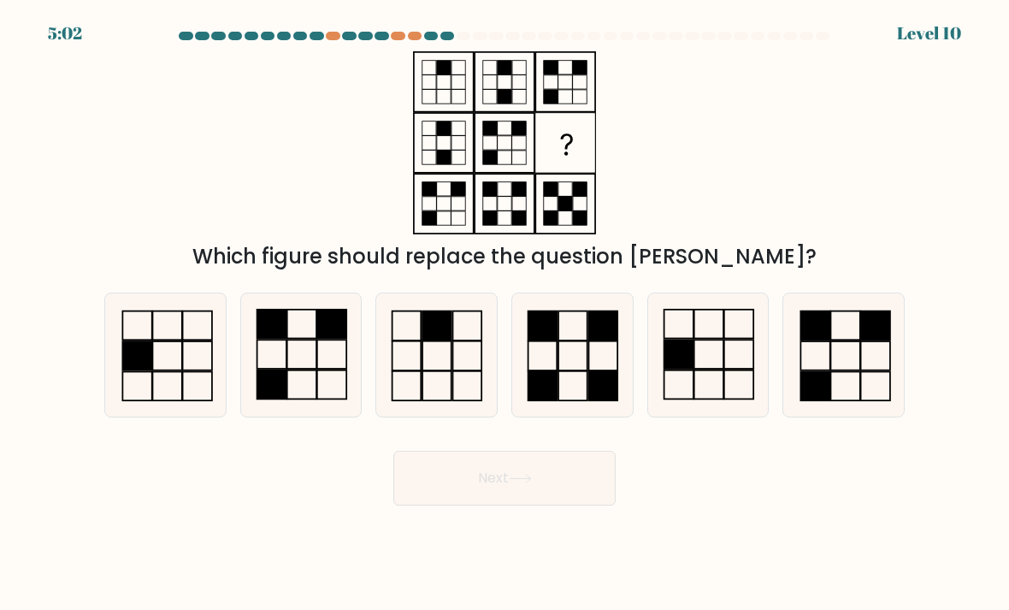
click at [467, 485] on button "Next" at bounding box center [504, 478] width 222 height 55
click at [315, 215] on div "Which figure should replace the question mark?" at bounding box center [504, 161] width 821 height 221
click at [575, 366] on icon at bounding box center [572, 355] width 121 height 121
click at [505, 314] on input "d." at bounding box center [504, 309] width 1 height 9
radio input "true"
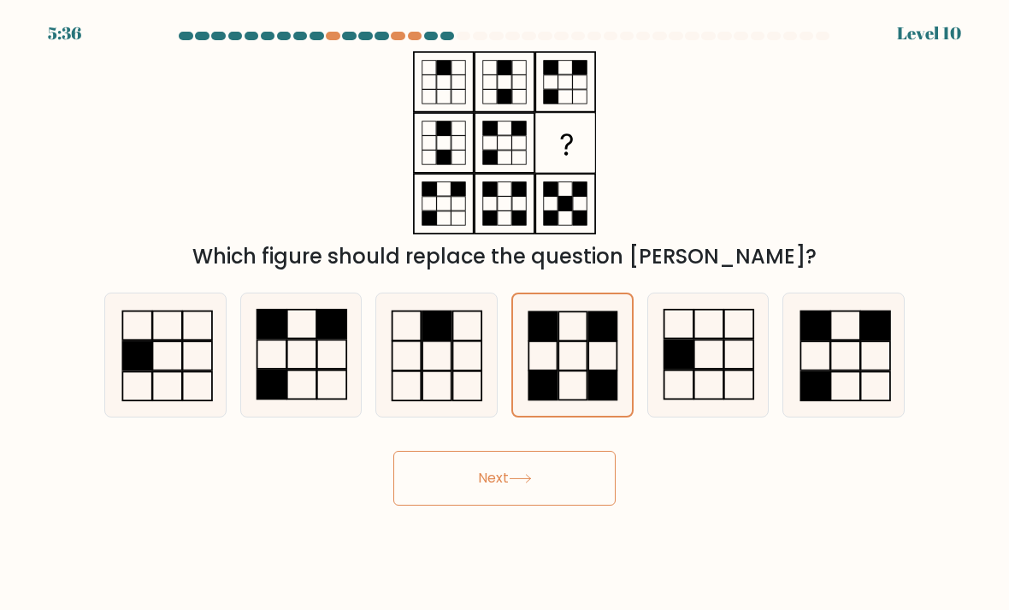
click at [468, 493] on button "Next" at bounding box center [504, 478] width 222 height 55
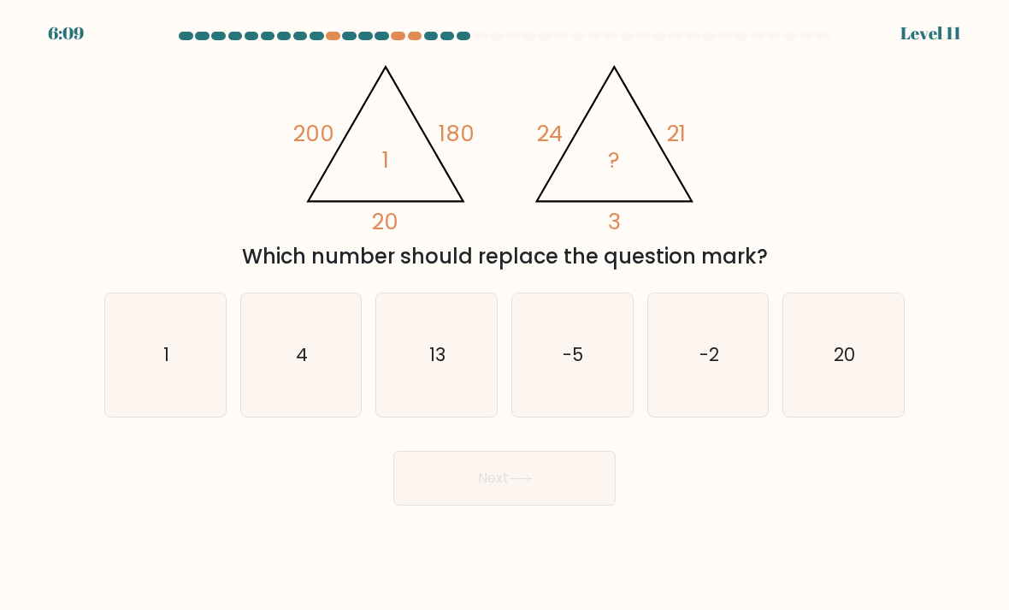
click at [309, 395] on icon "4" at bounding box center [301, 355] width 121 height 121
click at [504, 314] on input "b. 4" at bounding box center [504, 309] width 1 height 9
radio input "true"
click at [473, 486] on button "Next" at bounding box center [504, 478] width 222 height 55
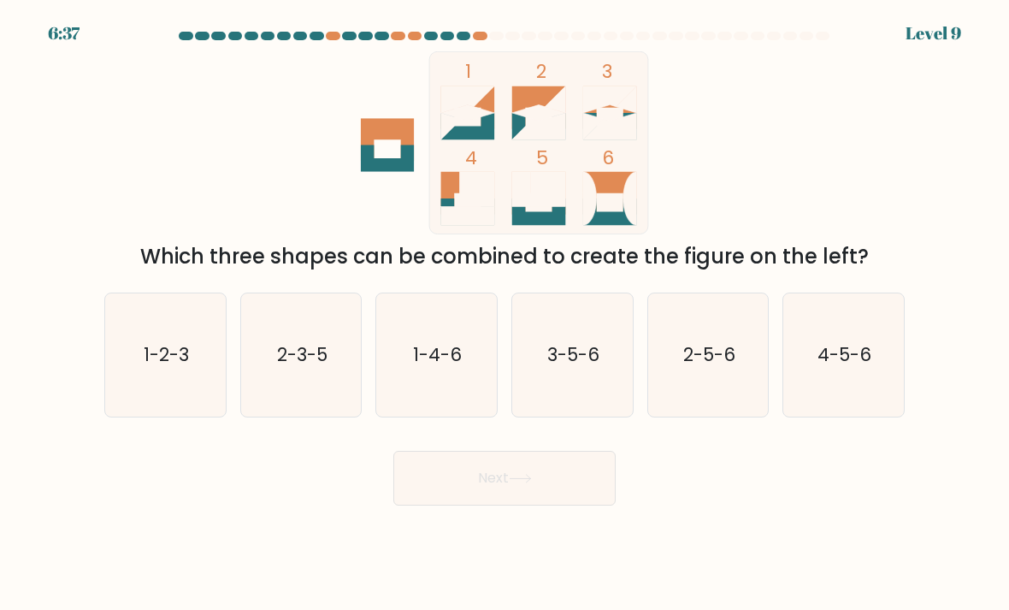
click at [235, 379] on div "b. 2-3-5" at bounding box center [301, 354] width 136 height 125
click at [174, 383] on icon "1-2-3" at bounding box center [165, 355] width 121 height 121
click at [504, 314] on input "a. 1-2-3" at bounding box center [504, 309] width 1 height 9
radio input "true"
click at [445, 469] on button "Next" at bounding box center [504, 478] width 222 height 55
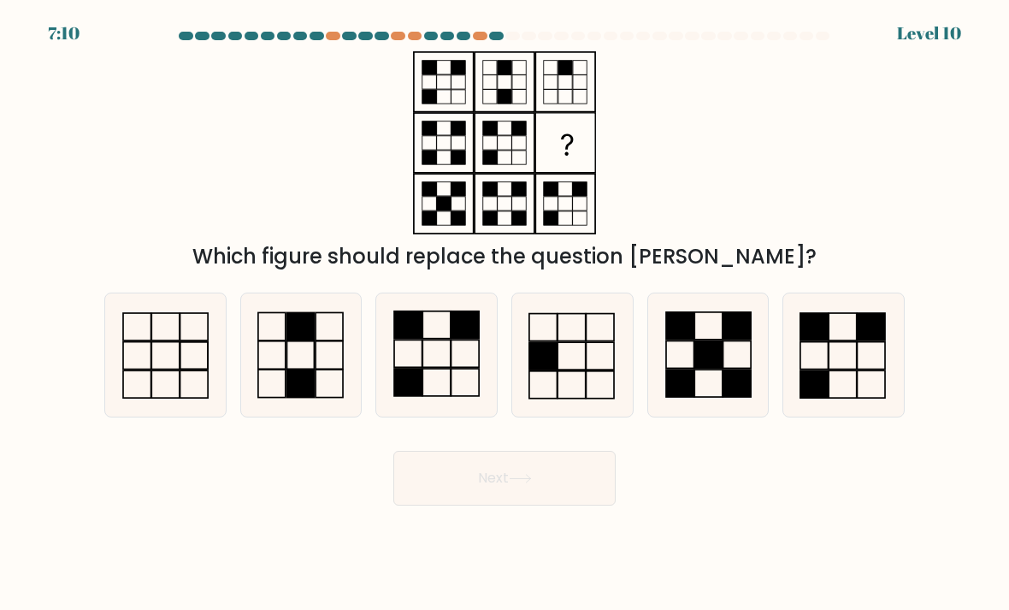
click at [312, 350] on icon at bounding box center [301, 355] width 121 height 121
click at [504, 314] on input "b." at bounding box center [504, 309] width 1 height 9
radio input "true"
click at [482, 489] on button "Next" at bounding box center [504, 478] width 222 height 55
click at [462, 483] on button "Next" at bounding box center [504, 478] width 222 height 55
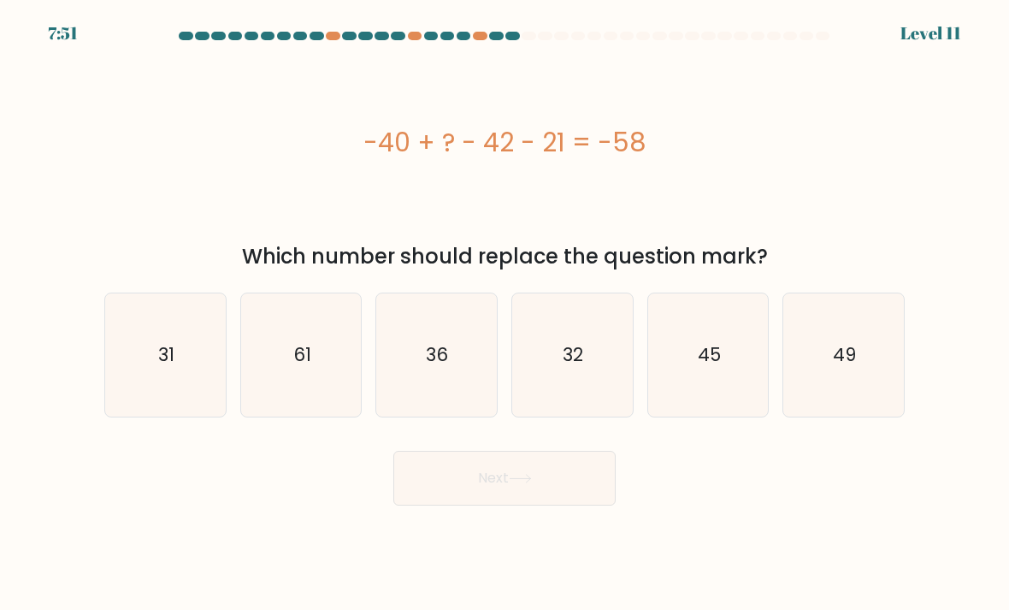
click at [504, 487] on button "Next" at bounding box center [504, 478] width 222 height 55
click at [295, 202] on div "-40 + ? - 42 - 21 = -58" at bounding box center [504, 142] width 800 height 183
click at [446, 397] on icon "36" at bounding box center [436, 355] width 121 height 121
click at [504, 314] on input "c. 36" at bounding box center [504, 309] width 1 height 9
radio input "true"
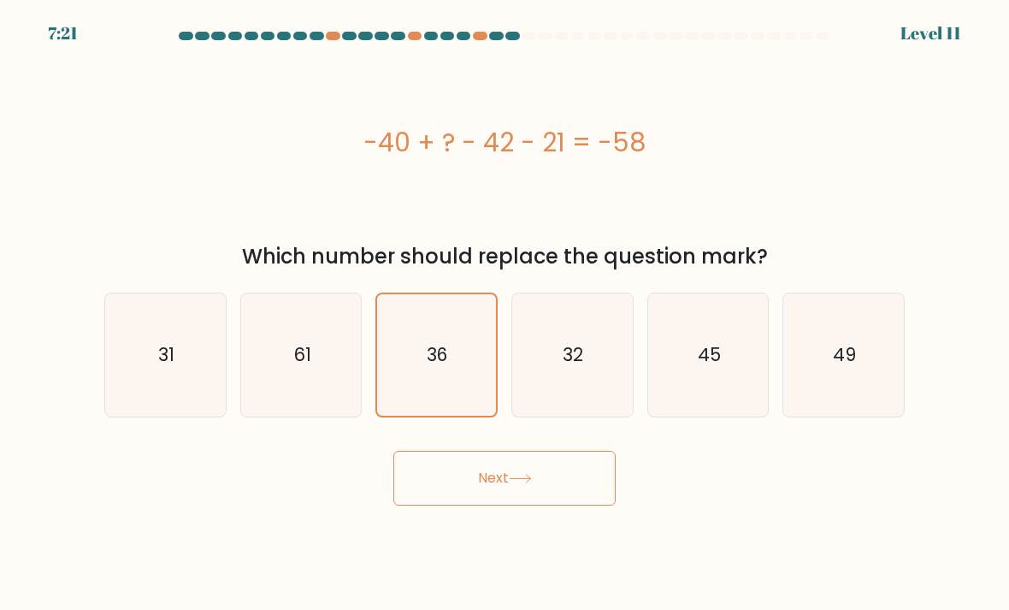
click at [567, 381] on icon "32" at bounding box center [572, 355] width 121 height 121
click at [505, 314] on input "d. 32" at bounding box center [504, 309] width 1 height 9
radio input "true"
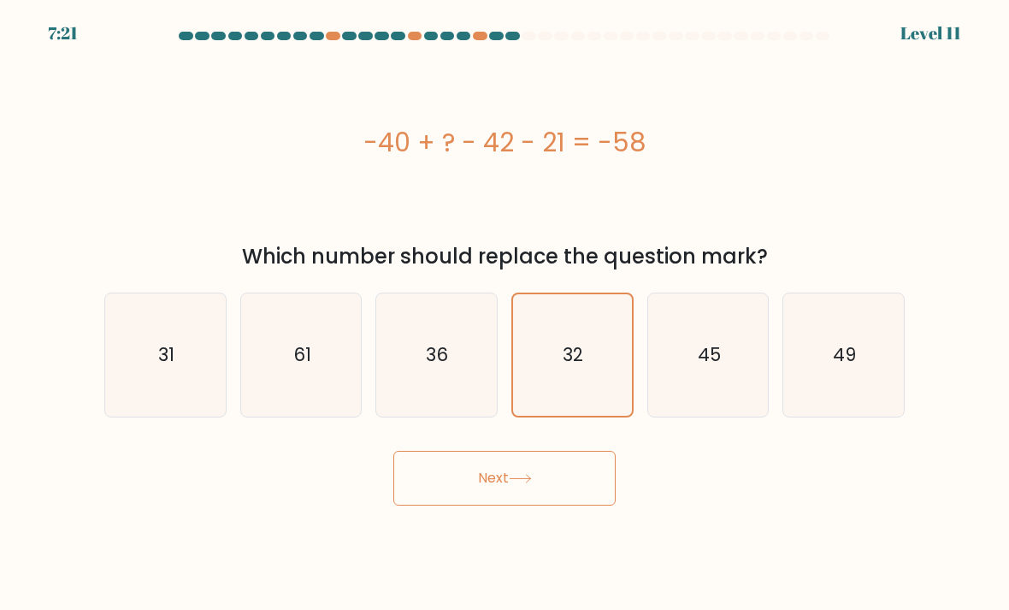
click at [525, 481] on icon at bounding box center [520, 479] width 21 height 8
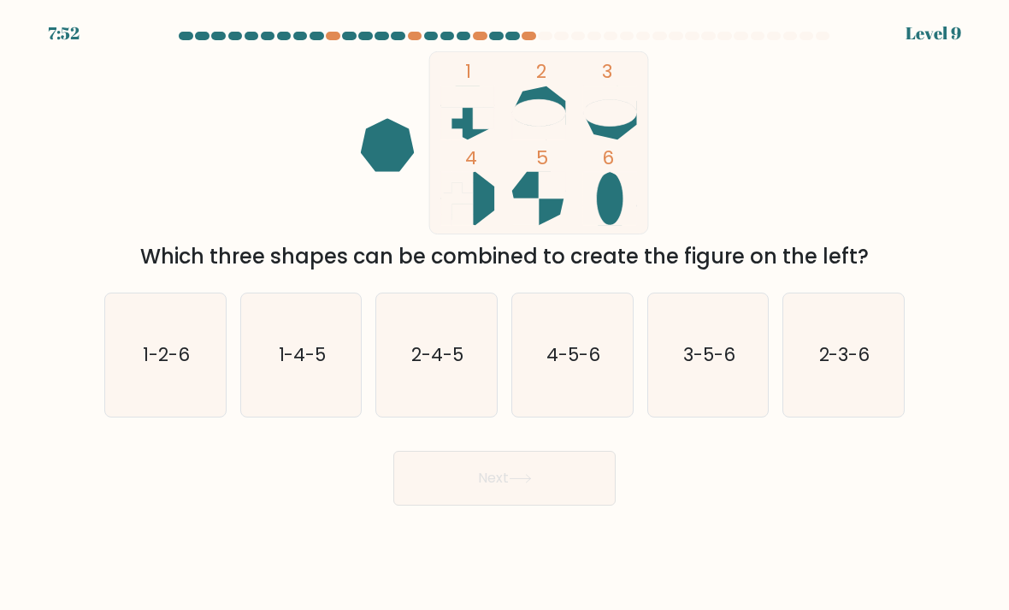
click at [821, 392] on icon "2-3-6" at bounding box center [843, 355] width 121 height 121
click at [505, 314] on input "f. 2-3-6" at bounding box center [504, 309] width 1 height 9
radio input "true"
click at [523, 499] on button "Next" at bounding box center [504, 478] width 222 height 55
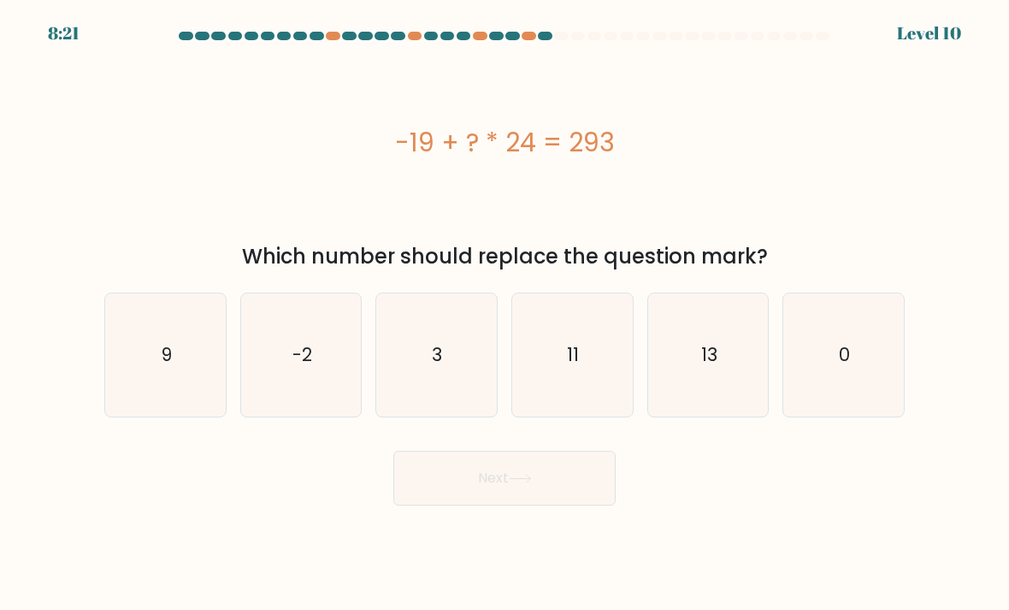
click at [699, 389] on icon "13" at bounding box center [708, 355] width 121 height 121
click at [505, 314] on input "e. 13" at bounding box center [504, 309] width 1 height 9
radio input "true"
click at [571, 472] on button "Next" at bounding box center [504, 478] width 222 height 55
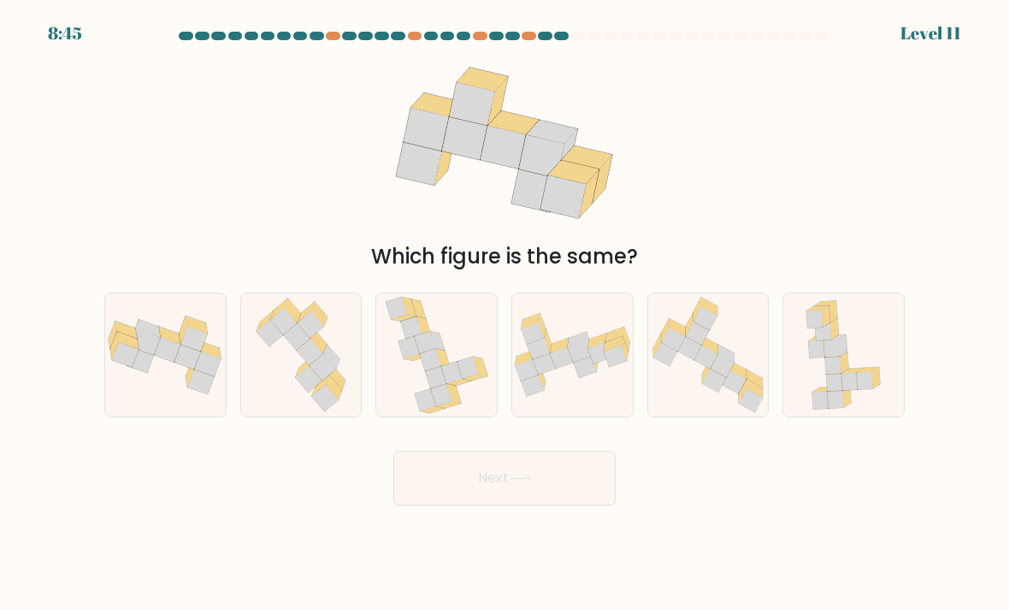
click at [280, 368] on icon at bounding box center [301, 354] width 105 height 123
click at [504, 314] on input "b." at bounding box center [504, 309] width 1 height 9
radio input "true"
click at [475, 475] on button "Next" at bounding box center [504, 478] width 222 height 55
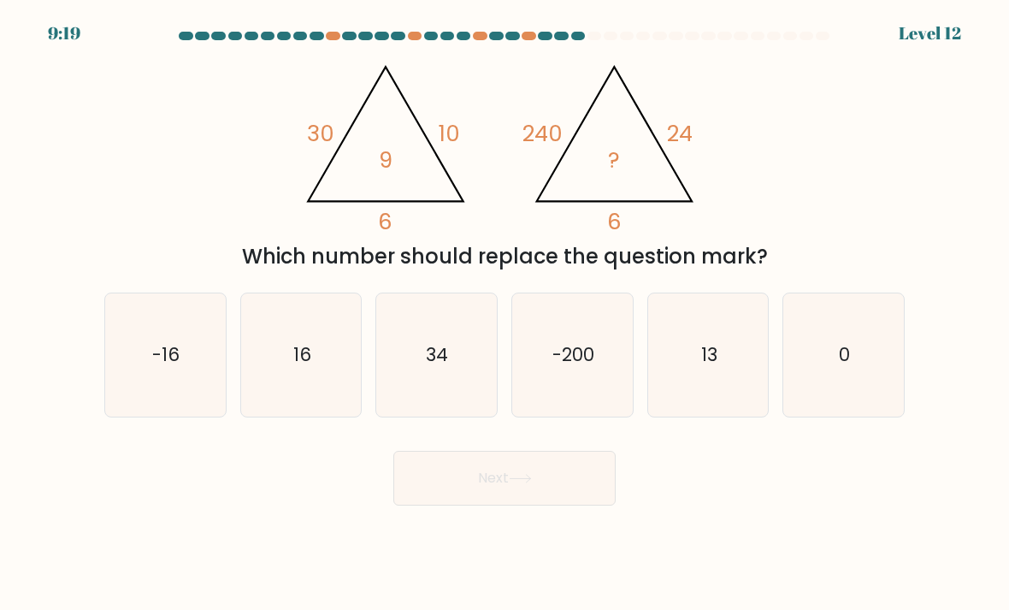
click at [299, 367] on text "16" at bounding box center [302, 354] width 18 height 25
click at [504, 314] on input "b. 16" at bounding box center [504, 309] width 1 height 9
radio input "true"
click at [717, 387] on icon "13" at bounding box center [708, 355] width 121 height 121
click at [505, 314] on input "e. 13" at bounding box center [504, 309] width 1 height 9
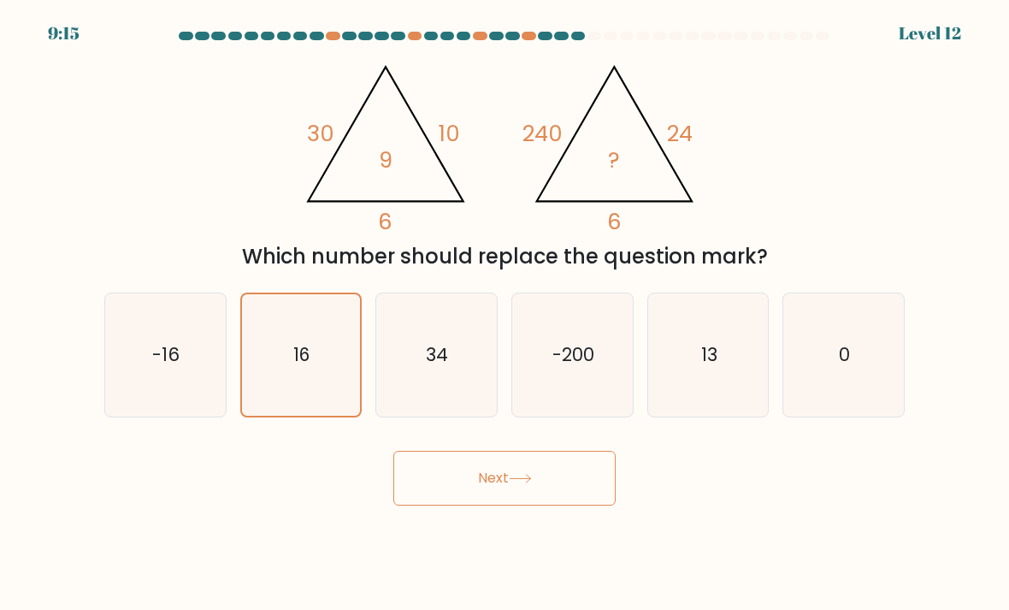
radio input "true"
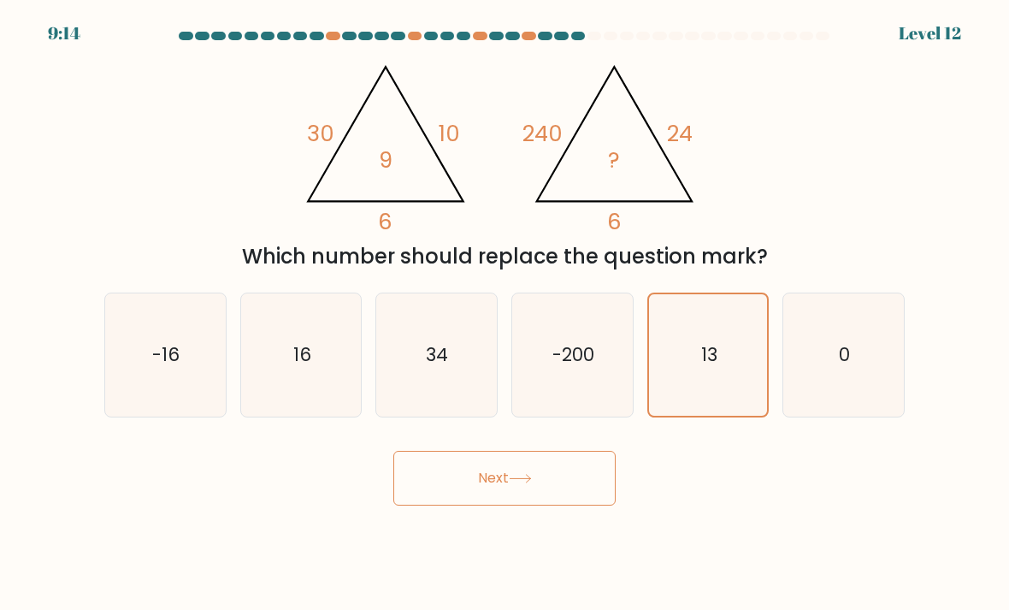
click at [545, 481] on button "Next" at bounding box center [504, 478] width 222 height 55
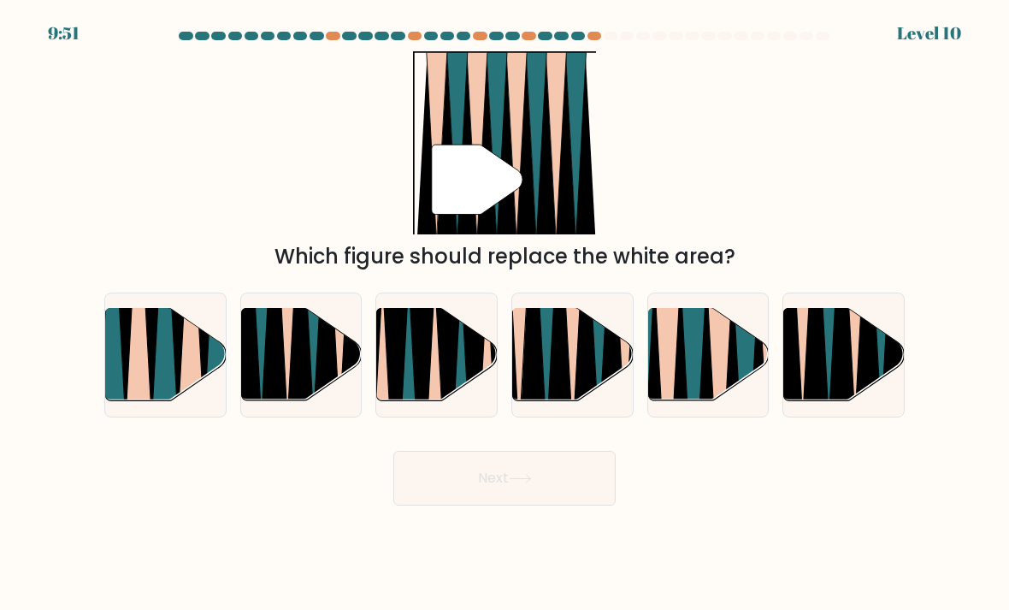
click at [546, 373] on icon at bounding box center [546, 306] width 27 height 241
click at [505, 314] on input "d." at bounding box center [504, 309] width 1 height 9
radio input "true"
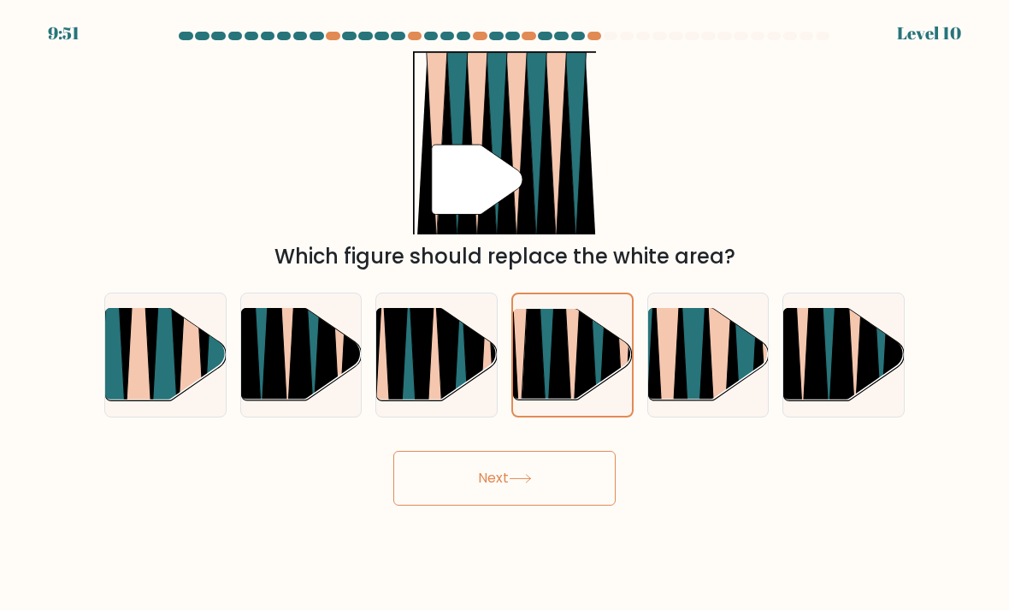
click at [456, 487] on button "Next" at bounding box center [504, 478] width 222 height 55
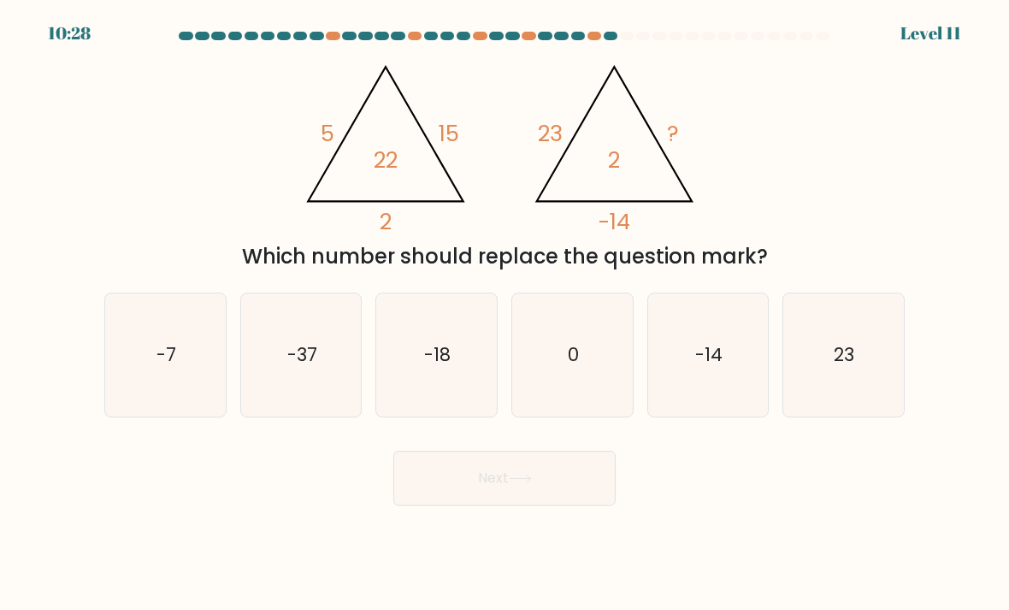
click at [280, 367] on icon "-37" at bounding box center [301, 355] width 121 height 121
click at [504, 314] on input "b. -37" at bounding box center [504, 309] width 1 height 9
radio input "true"
click at [474, 480] on button "Next" at bounding box center [504, 478] width 222 height 55
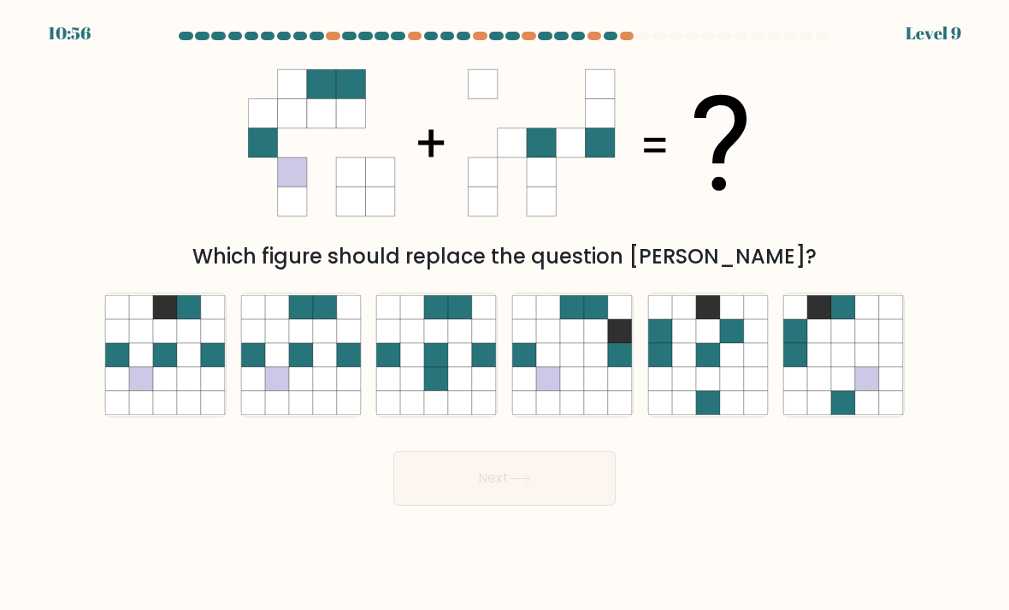
click at [294, 357] on icon at bounding box center [301, 355] width 24 height 24
click at [504, 314] on input "b." at bounding box center [504, 309] width 1 height 9
radio input "true"
click at [565, 493] on button "Next" at bounding box center [504, 478] width 222 height 55
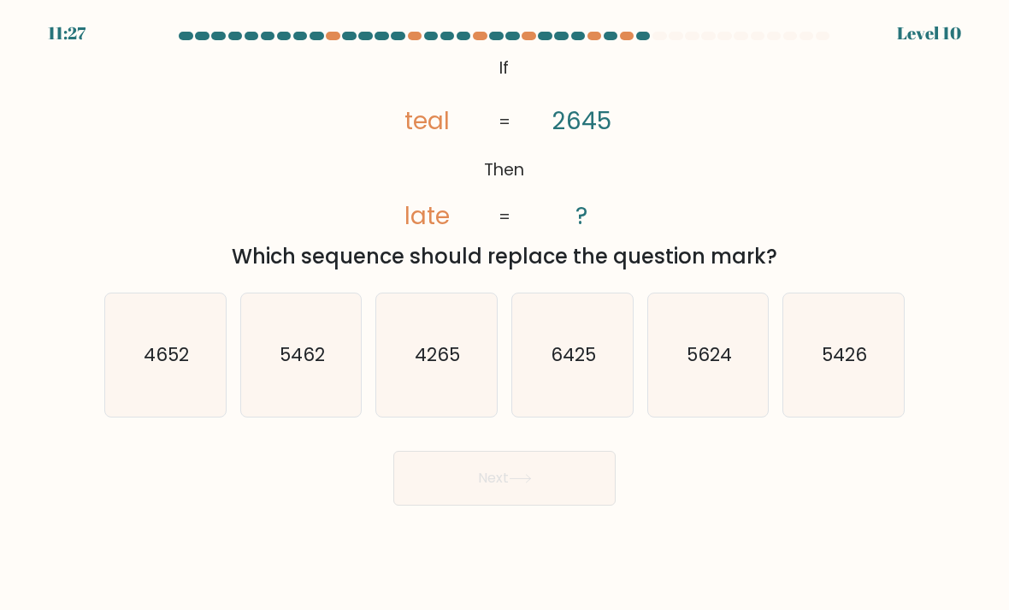
click at [292, 365] on text "5462" at bounding box center [302, 354] width 45 height 25
click at [504, 314] on input "b. 5462" at bounding box center [504, 309] width 1 height 9
radio input "true"
click at [858, 381] on icon "5426" at bounding box center [843, 355] width 121 height 121
click at [505, 314] on input "f. 5426" at bounding box center [504, 309] width 1 height 9
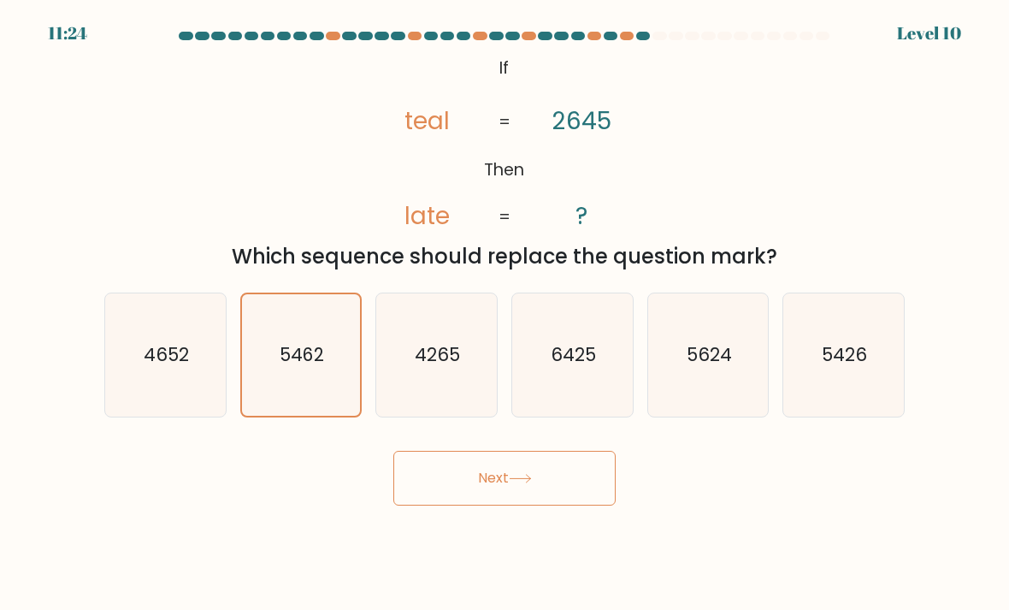
radio input "true"
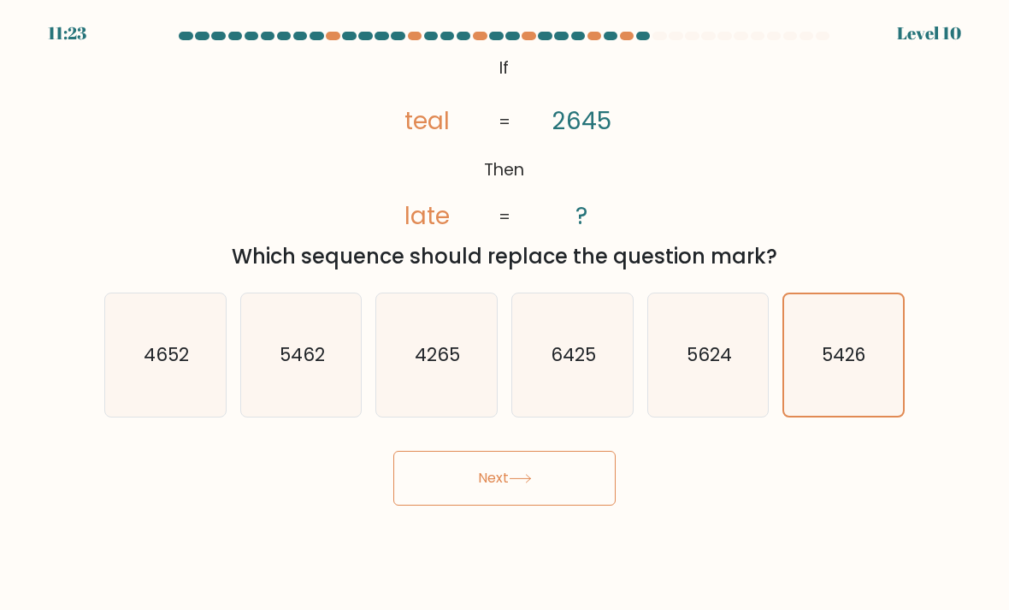
click at [500, 487] on button "Next" at bounding box center [504, 478] width 222 height 55
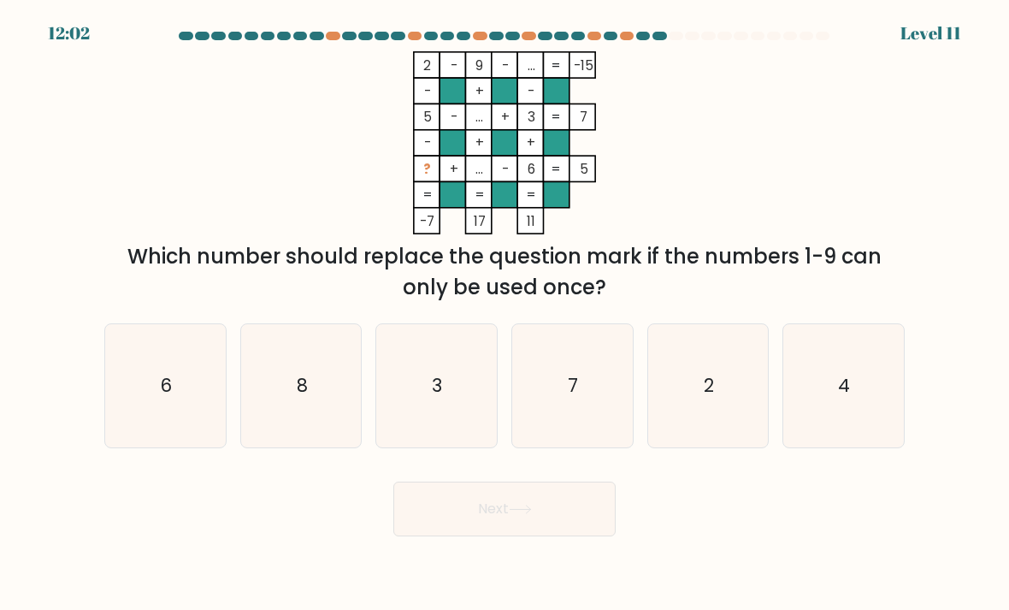
click at [722, 420] on icon "2" at bounding box center [708, 386] width 121 height 121
click at [505, 314] on input "e. 2" at bounding box center [504, 309] width 1 height 9
radio input "true"
click at [540, 522] on button "Next" at bounding box center [504, 508] width 222 height 55
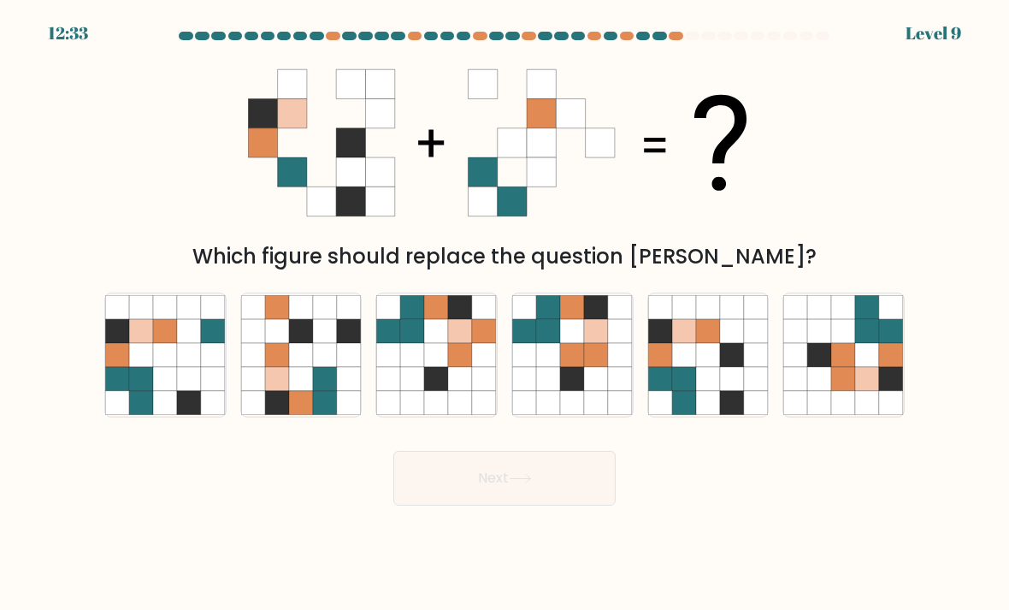
click at [174, 383] on icon at bounding box center [165, 379] width 24 height 24
click at [504, 314] on input "a." at bounding box center [504, 309] width 1 height 9
radio input "true"
click at [720, 390] on icon at bounding box center [732, 379] width 24 height 24
click at [505, 314] on input "e." at bounding box center [504, 309] width 1 height 9
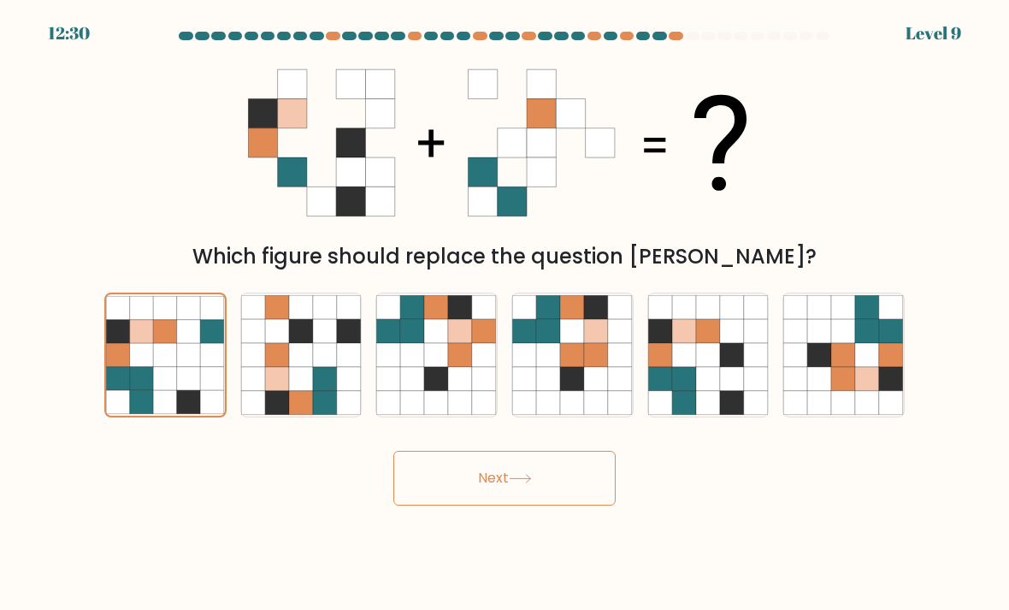
radio input "true"
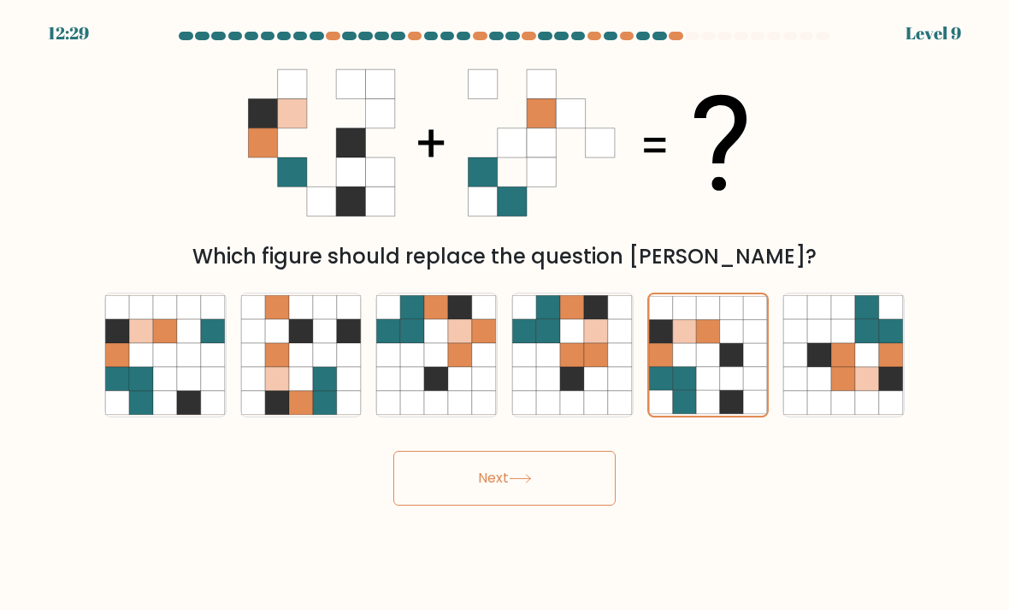
click at [428, 482] on button "Next" at bounding box center [504, 478] width 222 height 55
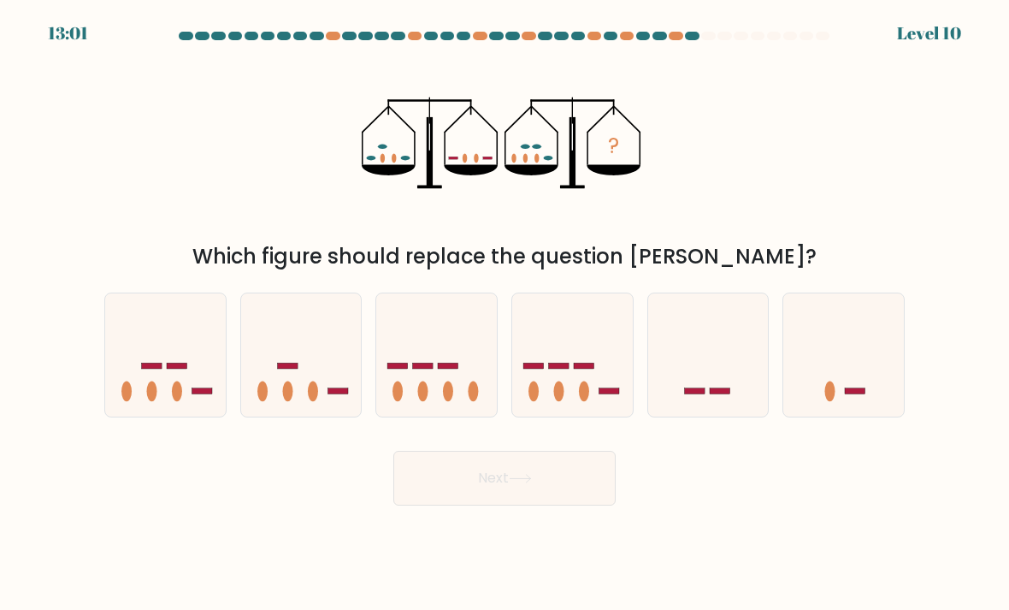
click at [295, 361] on icon at bounding box center [301, 355] width 121 height 100
click at [504, 314] on input "b." at bounding box center [504, 309] width 1 height 9
radio input "true"
click at [606, 487] on button "Next" at bounding box center [504, 478] width 222 height 55
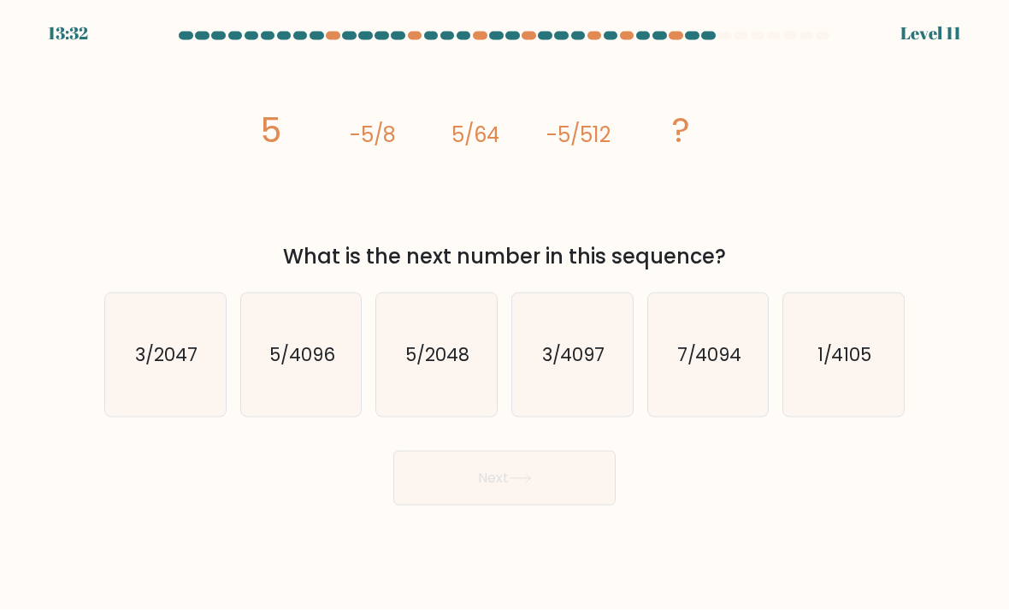
scroll to position [9, 0]
click at [445, 416] on icon "5/2048" at bounding box center [436, 355] width 121 height 121
click at [504, 314] on input "c. 5/2048" at bounding box center [504, 309] width 1 height 9
radio input "true"
click at [463, 401] on icon "5/2048" at bounding box center [436, 355] width 119 height 119
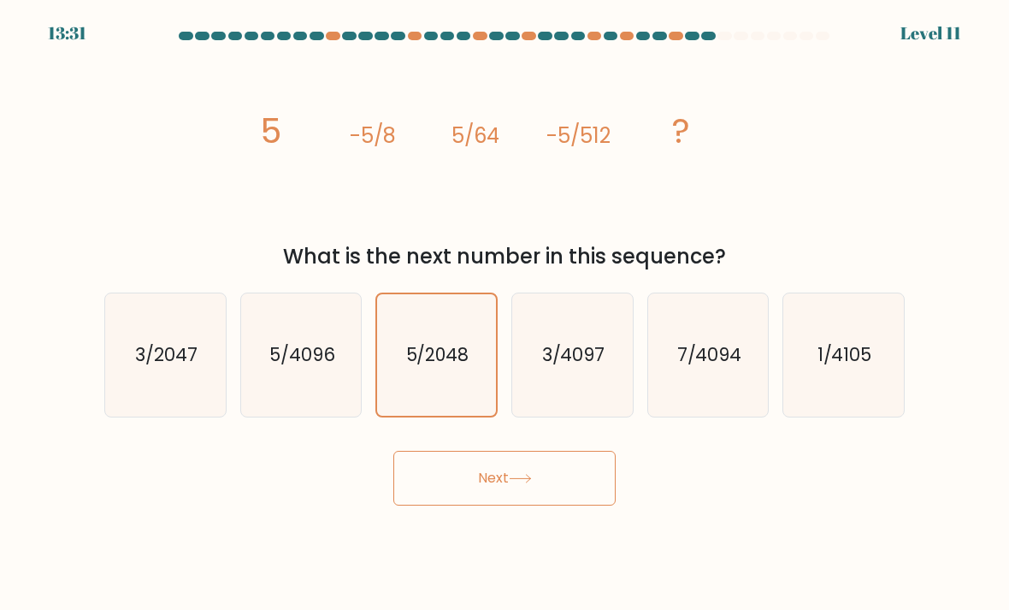
click at [504, 314] on input "c. 5/2048" at bounding box center [504, 309] width 1 height 9
click at [464, 488] on button "Next" at bounding box center [504, 478] width 222 height 55
click at [500, 505] on button "Next" at bounding box center [504, 478] width 222 height 55
click at [503, 493] on button "Next" at bounding box center [504, 478] width 222 height 55
click at [496, 481] on button "Next" at bounding box center [504, 478] width 222 height 55
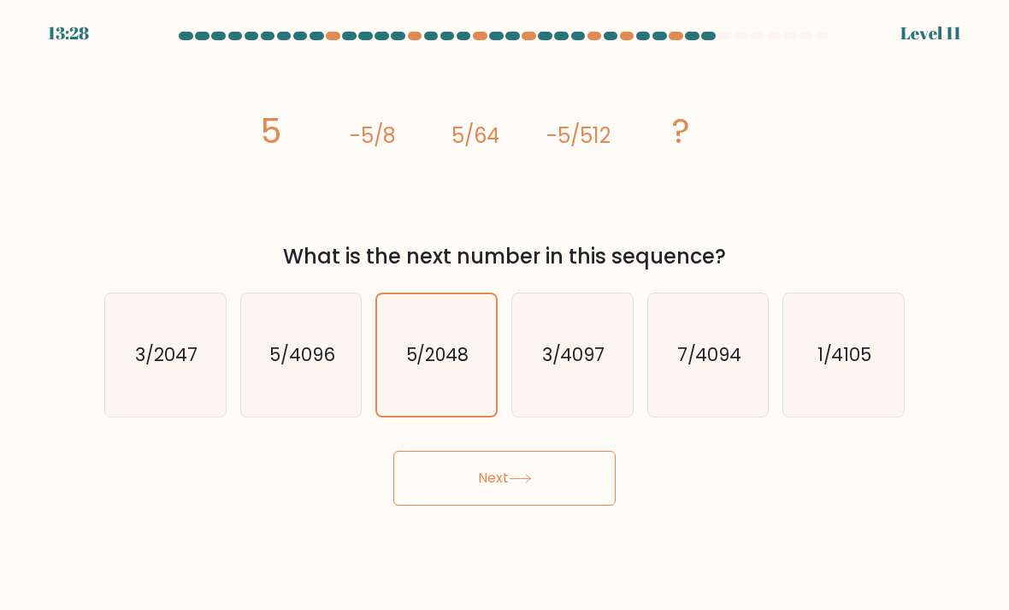
click at [495, 481] on button "Next" at bounding box center [504, 478] width 222 height 55
click at [496, 479] on button "Next" at bounding box center [504, 478] width 222 height 55
click at [495, 479] on button "Next" at bounding box center [504, 478] width 222 height 55
click at [490, 486] on button "Next" at bounding box center [504, 478] width 222 height 55
click at [489, 486] on button "Next" at bounding box center [504, 478] width 222 height 55
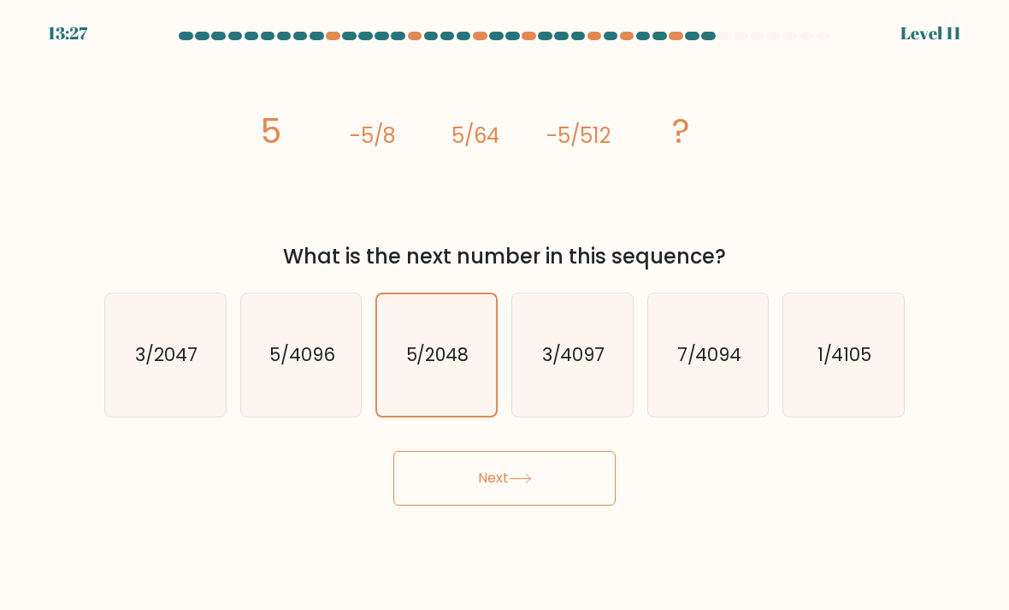
click at [495, 491] on button "Next" at bounding box center [504, 478] width 222 height 55
click at [489, 488] on button "Next" at bounding box center [504, 478] width 222 height 55
click at [489, 487] on button "Next" at bounding box center [504, 478] width 222 height 55
click at [481, 487] on button "Next" at bounding box center [504, 478] width 222 height 55
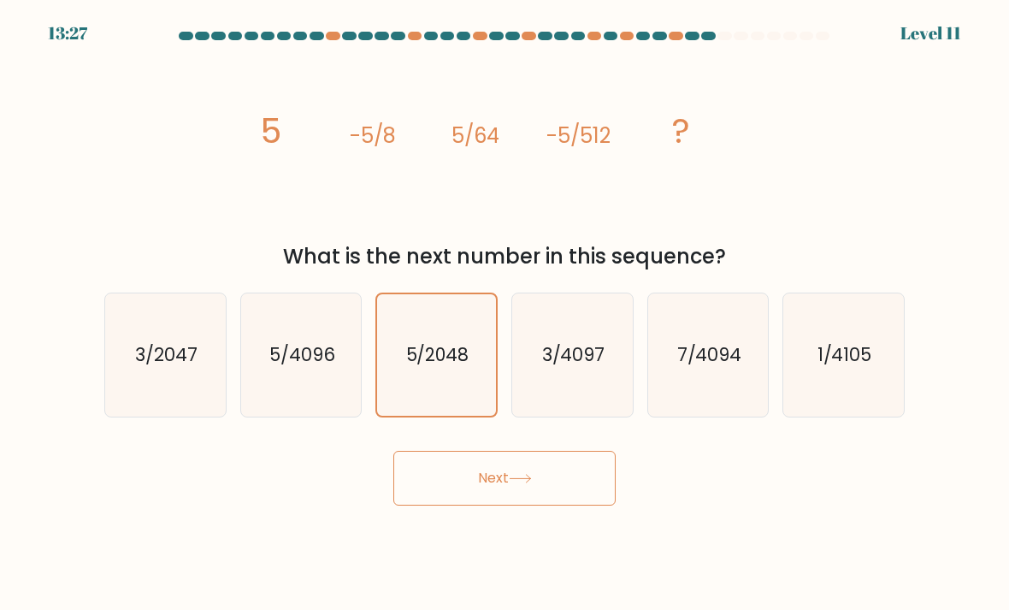
click at [481, 487] on button "Next" at bounding box center [504, 478] width 222 height 55
click at [492, 481] on button "Next" at bounding box center [504, 478] width 222 height 55
click at [467, 502] on button "Next" at bounding box center [504, 478] width 222 height 55
click at [444, 505] on button "Next" at bounding box center [504, 478] width 222 height 55
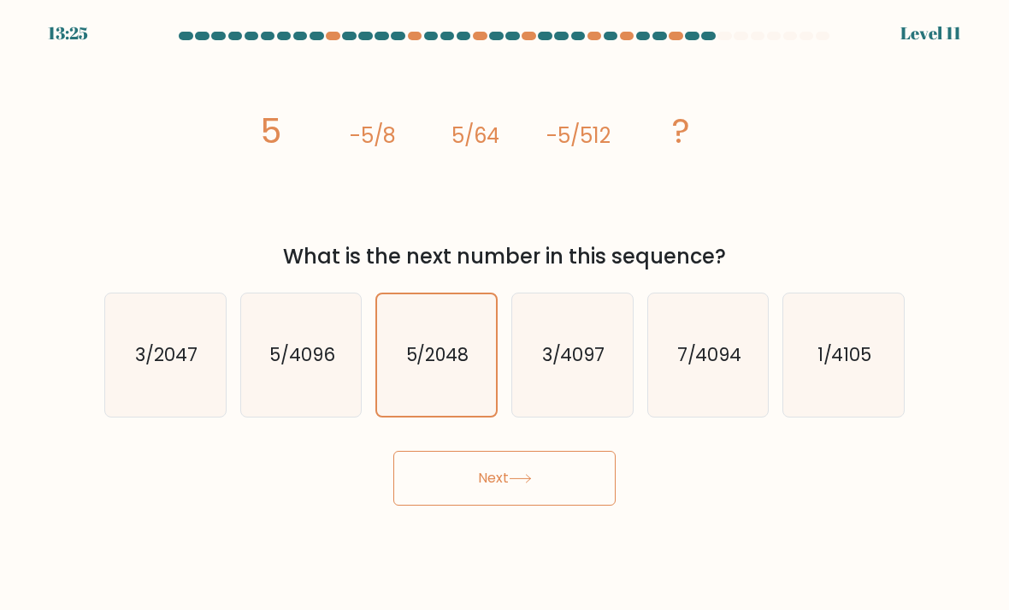
click at [444, 505] on button "Next" at bounding box center [504, 478] width 222 height 55
click at [486, 504] on button "Next" at bounding box center [504, 478] width 222 height 55
click at [486, 503] on button "Next" at bounding box center [504, 478] width 222 height 55
click at [505, 505] on button "Next" at bounding box center [504, 478] width 222 height 55
click at [504, 505] on button "Next" at bounding box center [504, 478] width 222 height 55
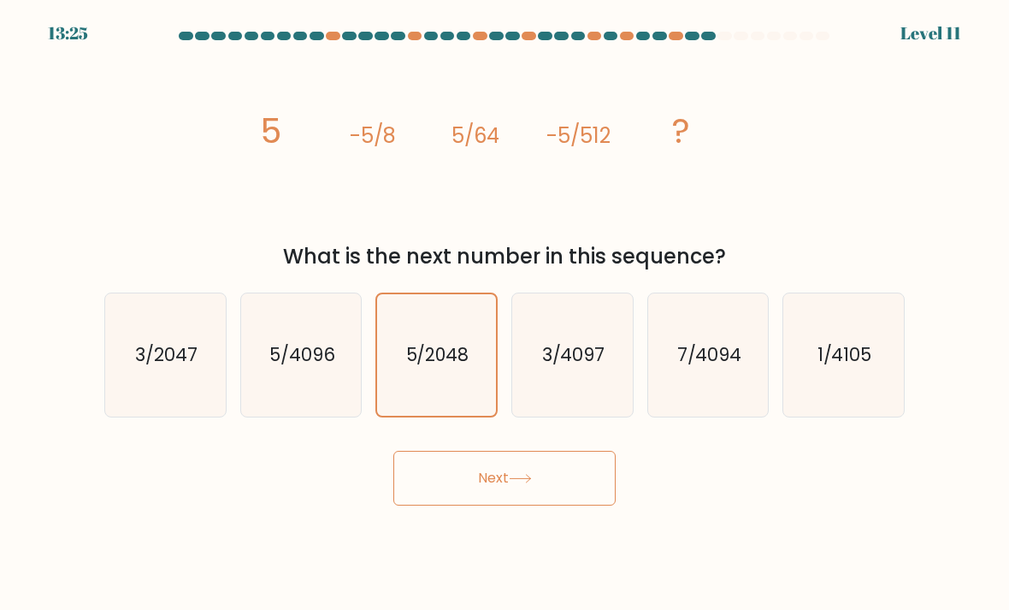
click at [484, 499] on button "Next" at bounding box center [504, 478] width 222 height 55
click at [483, 499] on button "Next" at bounding box center [504, 478] width 222 height 55
click at [504, 451] on button "Next" at bounding box center [504, 478] width 222 height 55
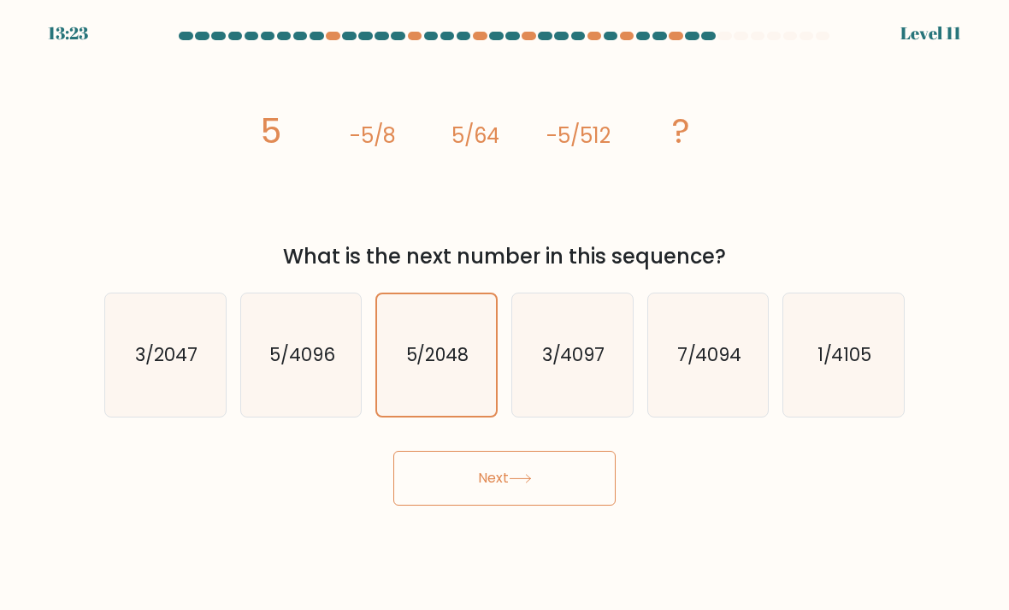
click at [532, 474] on icon at bounding box center [520, 478] width 23 height 9
click at [542, 451] on button "Next" at bounding box center [504, 478] width 222 height 55
click at [522, 451] on button "Next" at bounding box center [504, 478] width 222 height 55
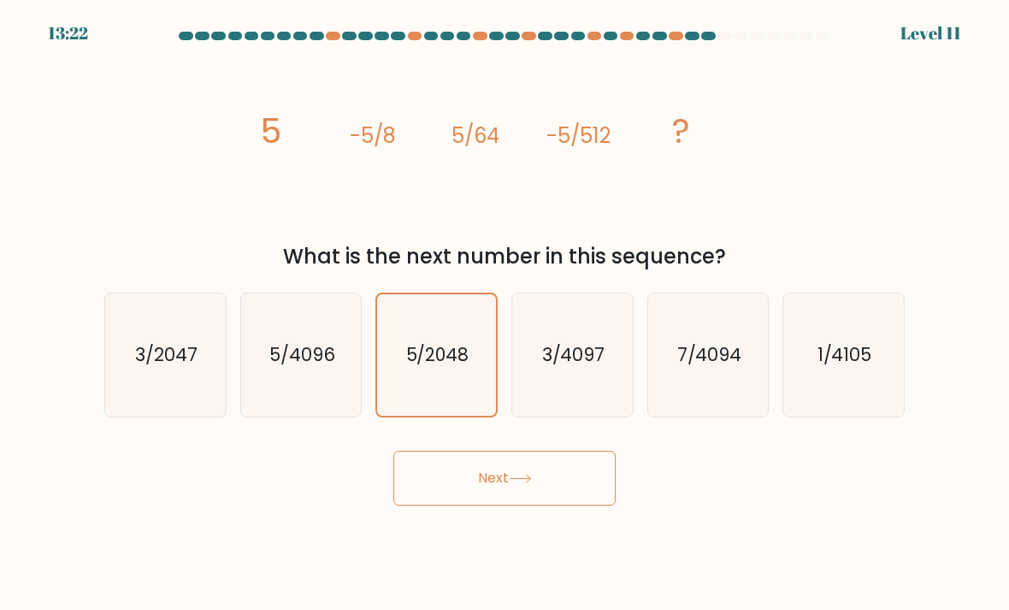
click at [521, 451] on button "Next" at bounding box center [504, 478] width 222 height 55
click at [502, 456] on button "Next" at bounding box center [504, 478] width 222 height 55
click at [505, 535] on body "13:20 Level 11" at bounding box center [504, 305] width 1009 height 610
click at [535, 484] on button "Next" at bounding box center [504, 478] width 222 height 55
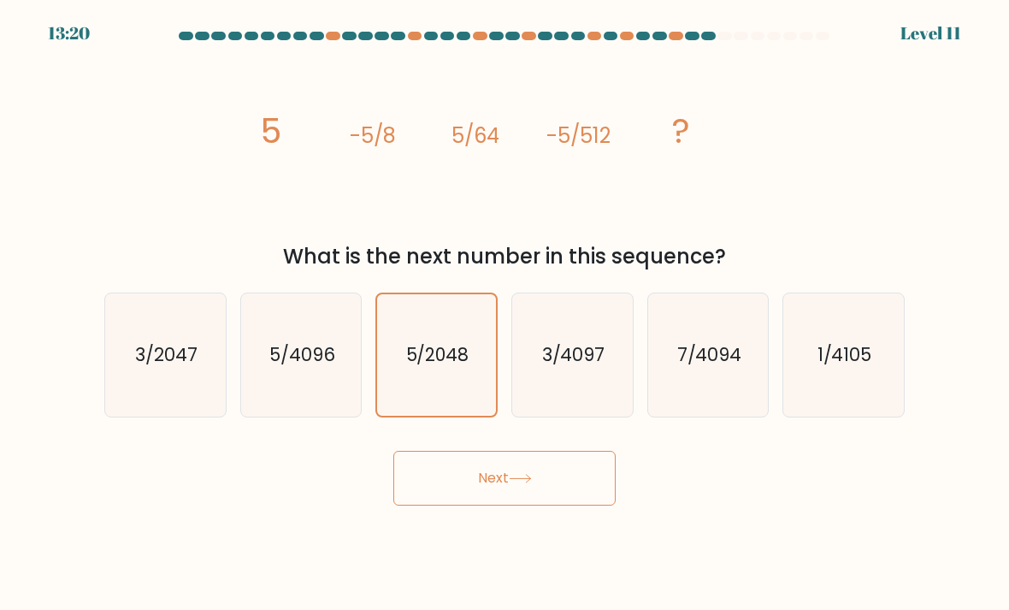
click at [513, 505] on button "Next" at bounding box center [504, 478] width 222 height 55
click at [512, 504] on button "Next" at bounding box center [504, 478] width 222 height 55
click at [495, 505] on button "Next" at bounding box center [504, 478] width 222 height 55
click at [479, 499] on button "Next" at bounding box center [504, 478] width 222 height 55
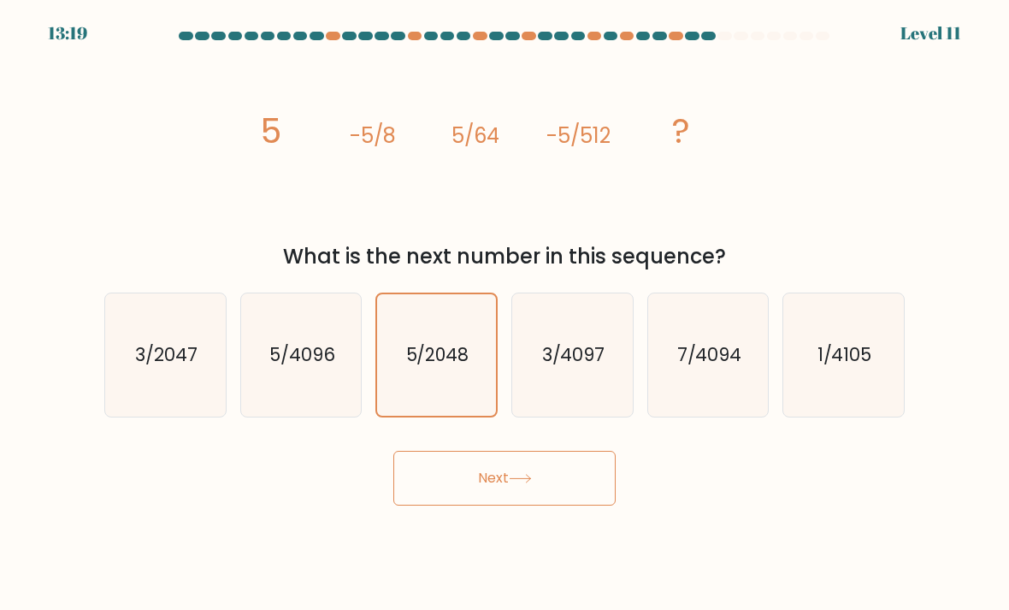
click at [479, 499] on button "Next" at bounding box center [504, 478] width 222 height 55
click at [471, 451] on button "Next" at bounding box center [504, 478] width 222 height 55
click at [470, 451] on button "Next" at bounding box center [504, 478] width 222 height 55
click at [448, 456] on button "Next" at bounding box center [504, 478] width 222 height 55
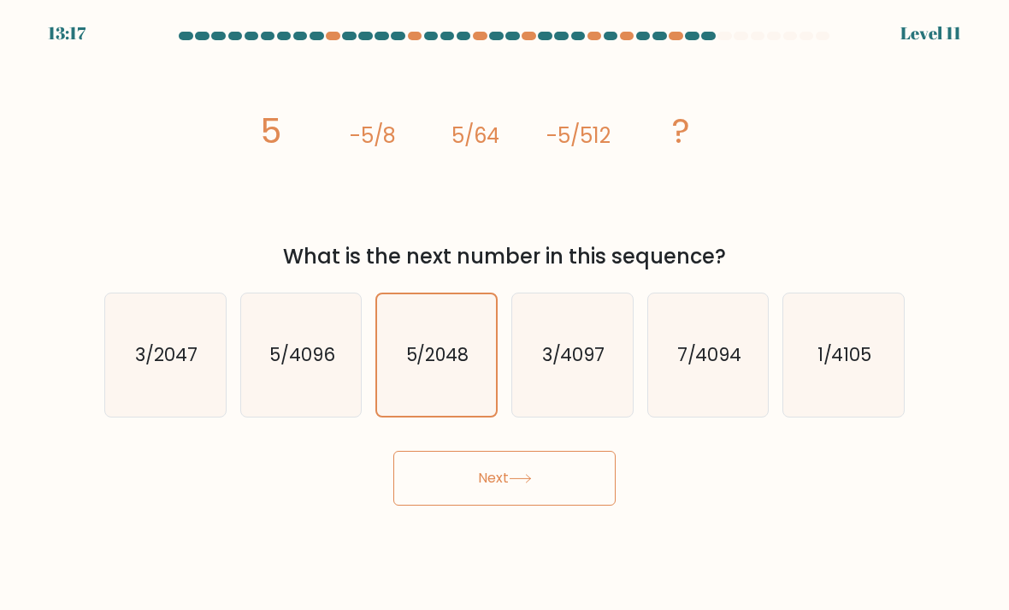
click at [448, 456] on button "Next" at bounding box center [504, 478] width 222 height 55
click at [431, 465] on button "Next" at bounding box center [504, 478] width 222 height 55
click at [439, 473] on body "13:17 Level 11" at bounding box center [504, 305] width 1009 height 610
click at [475, 451] on button "Next" at bounding box center [504, 478] width 222 height 55
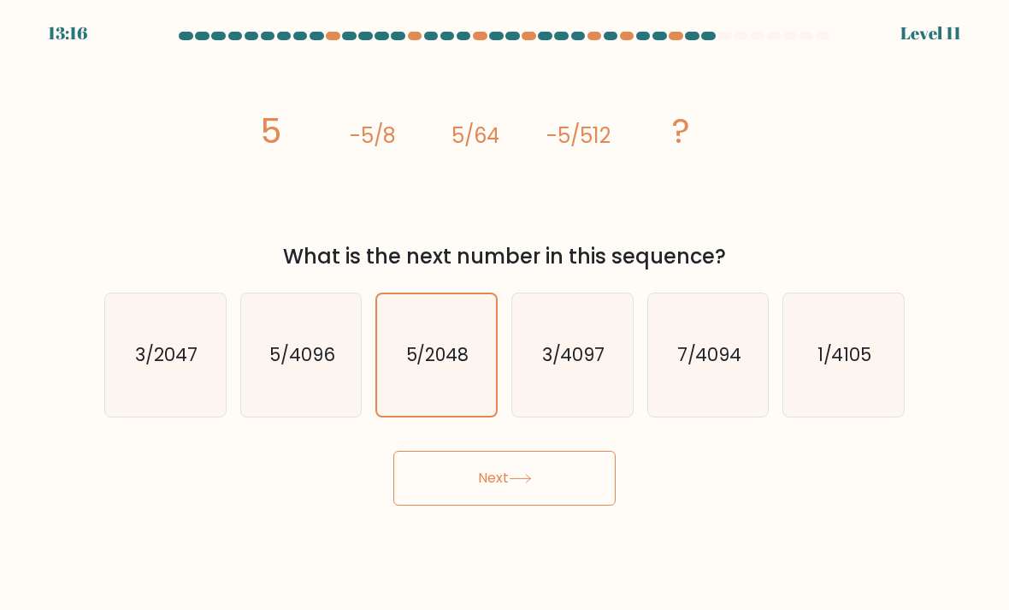
click at [500, 454] on button "Next" at bounding box center [504, 478] width 222 height 55
click at [500, 453] on button "Next" at bounding box center [504, 478] width 222 height 55
click at [510, 451] on button "Next" at bounding box center [504, 478] width 222 height 55
click at [503, 451] on button "Next" at bounding box center [504, 478] width 222 height 55
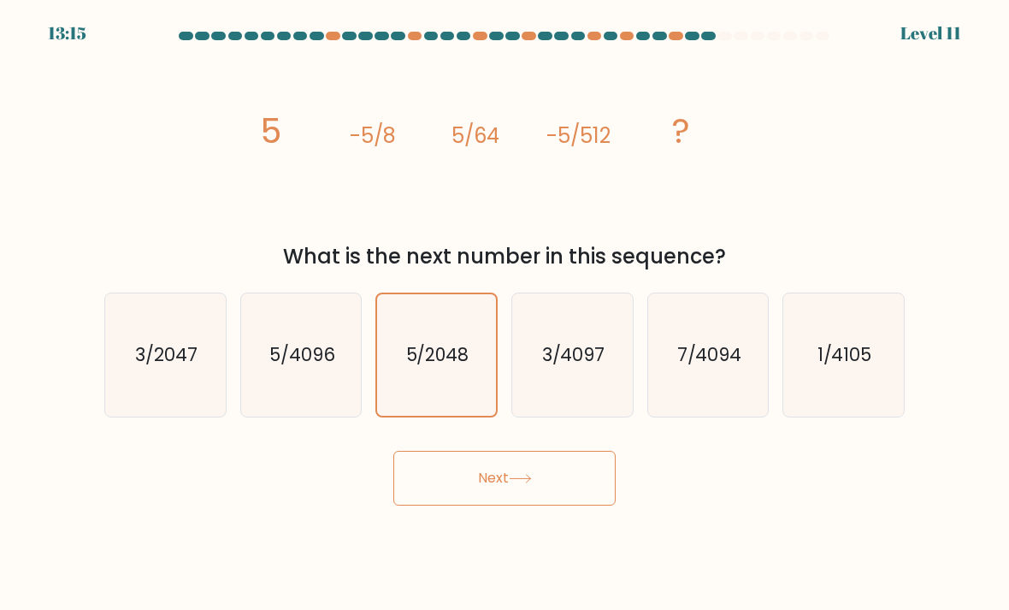
click at [502, 451] on button "Next" at bounding box center [504, 478] width 222 height 55
click at [504, 451] on button "Next" at bounding box center [504, 478] width 222 height 55
click at [503, 451] on button "Next" at bounding box center [504, 478] width 222 height 55
click at [522, 474] on icon at bounding box center [520, 478] width 23 height 9
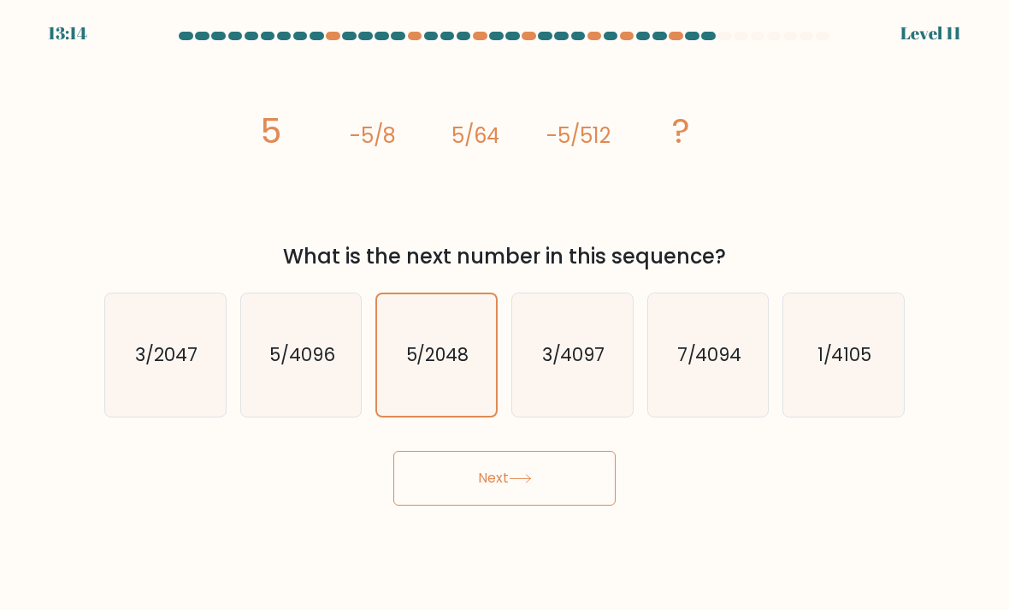
click at [544, 390] on form at bounding box center [504, 269] width 1009 height 474
click at [521, 451] on button "Next" at bounding box center [504, 478] width 222 height 55
click at [519, 451] on button "Next" at bounding box center [504, 478] width 222 height 55
click at [514, 438] on div "Next" at bounding box center [504, 472] width 821 height 68
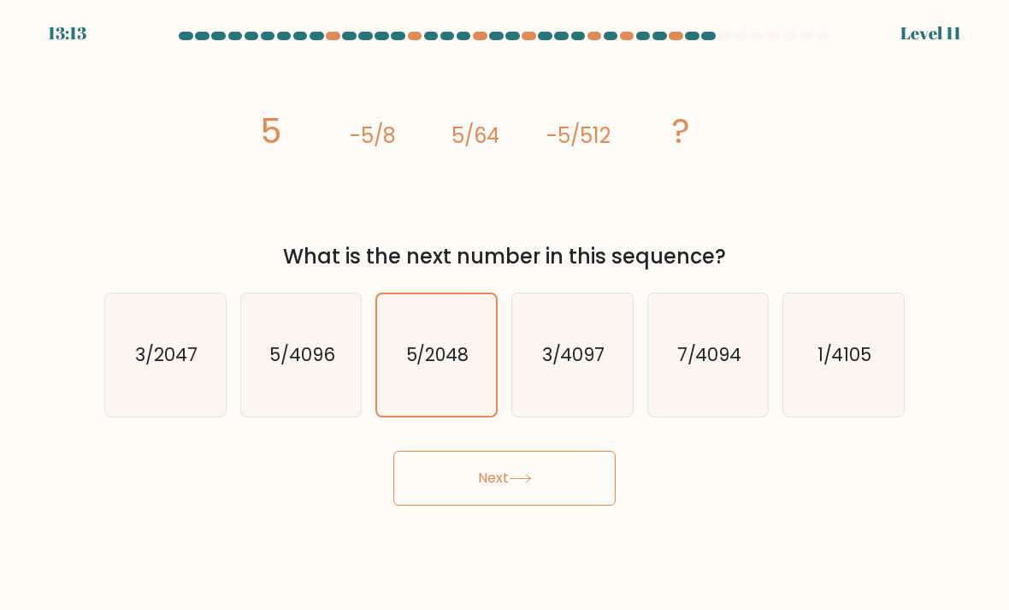
click at [482, 451] on button "Next" at bounding box center [504, 478] width 222 height 55
click at [463, 451] on button "Next" at bounding box center [504, 478] width 222 height 55
click at [444, 451] on button "Next" at bounding box center [504, 478] width 222 height 55
click at [581, 342] on text "3/4097" at bounding box center [573, 354] width 63 height 25
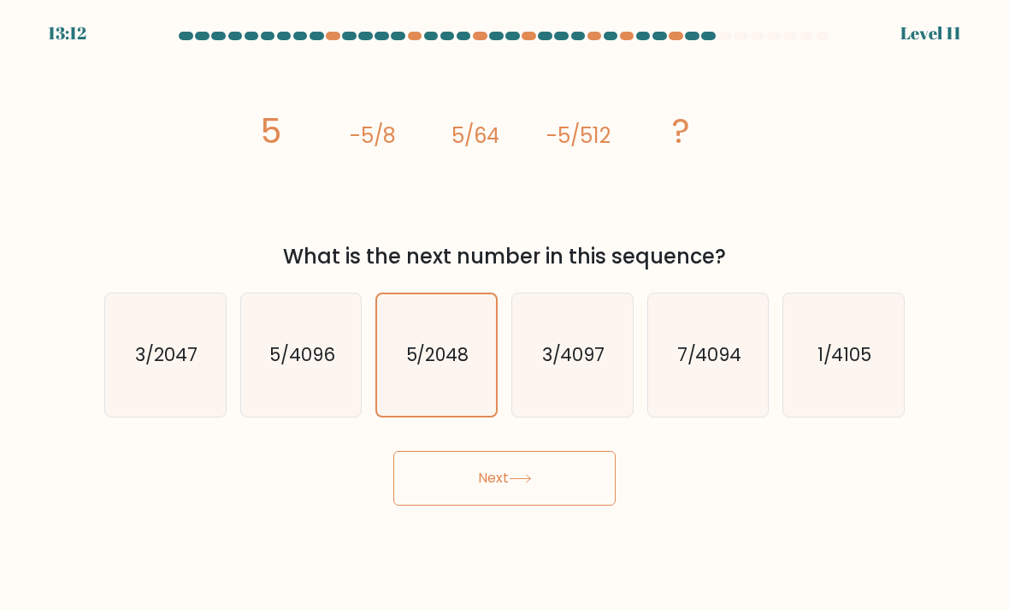
click at [505, 312] on input "d. 3/4097" at bounding box center [504, 309] width 1 height 9
radio input "true"
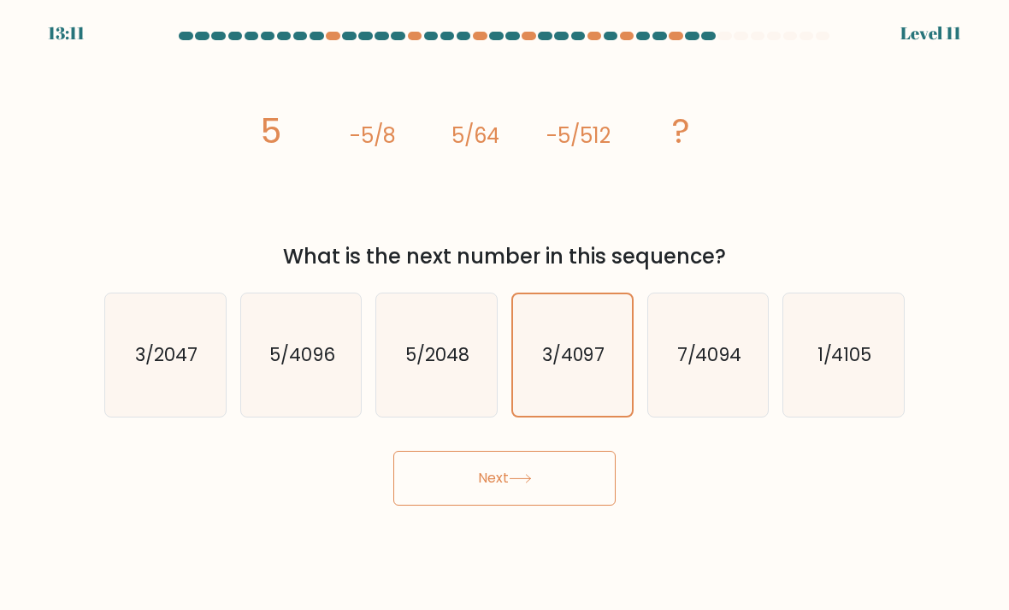
click at [455, 300] on icon "5/2048" at bounding box center [436, 355] width 121 height 121
click at [504, 305] on input "c. 5/2048" at bounding box center [504, 309] width 1 height 9
radio input "true"
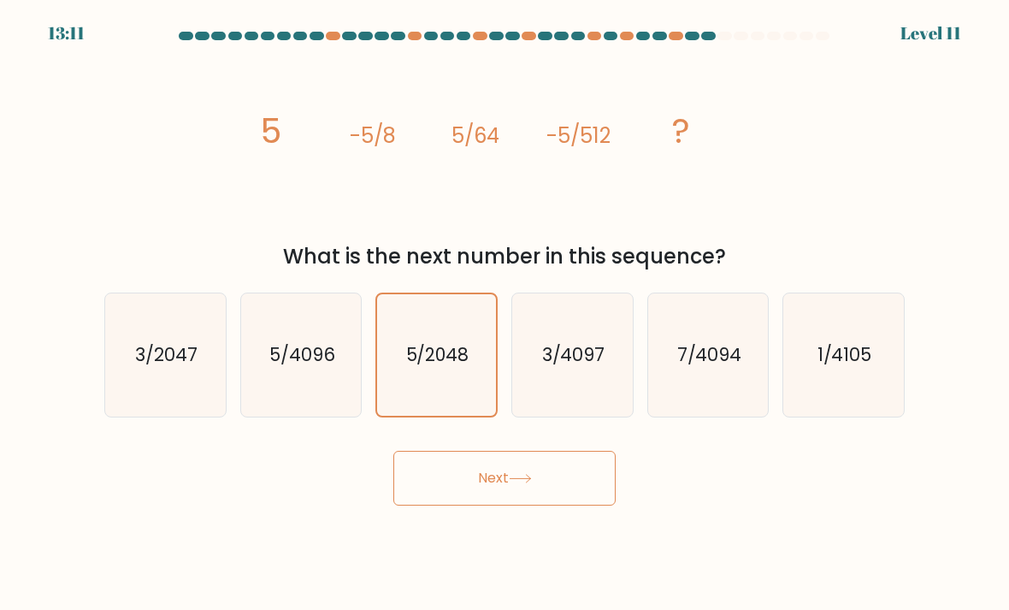
click at [509, 451] on button "Next" at bounding box center [504, 478] width 222 height 55
click at [525, 474] on icon at bounding box center [520, 478] width 23 height 9
click at [524, 474] on icon at bounding box center [520, 478] width 23 height 9
click at [528, 451] on button "Next" at bounding box center [504, 478] width 222 height 55
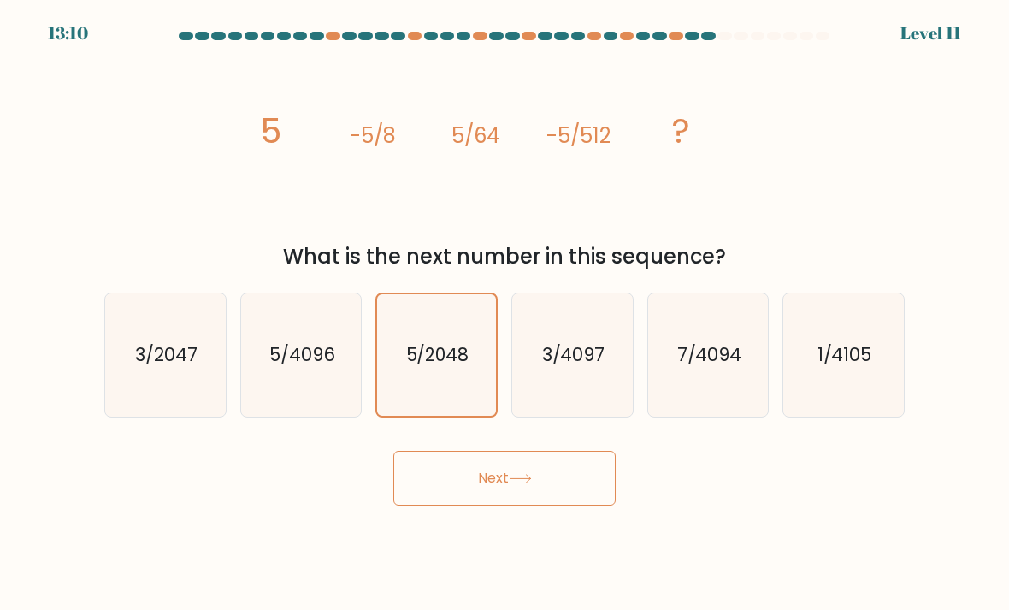
click at [476, 451] on button "Next" at bounding box center [504, 478] width 222 height 55
click at [478, 451] on button "Next" at bounding box center [504, 478] width 222 height 55
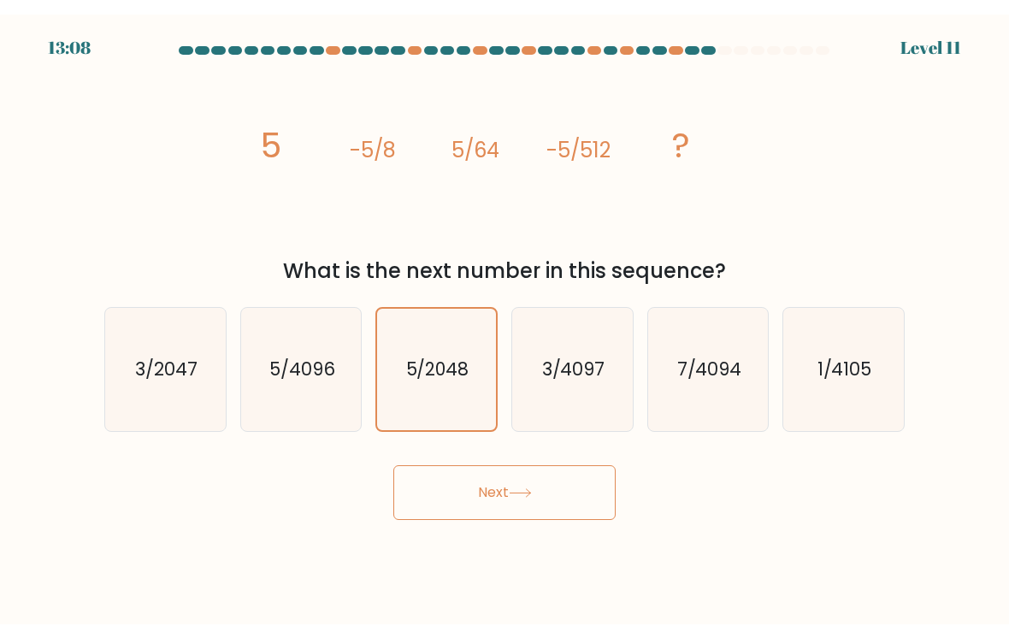
scroll to position [0, 0]
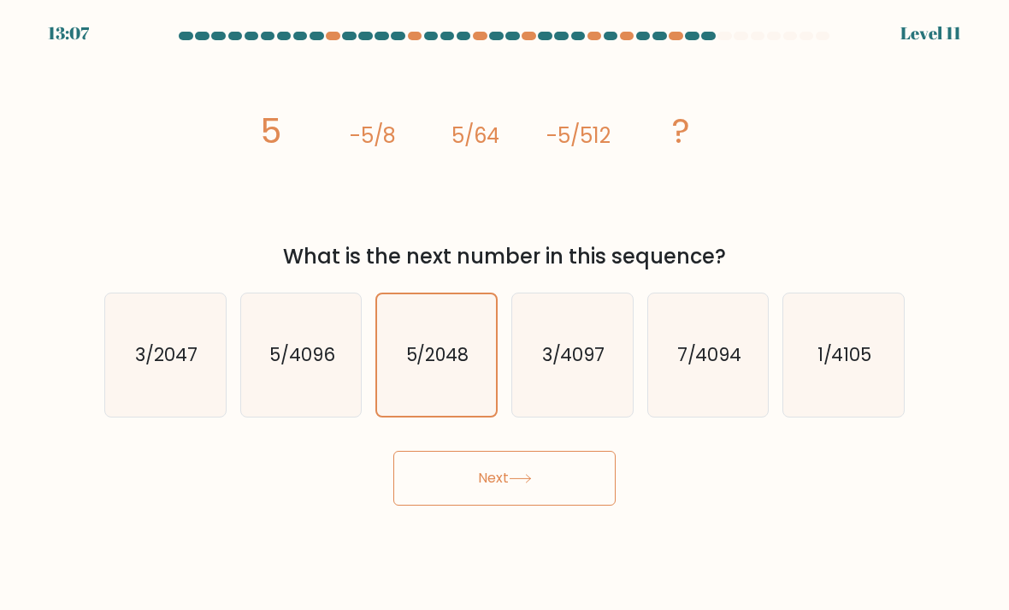
click at [554, 492] on button "Next" at bounding box center [504, 478] width 222 height 55
click at [544, 498] on button "Next" at bounding box center [504, 478] width 222 height 55
click at [543, 498] on button "Next" at bounding box center [504, 478] width 222 height 55
click at [557, 505] on button "Next" at bounding box center [504, 478] width 222 height 55
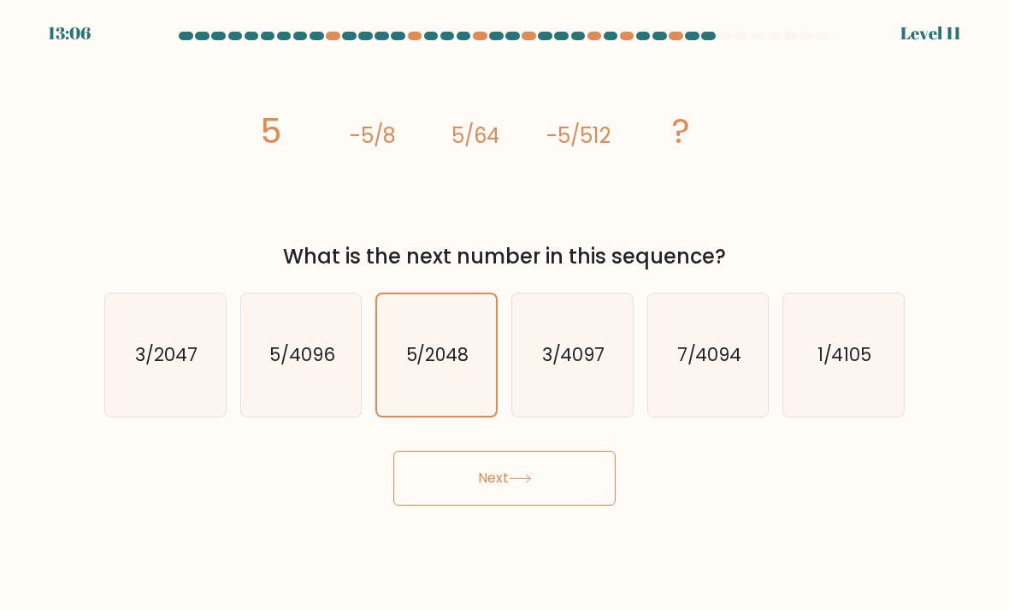
click at [557, 504] on button "Next" at bounding box center [504, 478] width 222 height 55
click at [563, 495] on button "Next" at bounding box center [504, 478] width 222 height 55
click at [562, 495] on button "Next" at bounding box center [504, 478] width 222 height 55
click at [558, 496] on button "Next" at bounding box center [504, 478] width 222 height 55
click at [558, 495] on button "Next" at bounding box center [504, 478] width 222 height 55
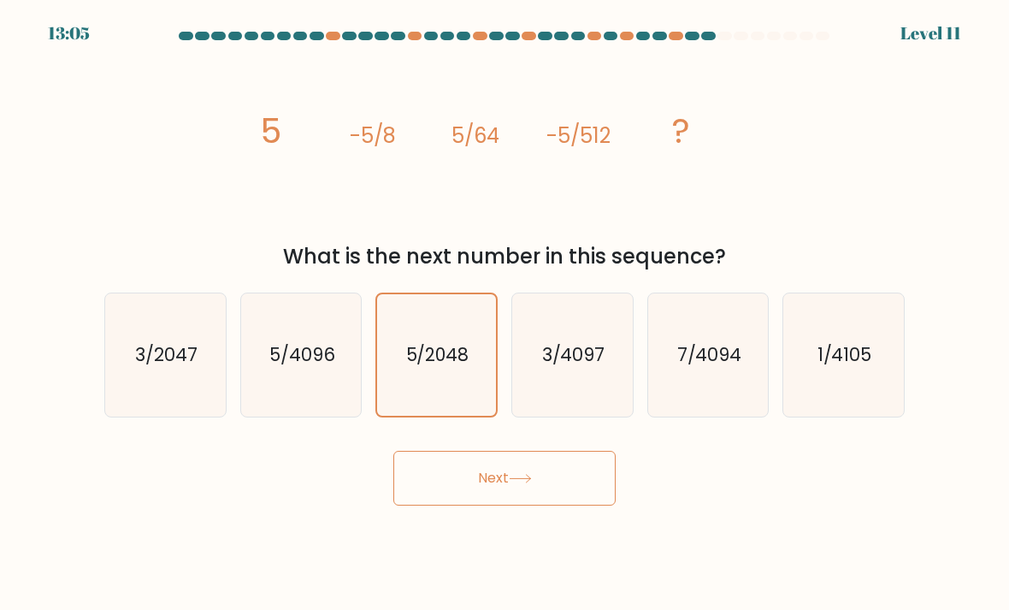
click at [548, 498] on button "Next" at bounding box center [504, 478] width 222 height 55
click at [547, 498] on button "Next" at bounding box center [504, 478] width 222 height 55
click at [521, 489] on button "Next" at bounding box center [504, 478] width 222 height 55
click at [520, 488] on button "Next" at bounding box center [504, 478] width 222 height 55
click at [560, 498] on button "Next" at bounding box center [504, 478] width 222 height 55
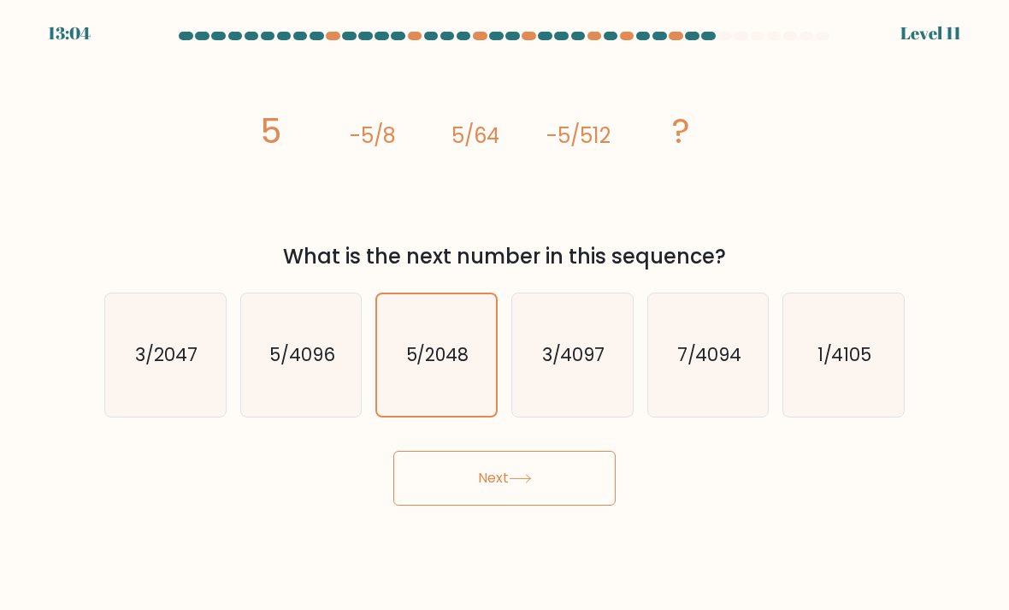
click at [560, 498] on button "Next" at bounding box center [504, 478] width 222 height 55
click at [587, 498] on button "Next" at bounding box center [504, 478] width 222 height 55
click at [586, 498] on button "Next" at bounding box center [504, 478] width 222 height 55
click at [594, 505] on button "Next" at bounding box center [504, 478] width 222 height 55
click at [593, 505] on button "Next" at bounding box center [504, 478] width 222 height 55
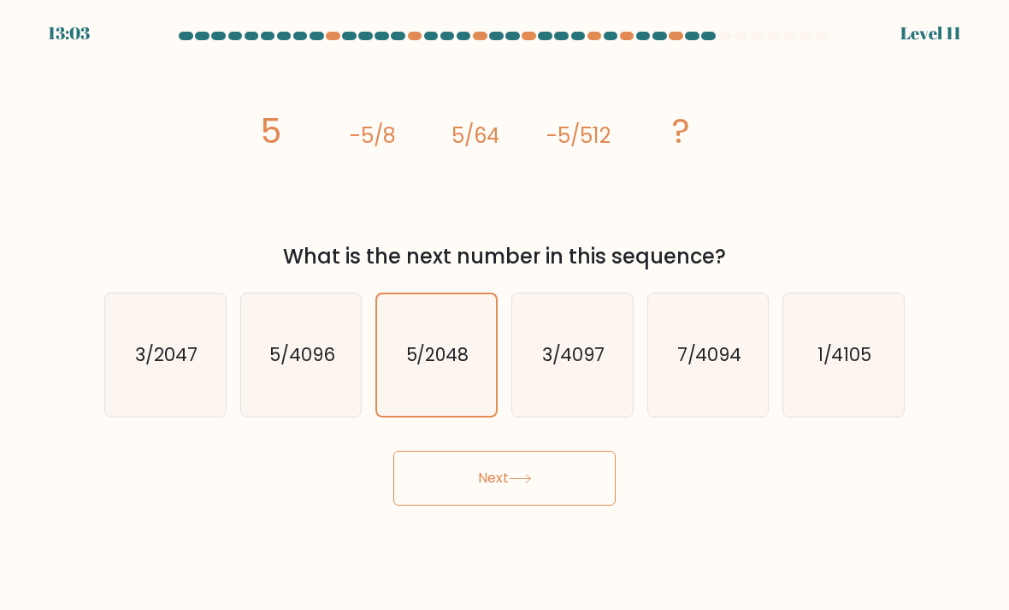
click at [585, 498] on button "Next" at bounding box center [504, 478] width 222 height 55
click at [560, 504] on button "Next" at bounding box center [504, 478] width 222 height 55
click at [563, 479] on button "Next" at bounding box center [504, 478] width 222 height 55
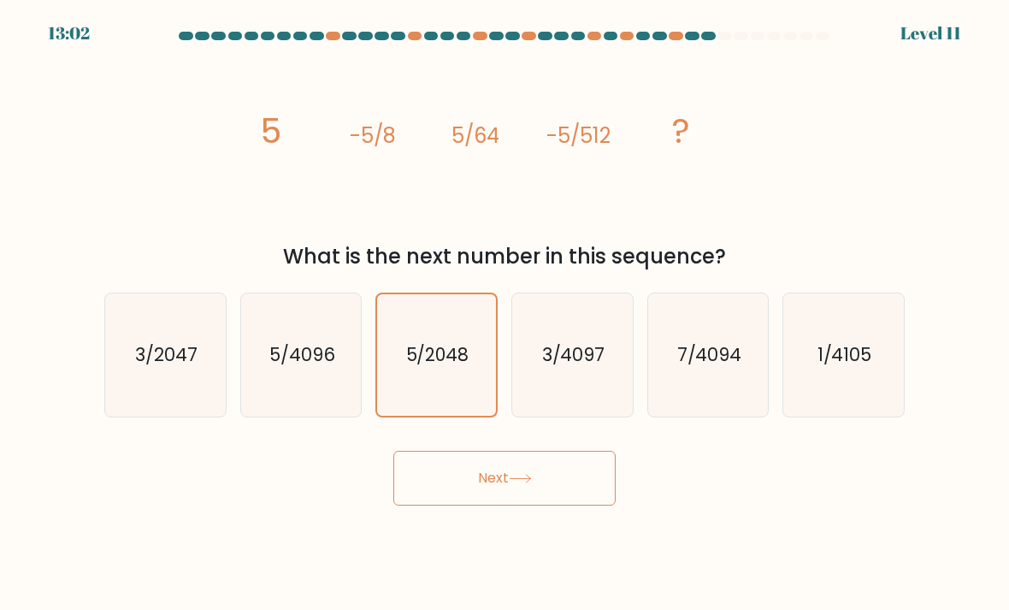
click at [562, 479] on button "Next" at bounding box center [504, 478] width 222 height 55
click at [540, 475] on button "Next" at bounding box center [504, 478] width 222 height 55
click at [539, 475] on button "Next" at bounding box center [504, 478] width 222 height 55
click at [558, 481] on button "Next" at bounding box center [504, 478] width 222 height 55
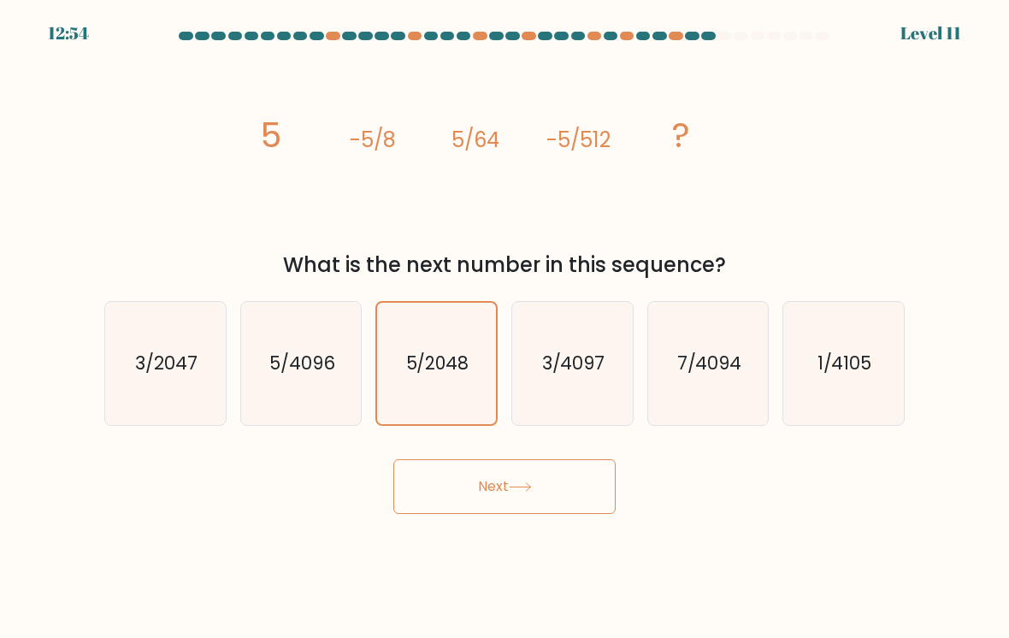
click at [578, 499] on button "Next" at bounding box center [504, 486] width 222 height 55
click at [578, 498] on button "Next" at bounding box center [504, 486] width 222 height 55
click at [556, 476] on button "Next" at bounding box center [504, 486] width 222 height 55
click at [542, 485] on button "Next" at bounding box center [504, 486] width 222 height 55
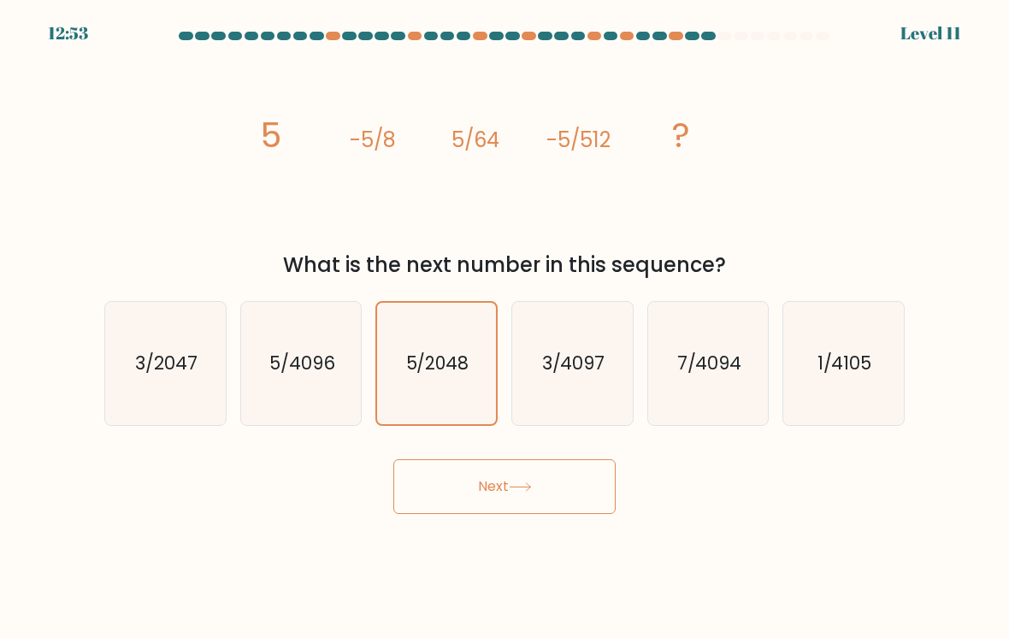
click at [541, 484] on button "Next" at bounding box center [504, 486] width 222 height 55
click at [518, 491] on icon at bounding box center [520, 486] width 23 height 9
click at [518, 490] on icon at bounding box center [520, 486] width 23 height 9
click at [523, 492] on icon at bounding box center [520, 486] width 23 height 9
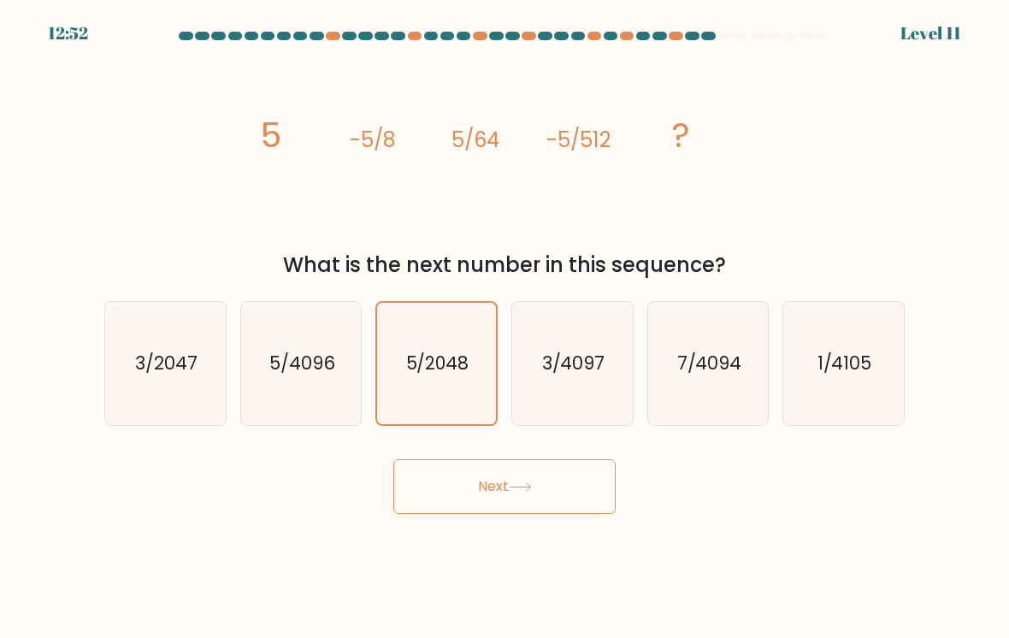
click at [531, 491] on icon at bounding box center [520, 486] width 23 height 9
click at [529, 492] on icon at bounding box center [520, 486] width 23 height 9
click at [528, 492] on icon at bounding box center [520, 486] width 23 height 9
click at [534, 487] on button "Next" at bounding box center [504, 486] width 222 height 55
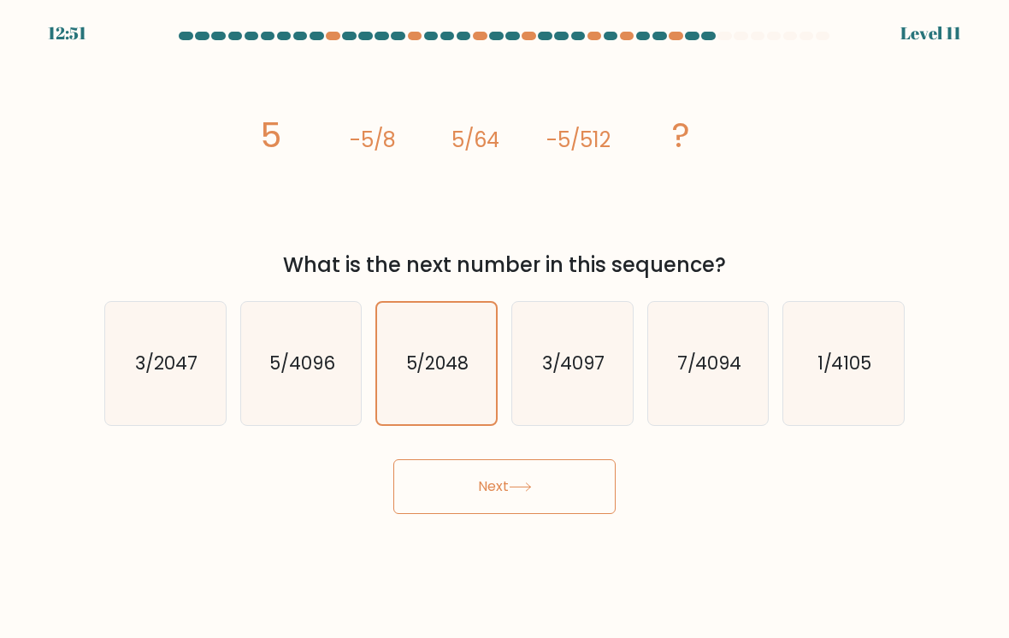
click at [546, 375] on text "3/4097" at bounding box center [573, 363] width 63 height 25
click at [505, 327] on input "d. 3/4097" at bounding box center [504, 323] width 1 height 9
radio input "true"
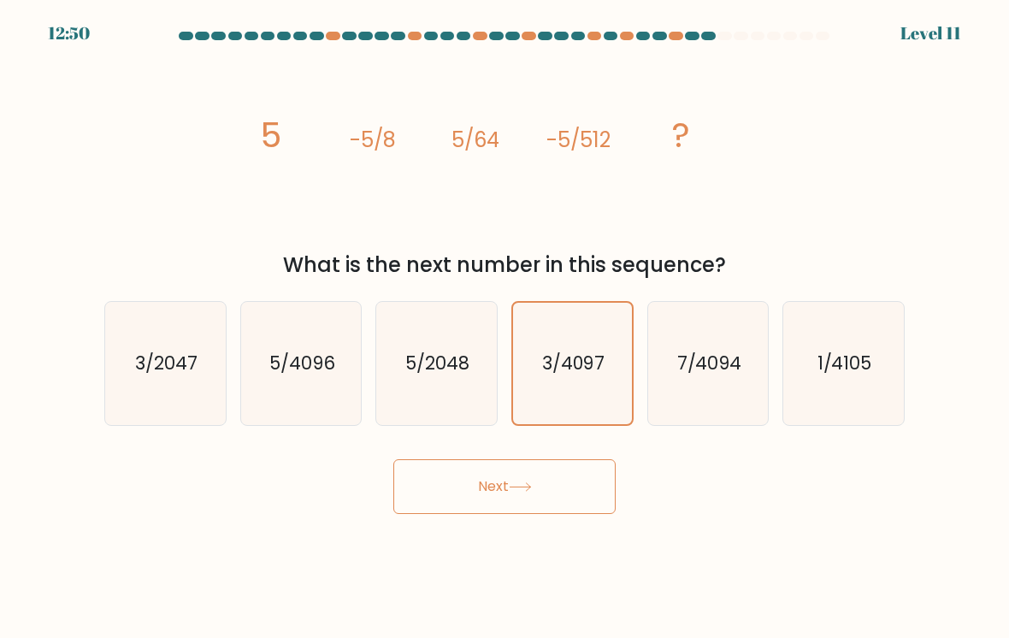
click at [469, 375] on text "5/2048" at bounding box center [438, 363] width 64 height 25
click at [504, 327] on input "c. 5/2048" at bounding box center [504, 323] width 1 height 9
radio input "true"
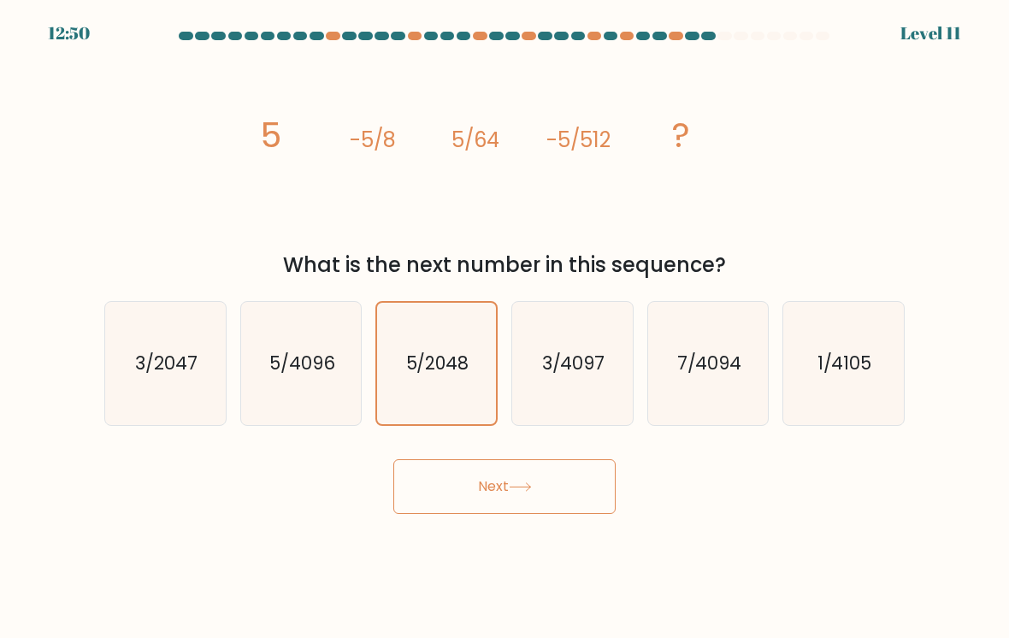
click at [535, 514] on button "Next" at bounding box center [504, 486] width 222 height 55
click at [542, 489] on button "Next" at bounding box center [504, 486] width 222 height 55
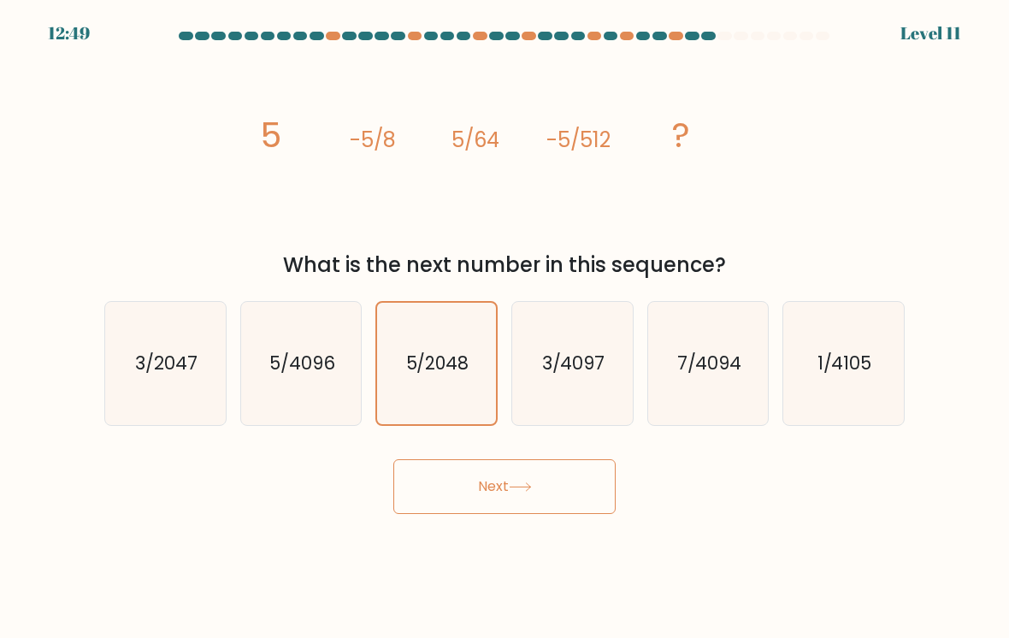
click at [538, 495] on button "Next" at bounding box center [504, 486] width 222 height 55
click at [537, 495] on button "Next" at bounding box center [504, 486] width 222 height 55
click at [532, 492] on icon at bounding box center [520, 486] width 23 height 9
click at [496, 492] on button "Next" at bounding box center [504, 486] width 222 height 55
click at [495, 492] on button "Next" at bounding box center [504, 486] width 222 height 55
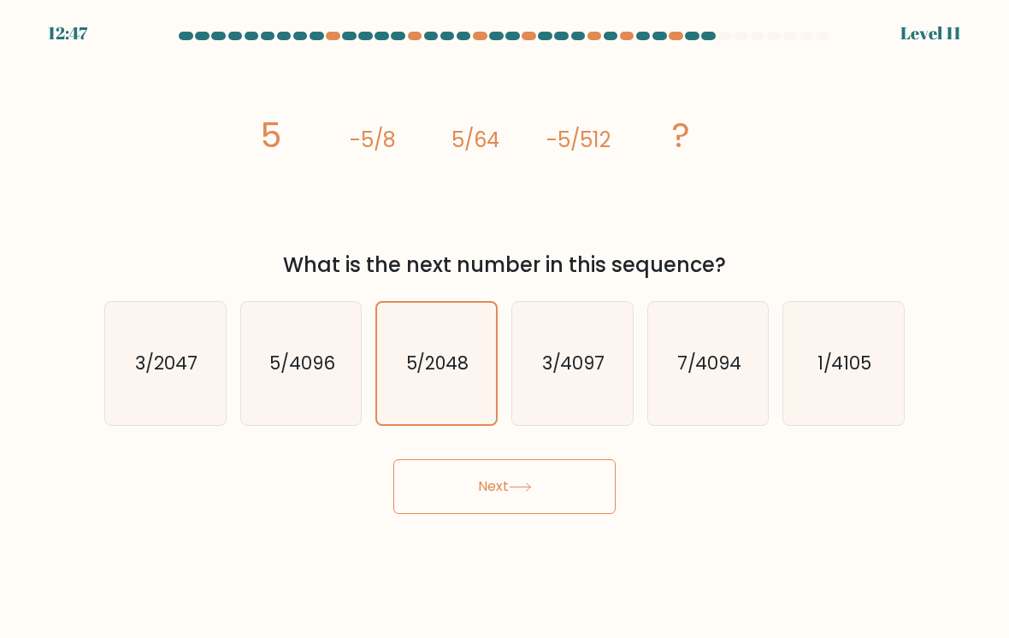
click at [483, 514] on button "Next" at bounding box center [504, 486] width 222 height 55
click at [492, 528] on body "12:47 Level 11" at bounding box center [504, 319] width 1009 height 638
click at [496, 514] on button "Next" at bounding box center [504, 486] width 222 height 55
click at [504, 528] on body "12:47 Level 11" at bounding box center [504, 319] width 1009 height 638
click at [481, 511] on button "Next" at bounding box center [504, 486] width 222 height 55
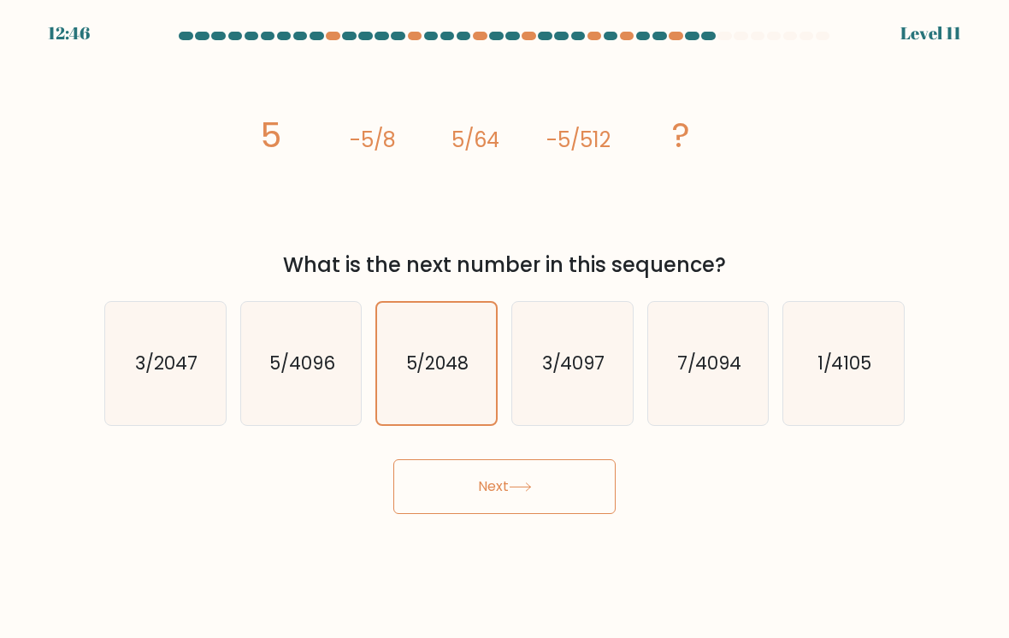
click at [481, 510] on button "Next" at bounding box center [504, 486] width 222 height 55
click at [460, 496] on button "Next" at bounding box center [504, 486] width 222 height 55
click at [445, 481] on button "Next" at bounding box center [504, 486] width 222 height 55
click at [445, 480] on button "Next" at bounding box center [504, 486] width 222 height 55
click at [474, 498] on button "Next" at bounding box center [504, 486] width 222 height 55
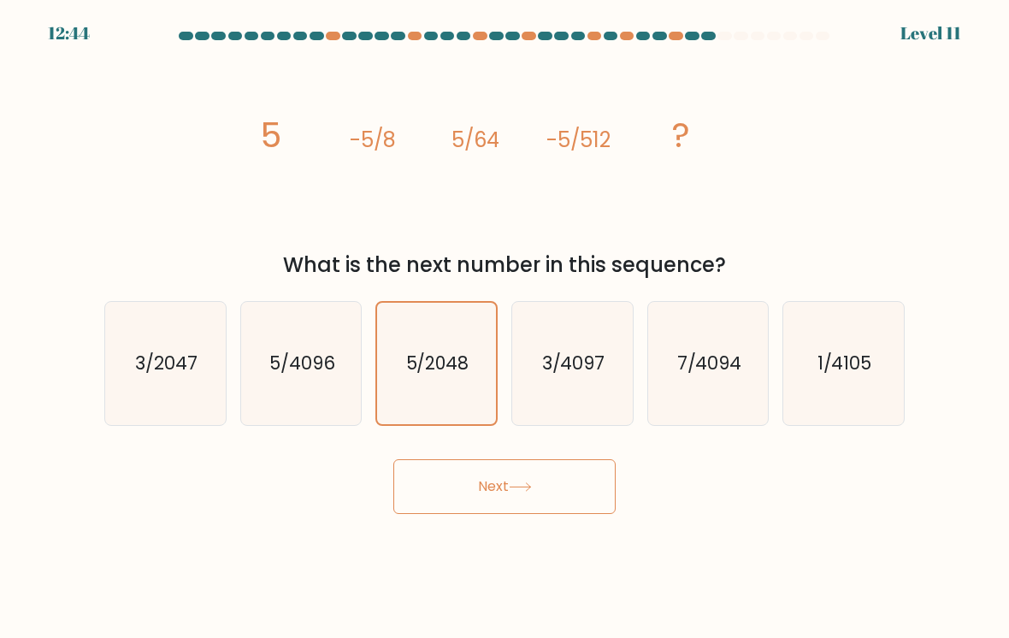
click at [474, 498] on button "Next" at bounding box center [504, 486] width 222 height 55
click at [485, 514] on button "Next" at bounding box center [504, 486] width 222 height 55
click at [492, 529] on body "12:44 Level 11" at bounding box center [504, 319] width 1009 height 638
click at [509, 514] on button "Next" at bounding box center [504, 486] width 222 height 55
click at [508, 514] on button "Next" at bounding box center [504, 486] width 222 height 55
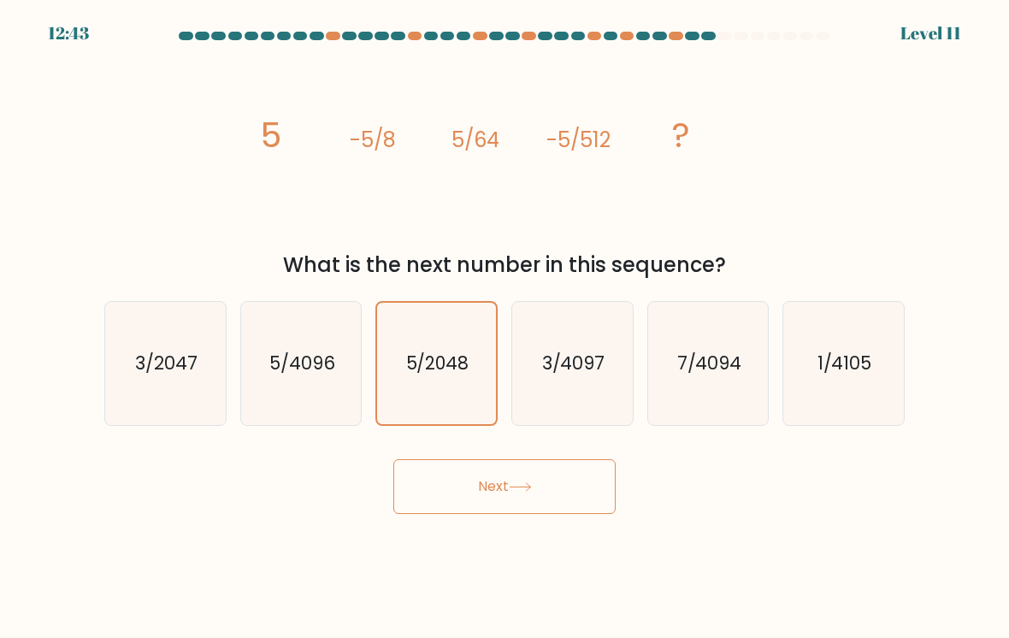
click at [474, 514] on button "Next" at bounding box center [504, 486] width 222 height 55
click at [469, 488] on button "Next" at bounding box center [504, 486] width 222 height 55
click at [475, 489] on button "Next" at bounding box center [504, 486] width 222 height 55
click at [503, 510] on button "Next" at bounding box center [504, 486] width 222 height 55
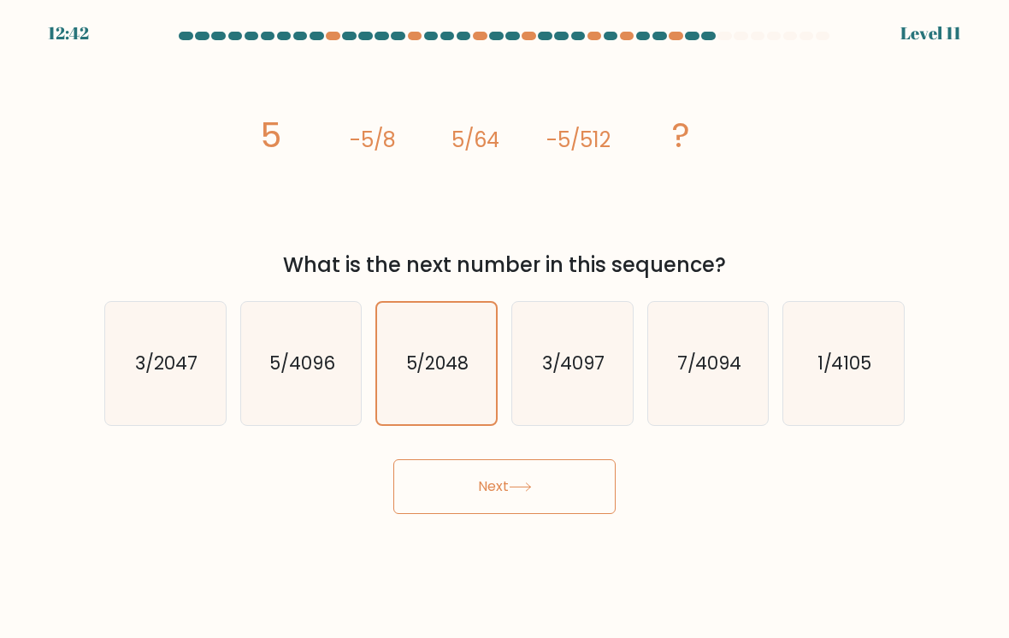
click at [502, 510] on button "Next" at bounding box center [504, 486] width 222 height 55
click at [492, 492] on button "Next" at bounding box center [504, 486] width 222 height 55
click at [461, 514] on button "Next" at bounding box center [504, 486] width 222 height 55
click at [466, 524] on body "12:41 Level 11" at bounding box center [504, 319] width 1009 height 638
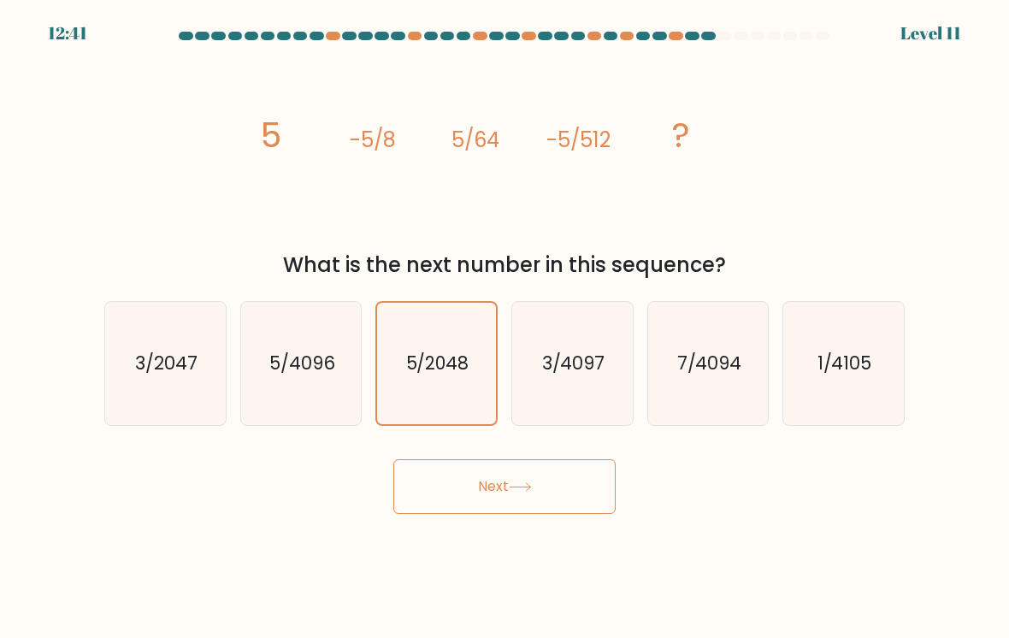
click at [495, 487] on button "Next" at bounding box center [504, 486] width 222 height 55
click at [502, 491] on button "Next" at bounding box center [504, 486] width 222 height 55
click at [502, 490] on button "Next" at bounding box center [504, 486] width 222 height 55
click at [494, 502] on button "Next" at bounding box center [504, 486] width 222 height 55
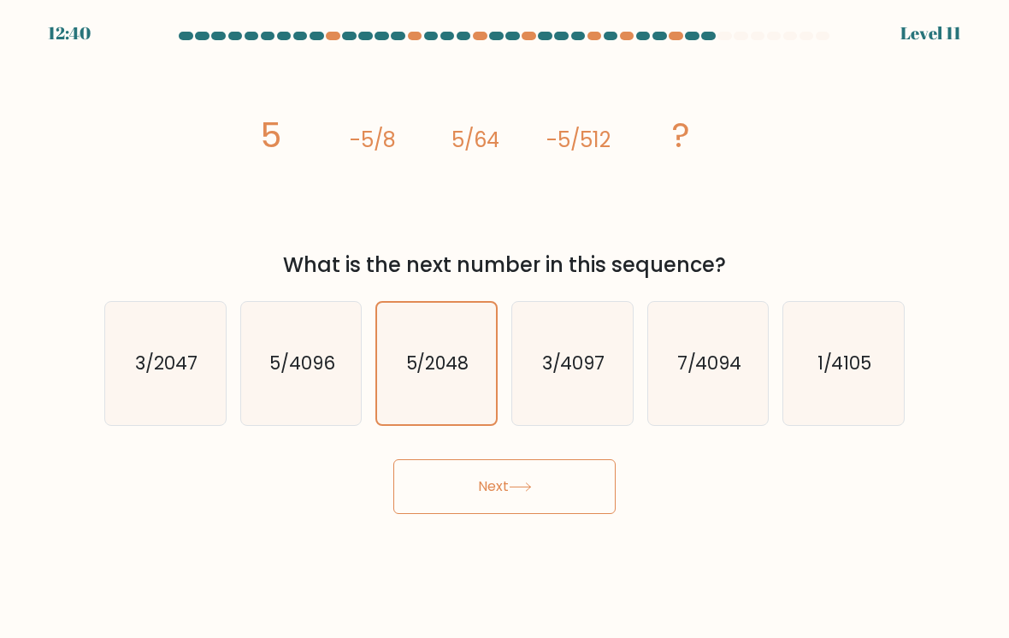
click at [494, 501] on button "Next" at bounding box center [504, 486] width 222 height 55
click at [494, 514] on button "Next" at bounding box center [504, 486] width 222 height 55
click at [498, 511] on button "Next" at bounding box center [504, 486] width 222 height 55
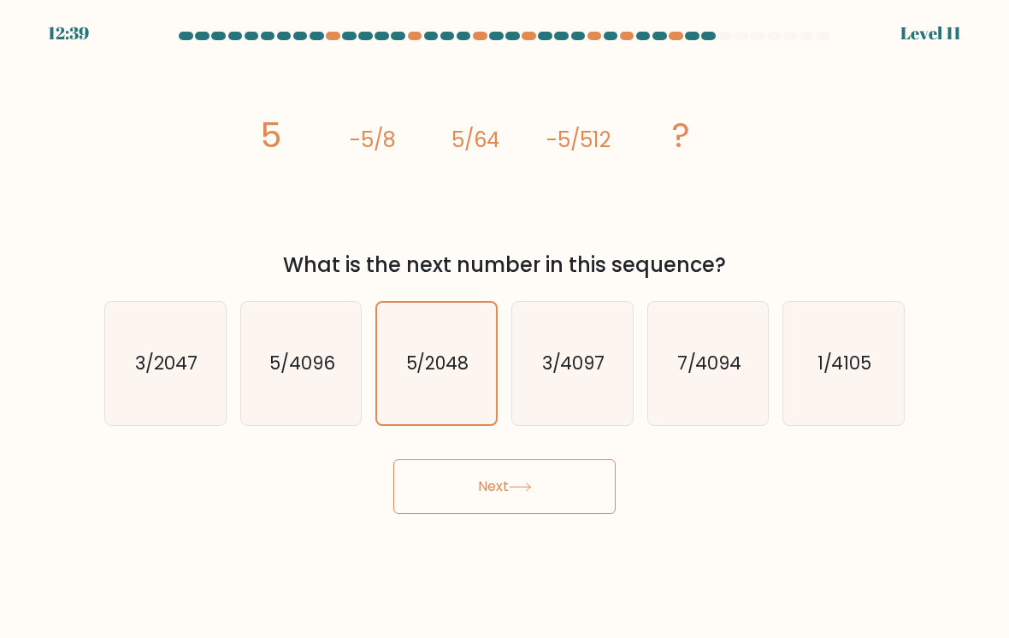
click at [512, 487] on button "Next" at bounding box center [504, 486] width 222 height 55
click at [511, 487] on button "Next" at bounding box center [504, 486] width 222 height 55
click at [522, 479] on button "Next" at bounding box center [504, 486] width 222 height 55
click at [546, 492] on button "Next" at bounding box center [504, 486] width 222 height 55
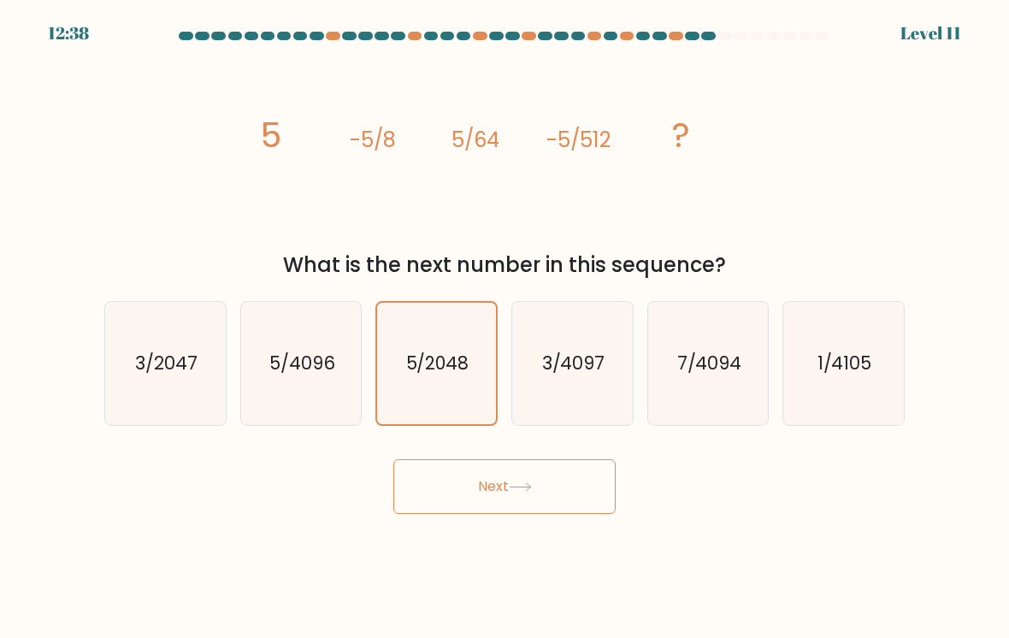
click at [546, 492] on button "Next" at bounding box center [504, 486] width 222 height 55
click at [530, 492] on icon at bounding box center [520, 486] width 23 height 9
click at [529, 492] on icon at bounding box center [520, 486] width 23 height 9
click at [525, 483] on button "Next" at bounding box center [504, 486] width 222 height 55
click at [525, 482] on button "Next" at bounding box center [504, 486] width 222 height 55
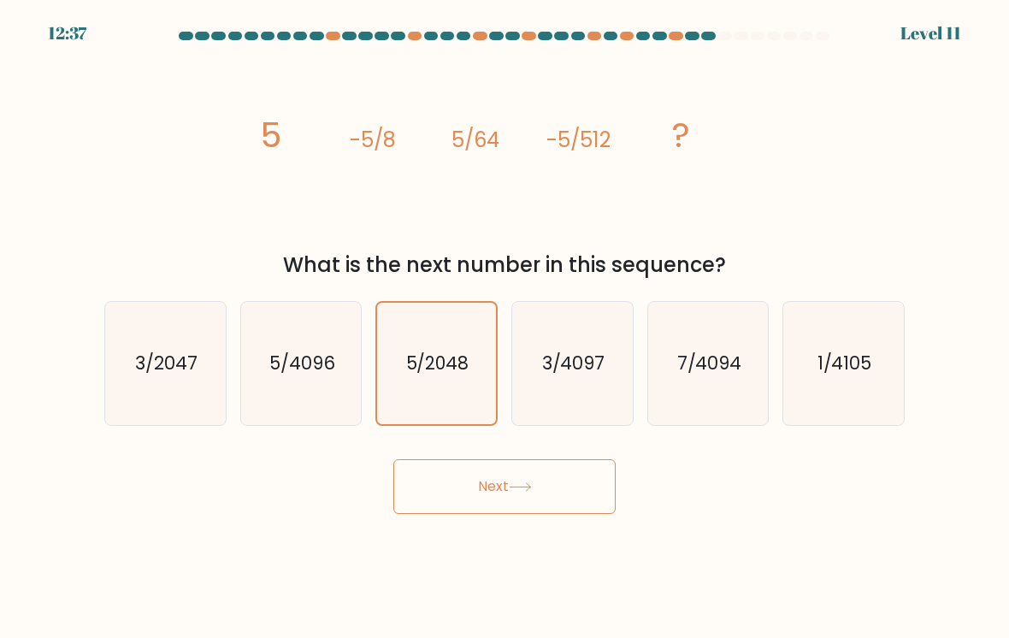
click at [513, 490] on icon at bounding box center [520, 486] width 23 height 9
